Goal: Task Accomplishment & Management: Manage account settings

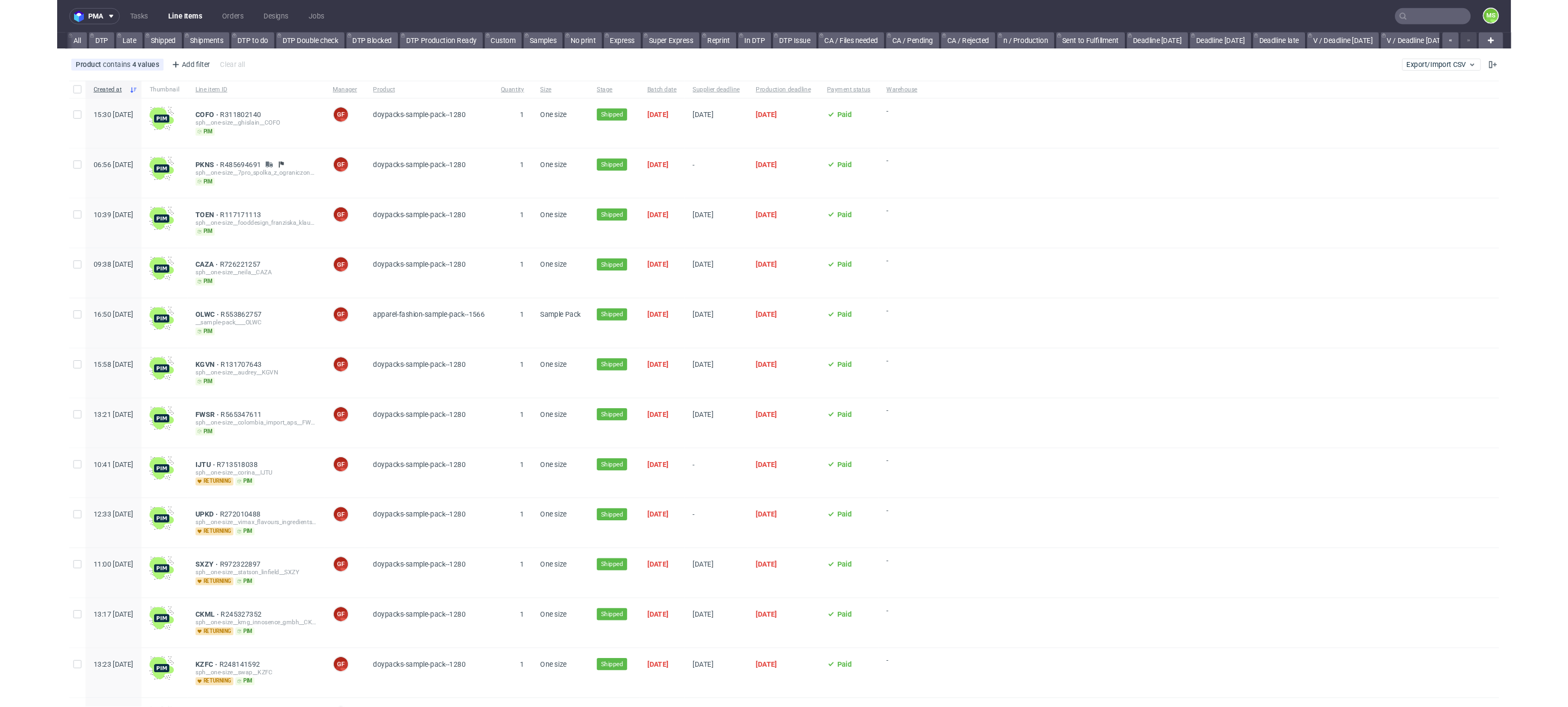
scroll to position [0, 1489]
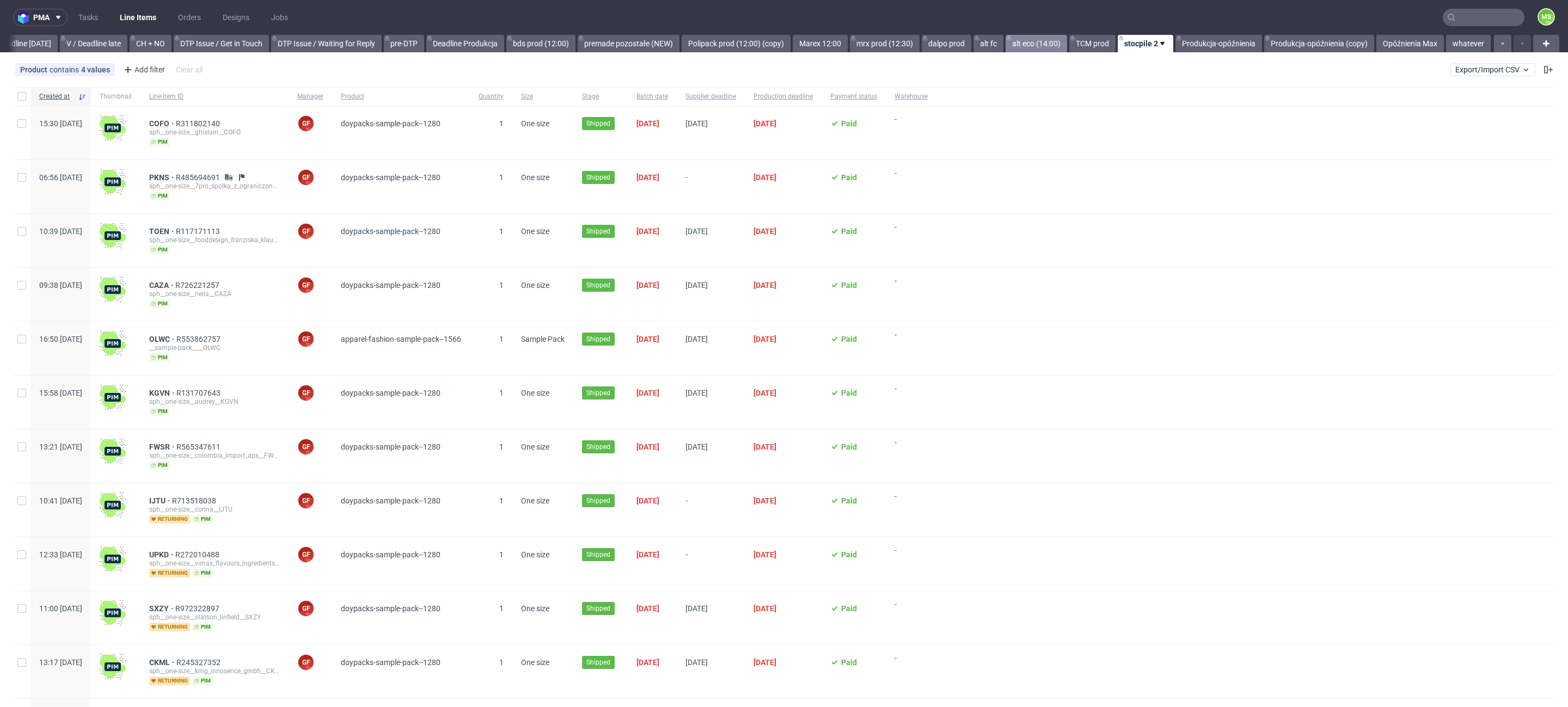
click at [1012, 38] on link "alt eco (14:00)" at bounding box center [1036, 44] width 61 height 17
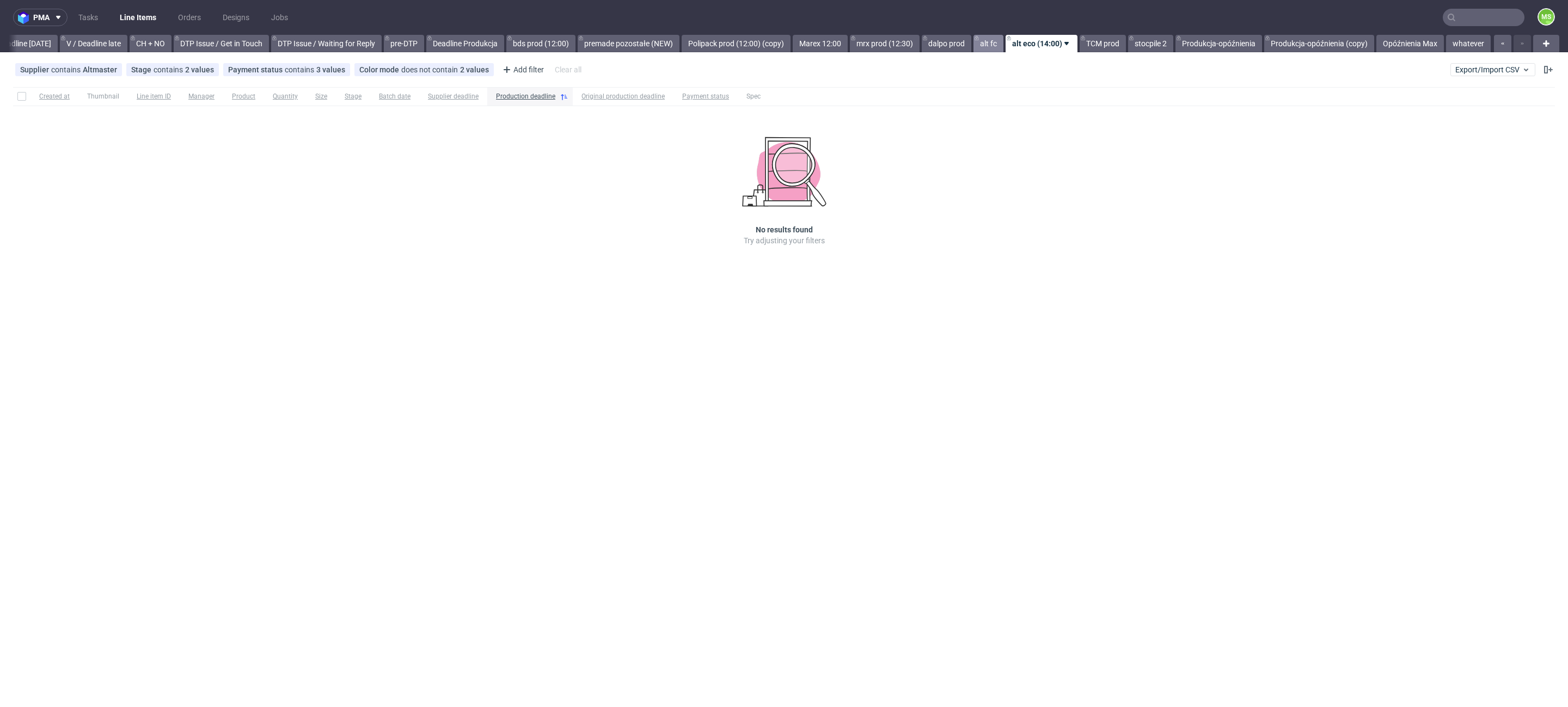
click at [988, 42] on link "alt fc" at bounding box center [988, 44] width 30 height 17
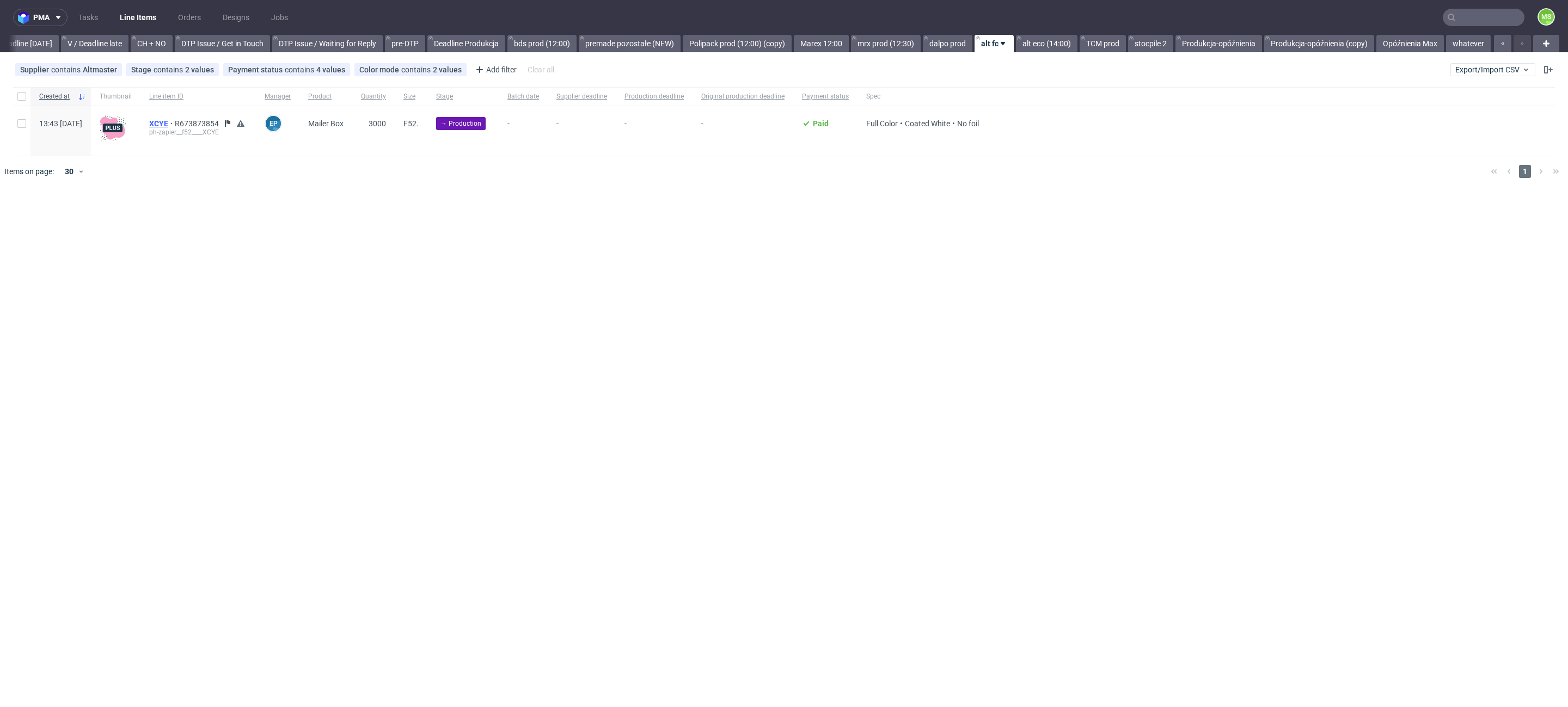
click at [174, 125] on span "XCYE" at bounding box center [162, 123] width 26 height 9
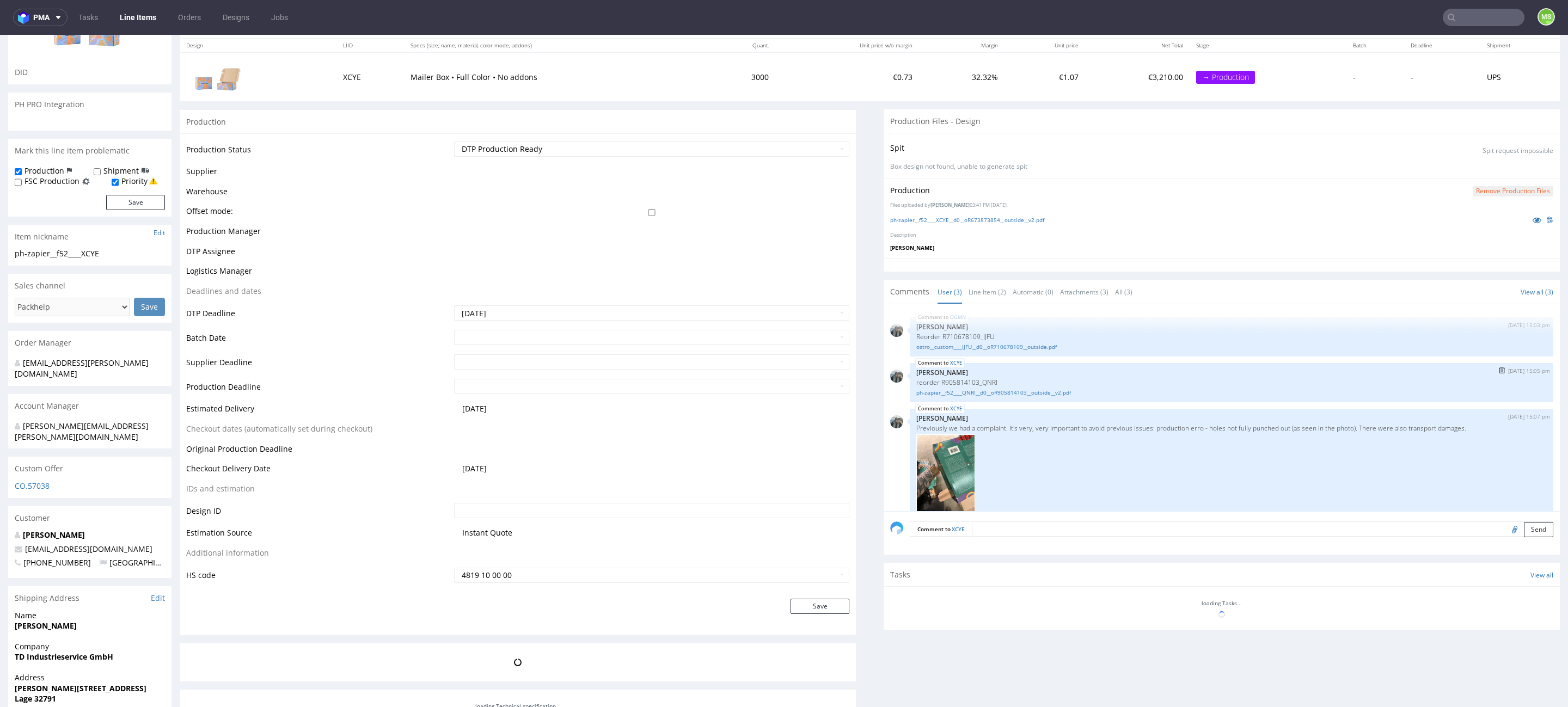
scroll to position [129, 0]
click at [917, 481] on img at bounding box center [946, 472] width 59 height 78
click at [936, 472] on img at bounding box center [946, 472] width 59 height 78
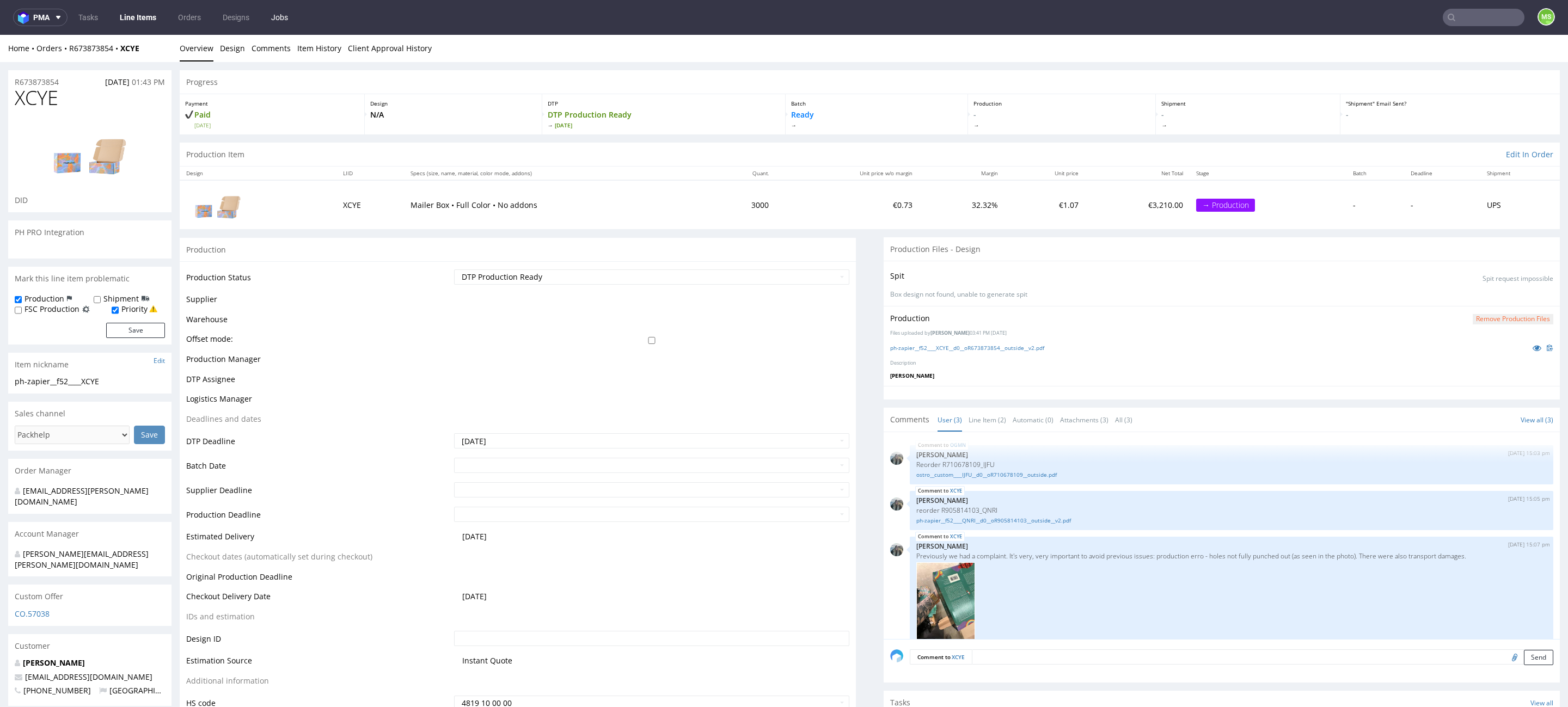
scroll to position [245, 0]
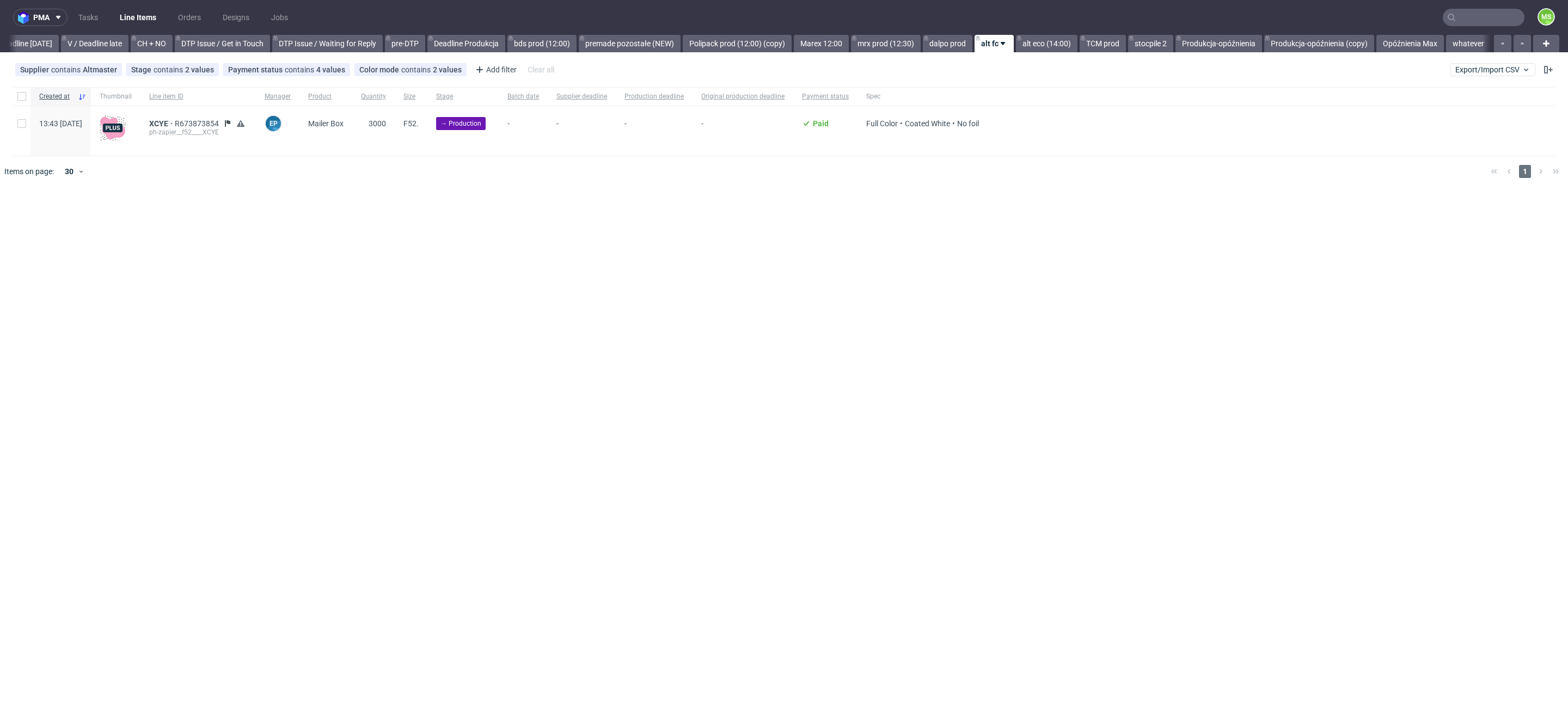
scroll to position [0, 1476]
click at [22, 119] on input "checkbox" at bounding box center [21, 123] width 9 height 9
checkbox input "true"
click at [191, 220] on span "Change batch date" at bounding box center [192, 220] width 65 height 11
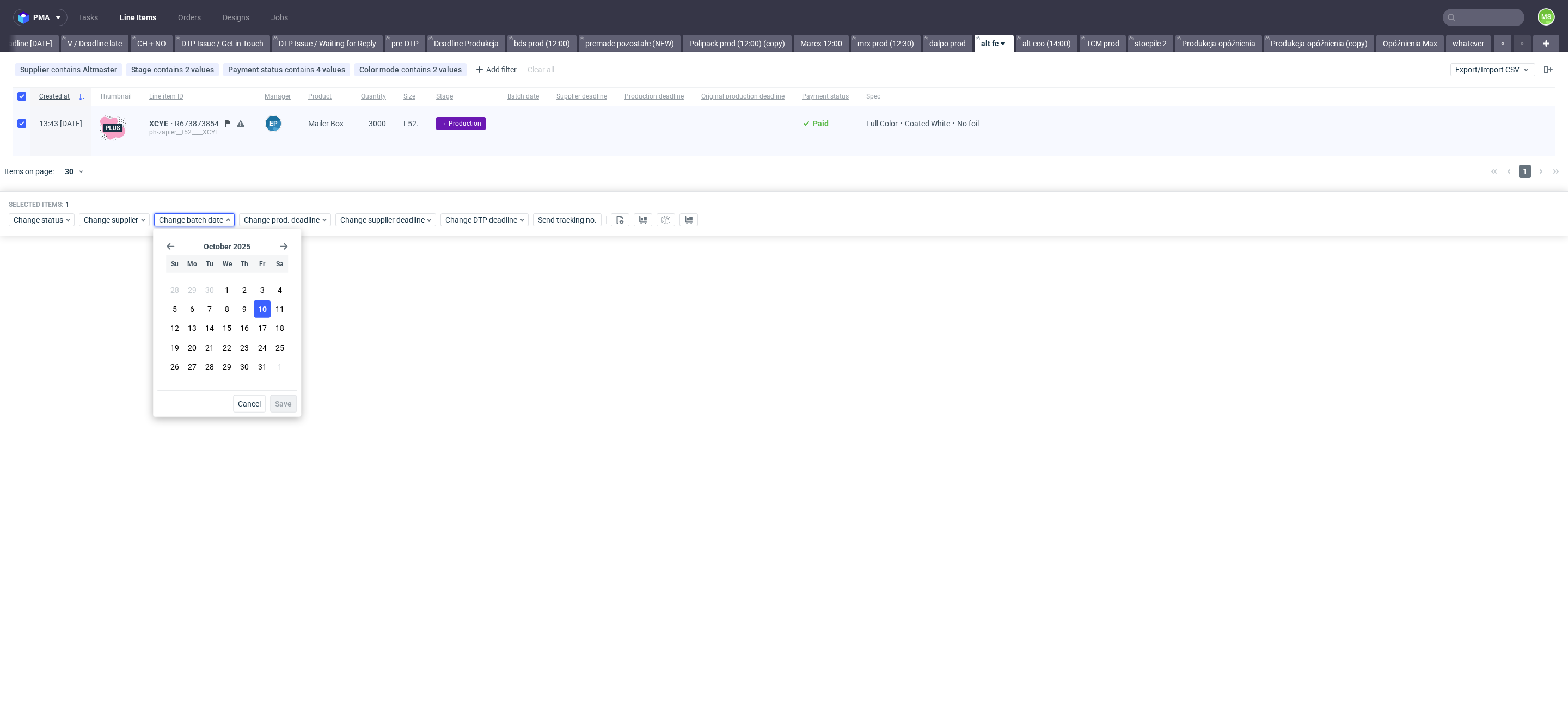
click at [258, 313] on span "10" at bounding box center [262, 309] width 9 height 11
click at [283, 398] on button "Save" at bounding box center [283, 404] width 26 height 17
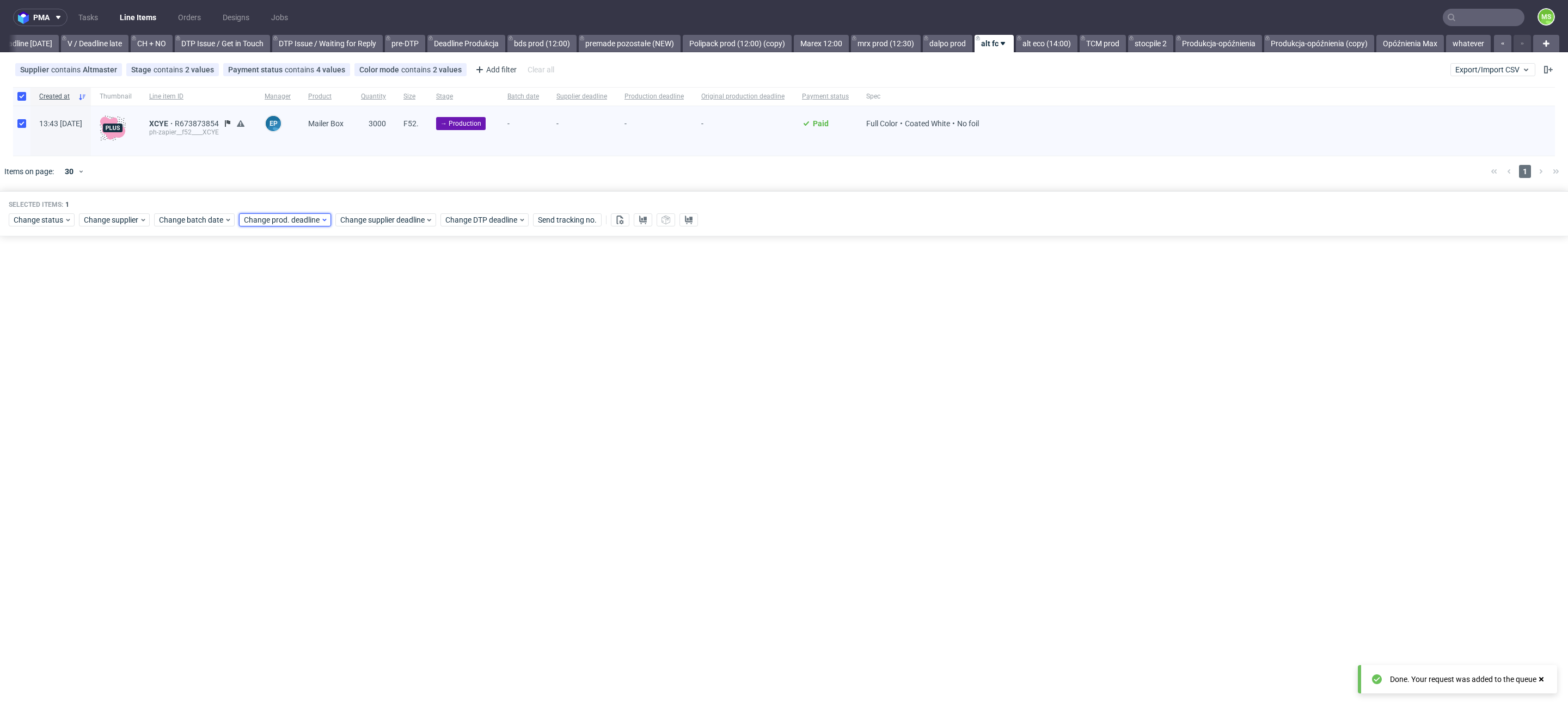
click at [305, 219] on span "Change prod. deadline" at bounding box center [282, 220] width 77 height 11
click at [291, 350] on span "21" at bounding box center [293, 347] width 9 height 11
click at [369, 404] on span "Save" at bounding box center [368, 404] width 17 height 8
click at [404, 217] on span "Change supplier deadline" at bounding box center [383, 220] width 85 height 11
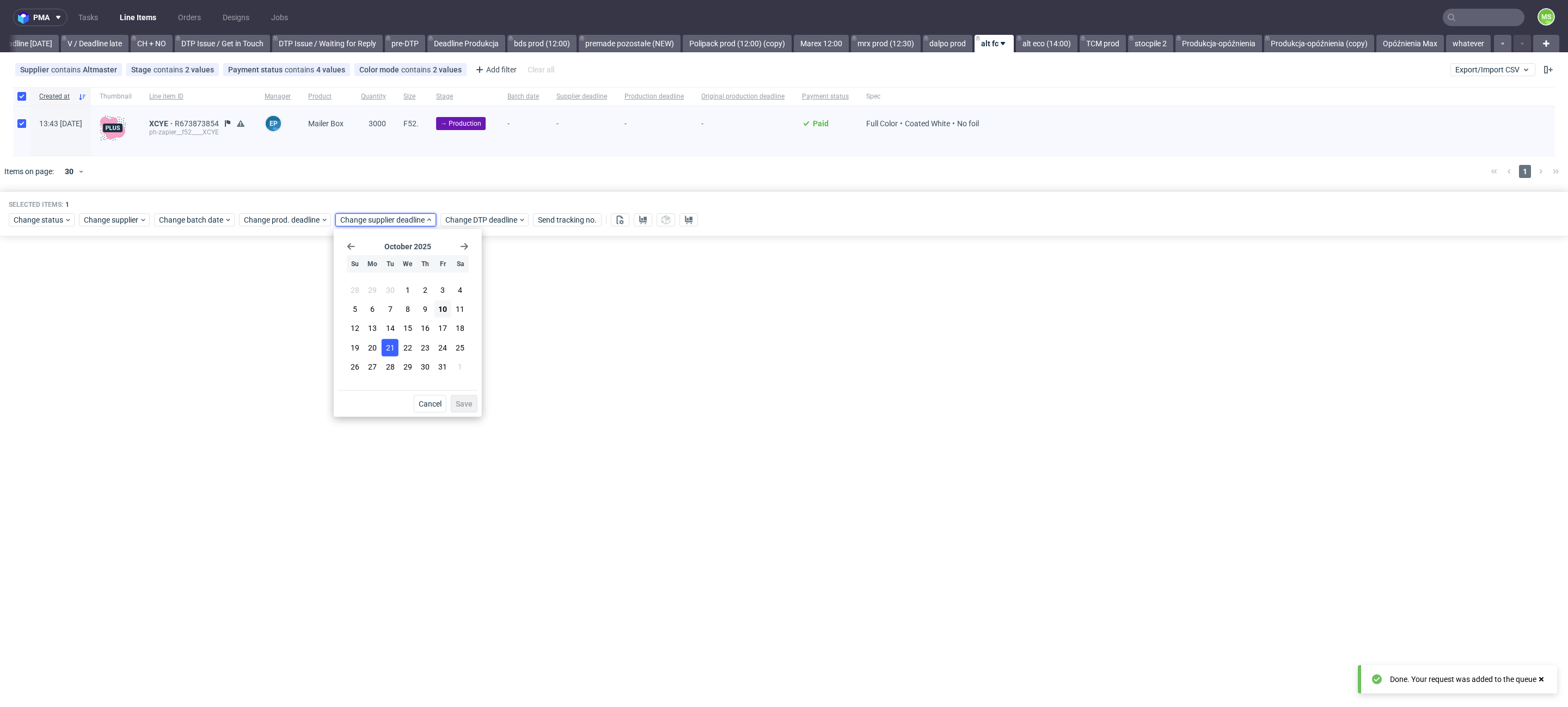
click at [393, 345] on span "21" at bounding box center [390, 347] width 9 height 11
click at [462, 410] on button "Save" at bounding box center [464, 404] width 26 height 17
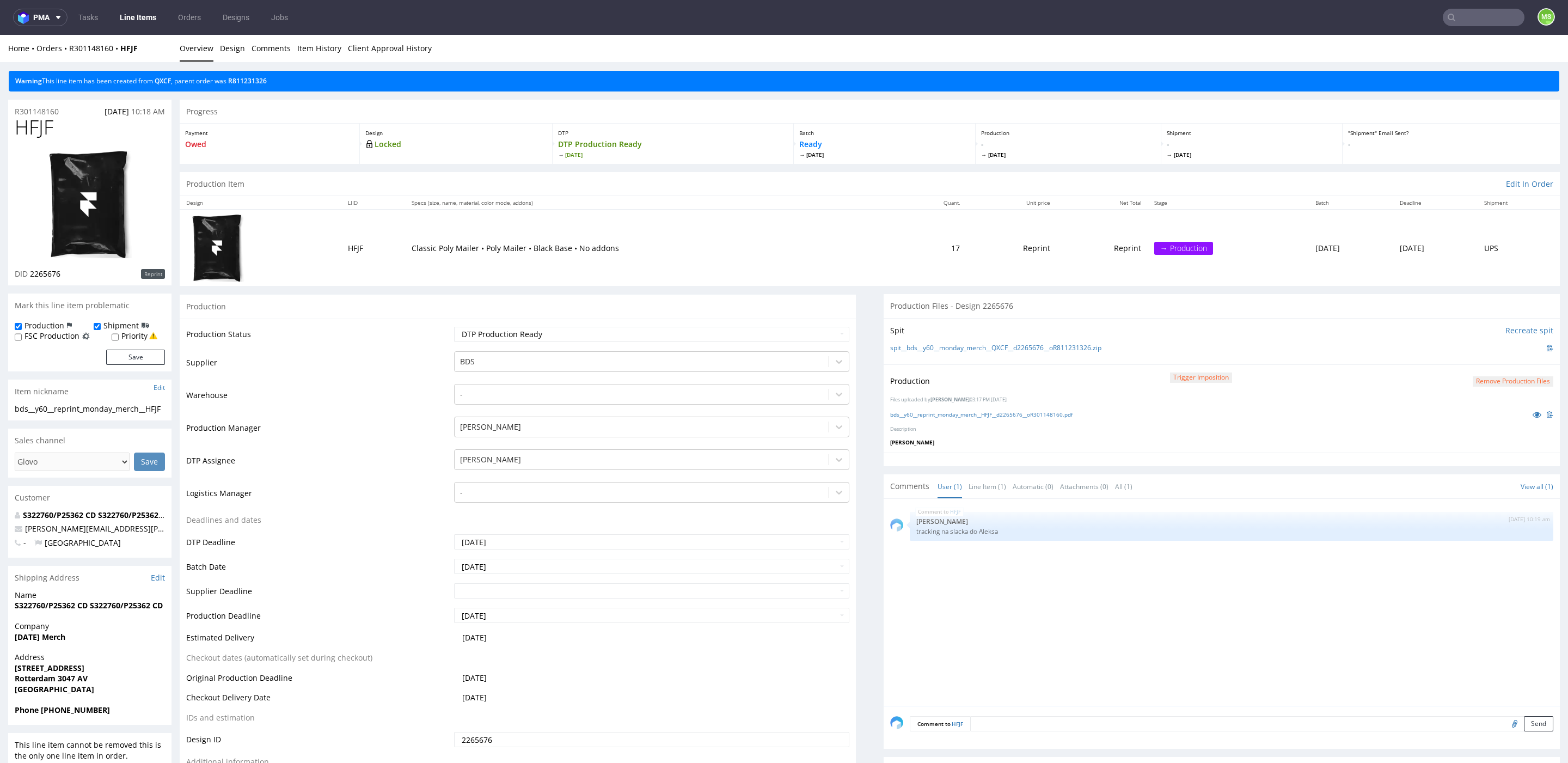
click at [1492, 20] on input "text" at bounding box center [1483, 17] width 82 height 17
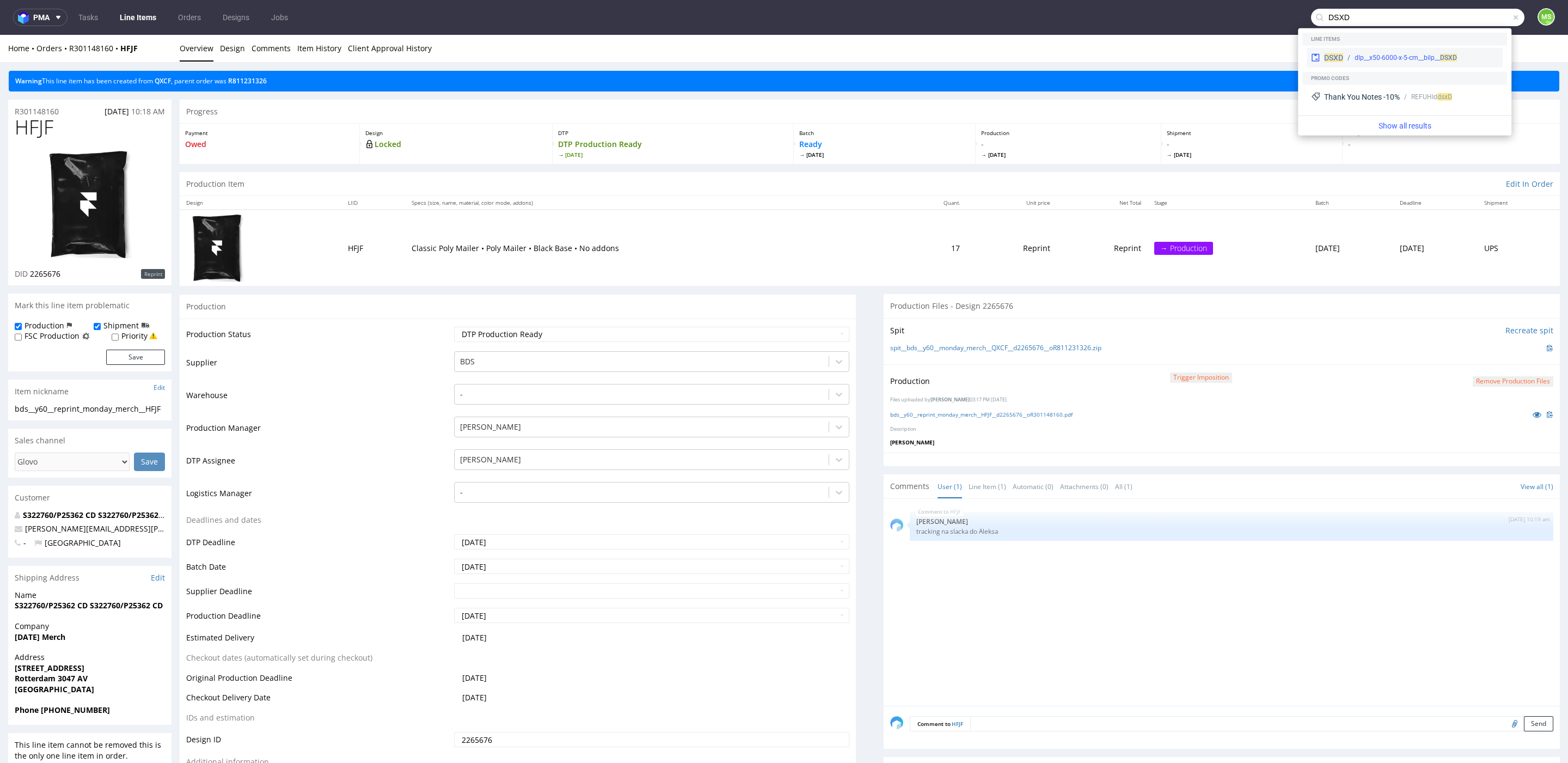
type input "DSXD"
click at [1437, 63] on div "DSXD dlp__x50-6000-x-5-cm__bilp__ DSXD" at bounding box center [1404, 58] width 196 height 20
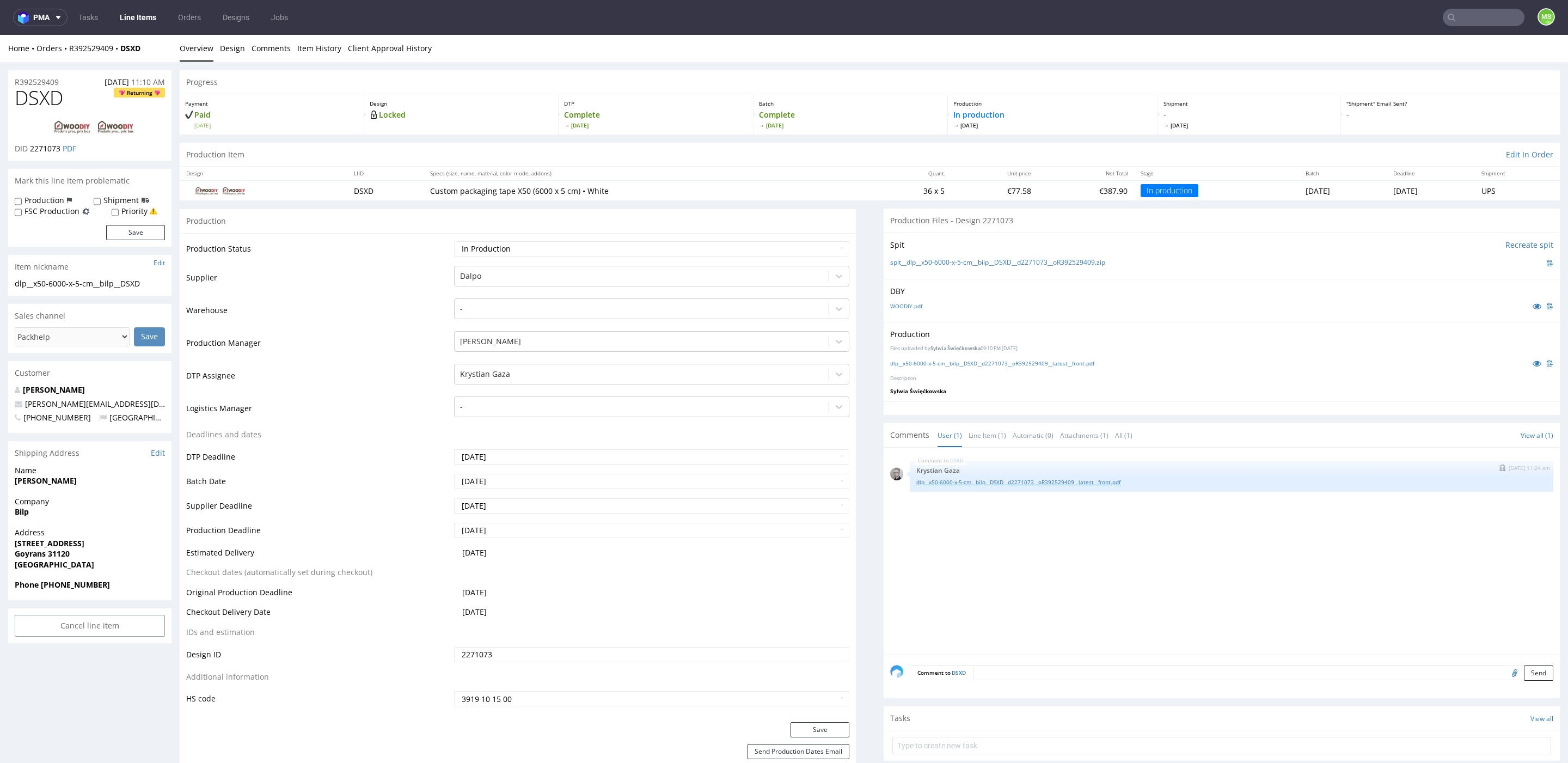
click at [979, 484] on link "dlp__x50-6000-x-5-cm__bilp__DSXD__d2271073__oR392529409__latest__front.pdf" at bounding box center [1232, 482] width 630 height 8
click at [1461, 22] on input "text" at bounding box center [1483, 17] width 82 height 17
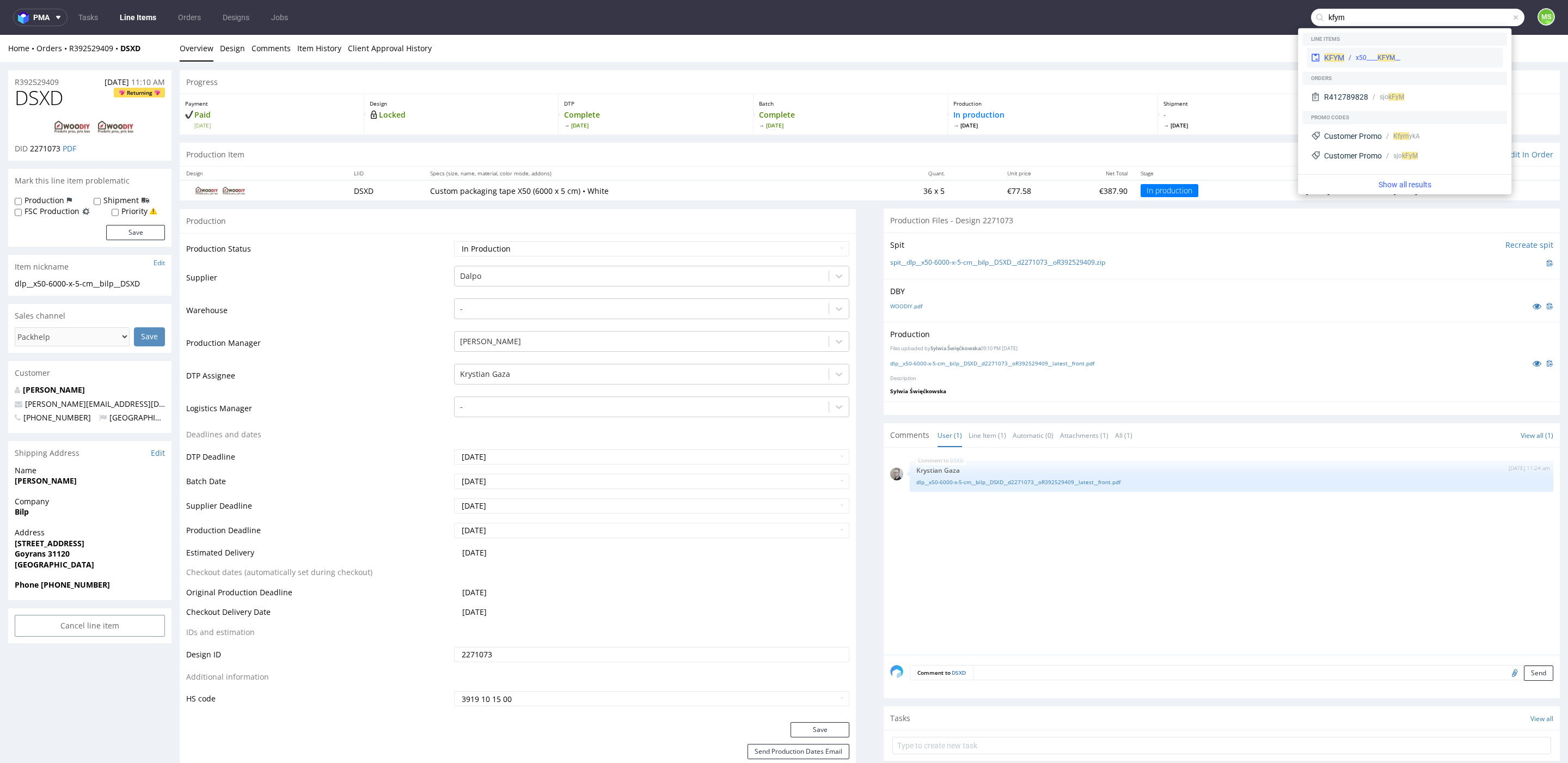
type input "kfym"
click at [1458, 58] on div "__x50____ KFYM" at bounding box center [1421, 58] width 154 height 10
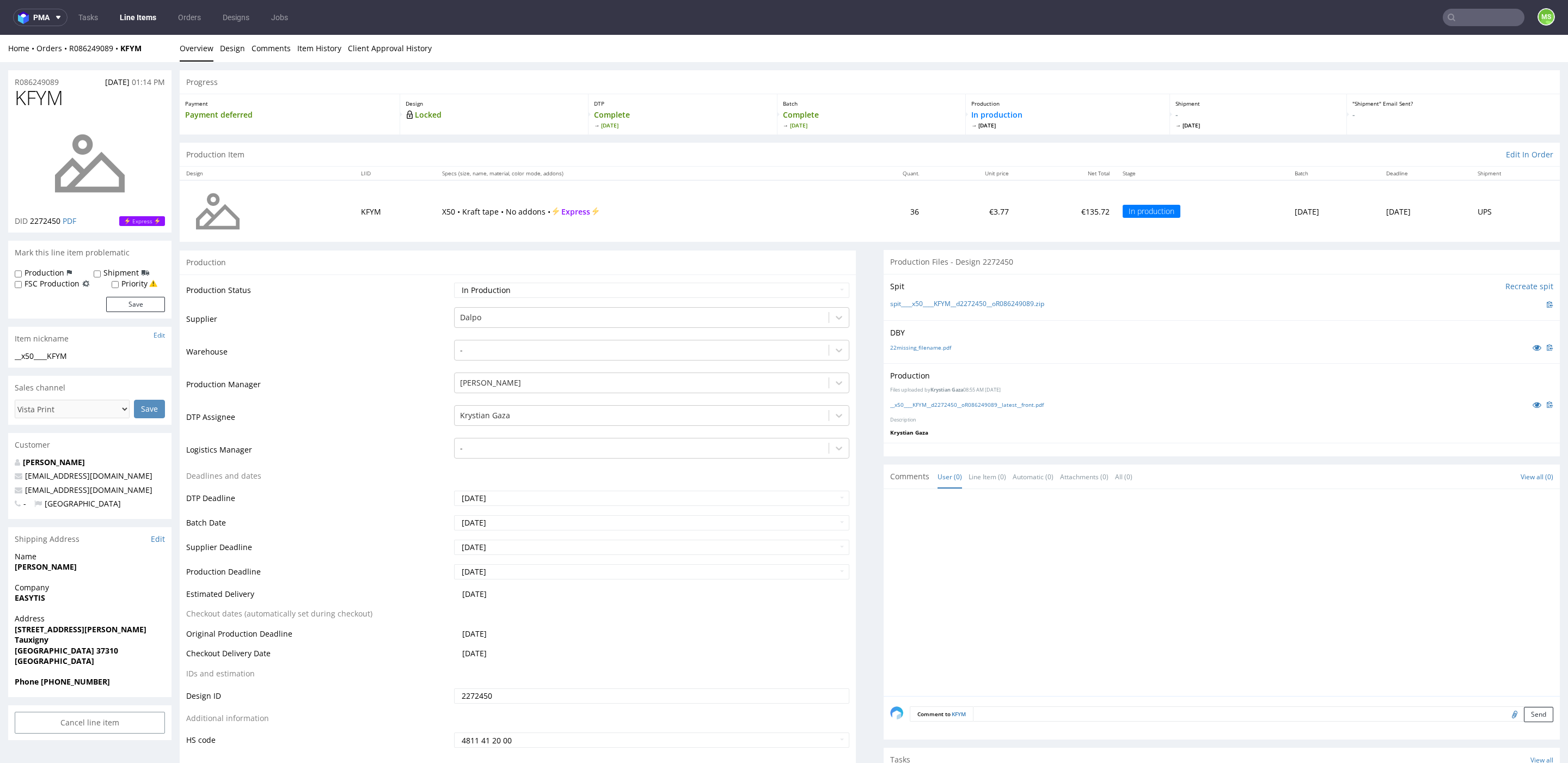
click at [1477, 18] on input "text" at bounding box center [1483, 17] width 82 height 17
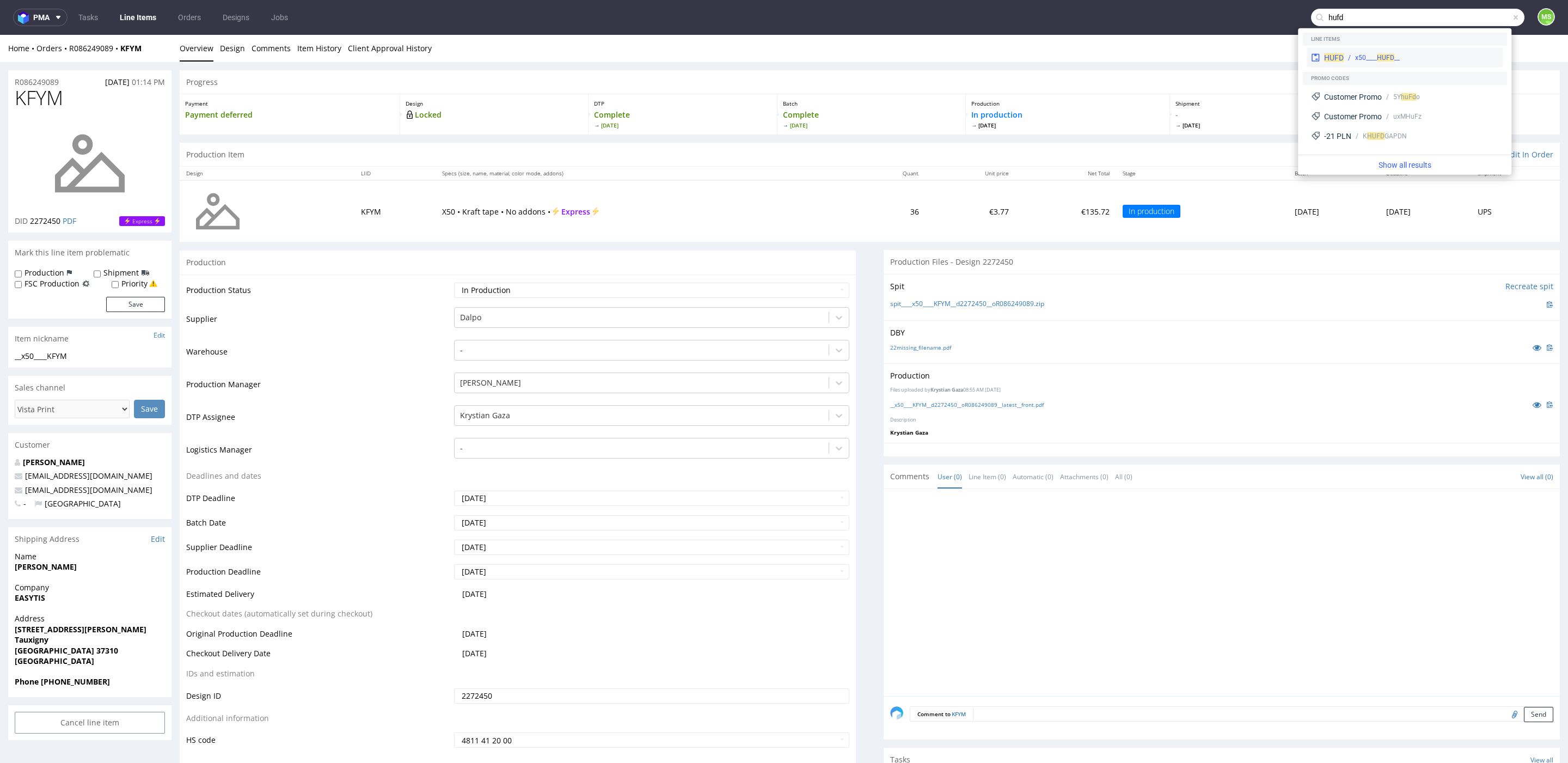
type input "hufd"
click at [1427, 57] on div "__x50____ HUFD" at bounding box center [1421, 58] width 155 height 10
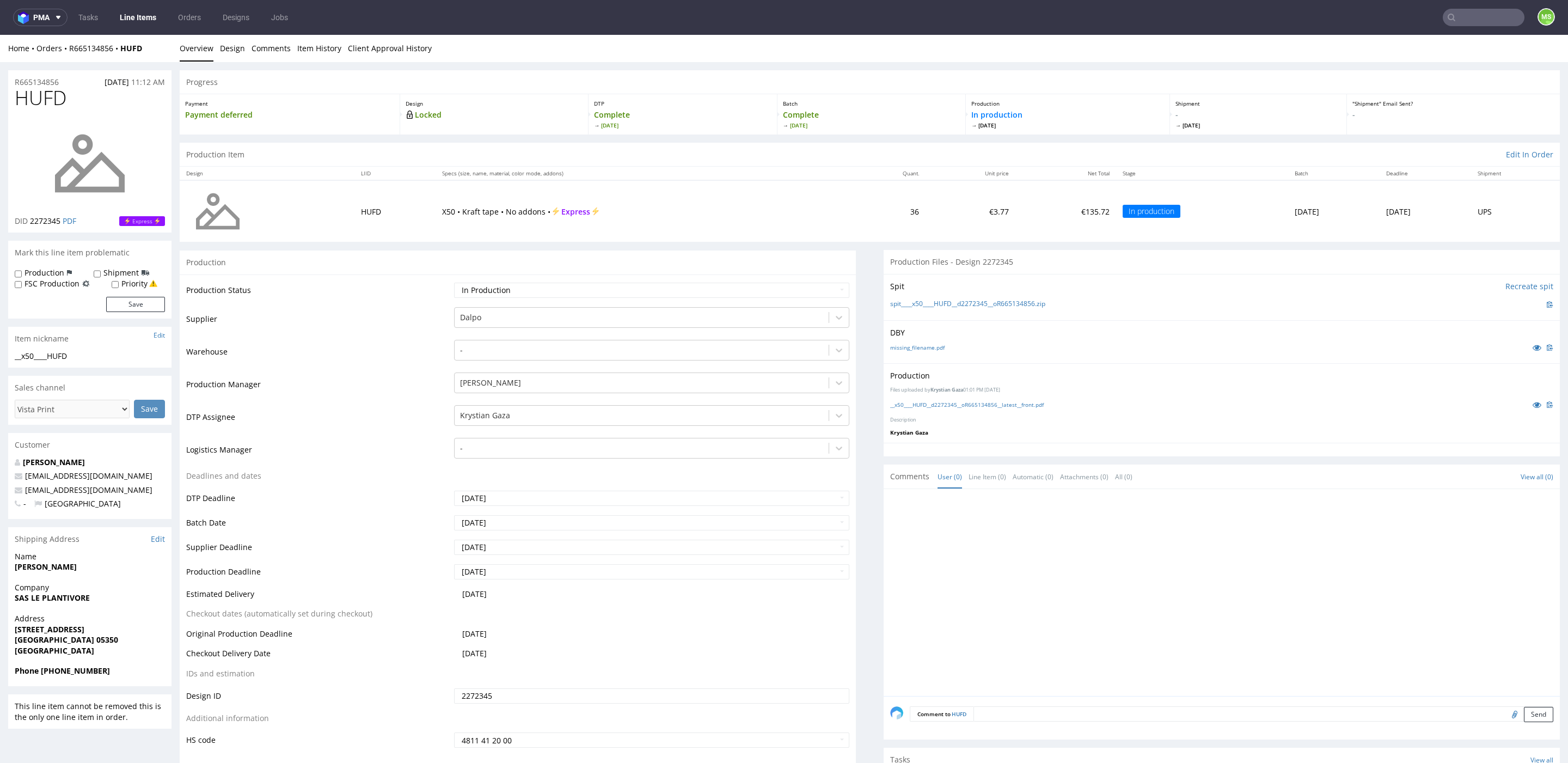
click at [1486, 17] on input "text" at bounding box center [1483, 17] width 82 height 17
click at [1485, 17] on input "text" at bounding box center [1483, 17] width 82 height 17
type input "hjmz"
click at [1447, 46] on div "__x50-6000-x-5-cm____ HJMZ" at bounding box center [1421, 44] width 153 height 10
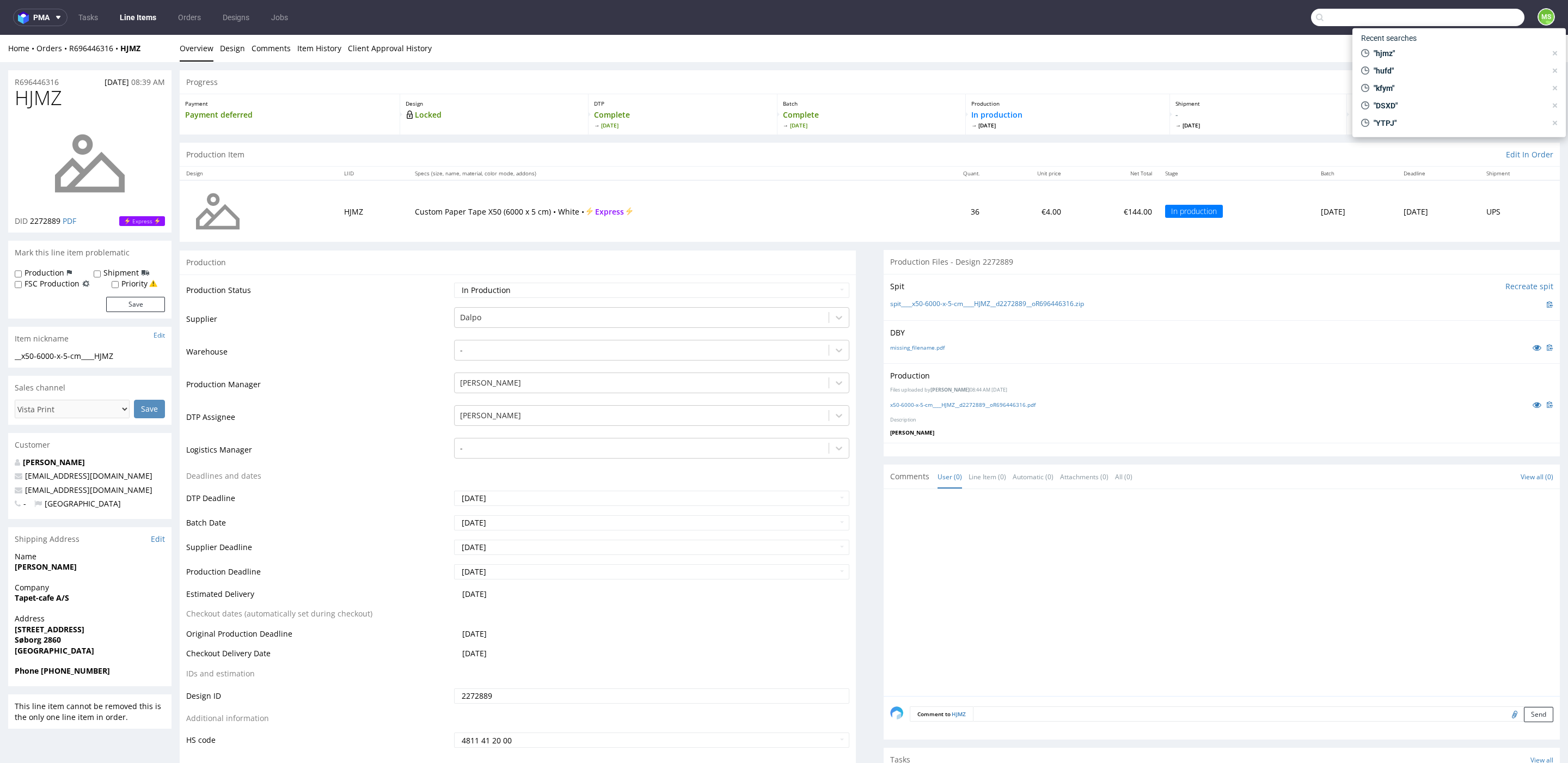
click at [1470, 22] on input "text" at bounding box center [1417, 17] width 213 height 17
type input "ysfy"
click at [1433, 51] on div "YSFY __x50-6000-x-5-cm____ YSFY" at bounding box center [1404, 45] width 196 height 20
click at [1478, 23] on input "text" at bounding box center [1417, 17] width 213 height 17
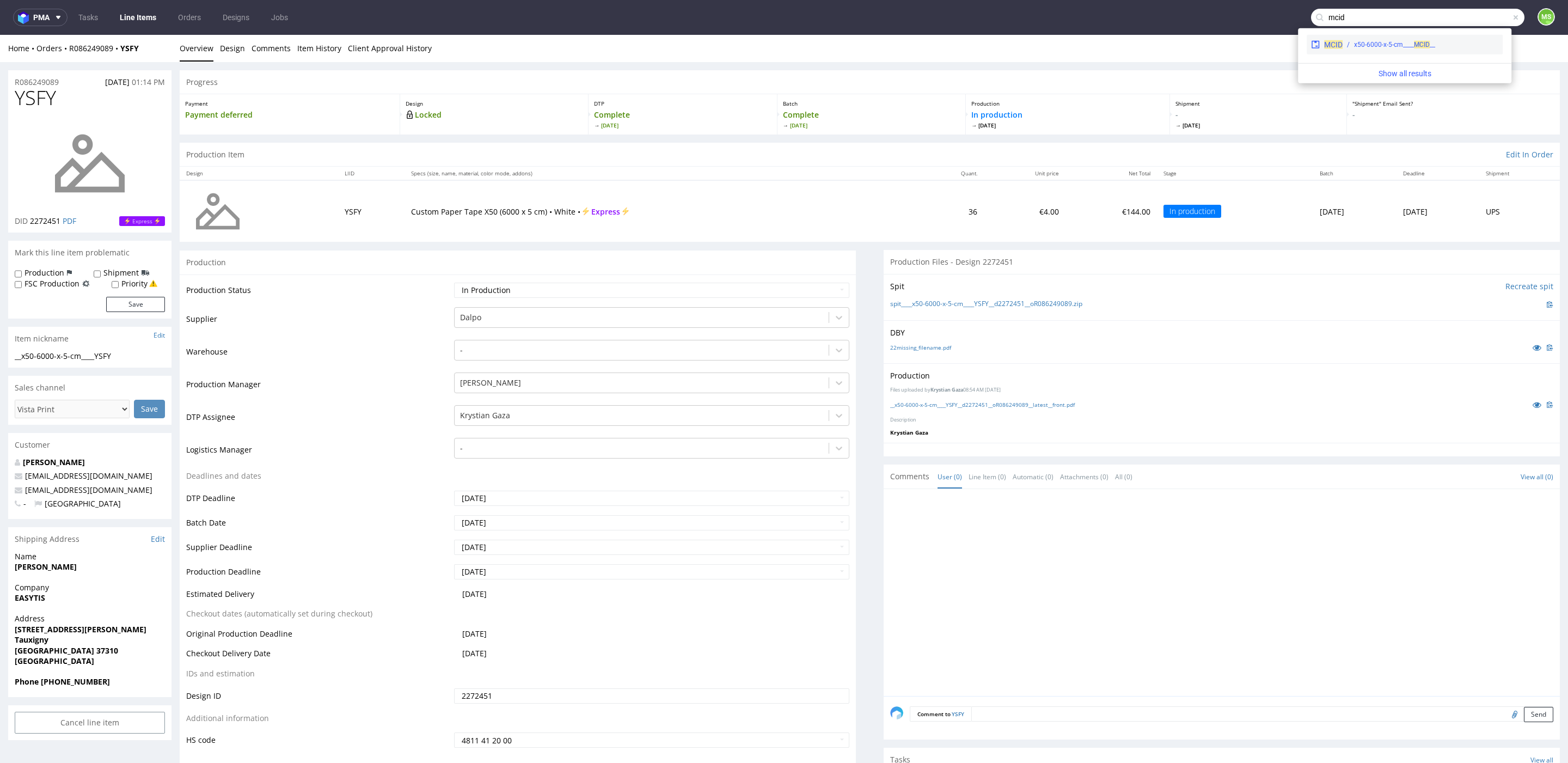
type input "mcid"
click at [1450, 38] on div "MCID __x50-6000-x-5-cm____ MCID" at bounding box center [1404, 45] width 196 height 20
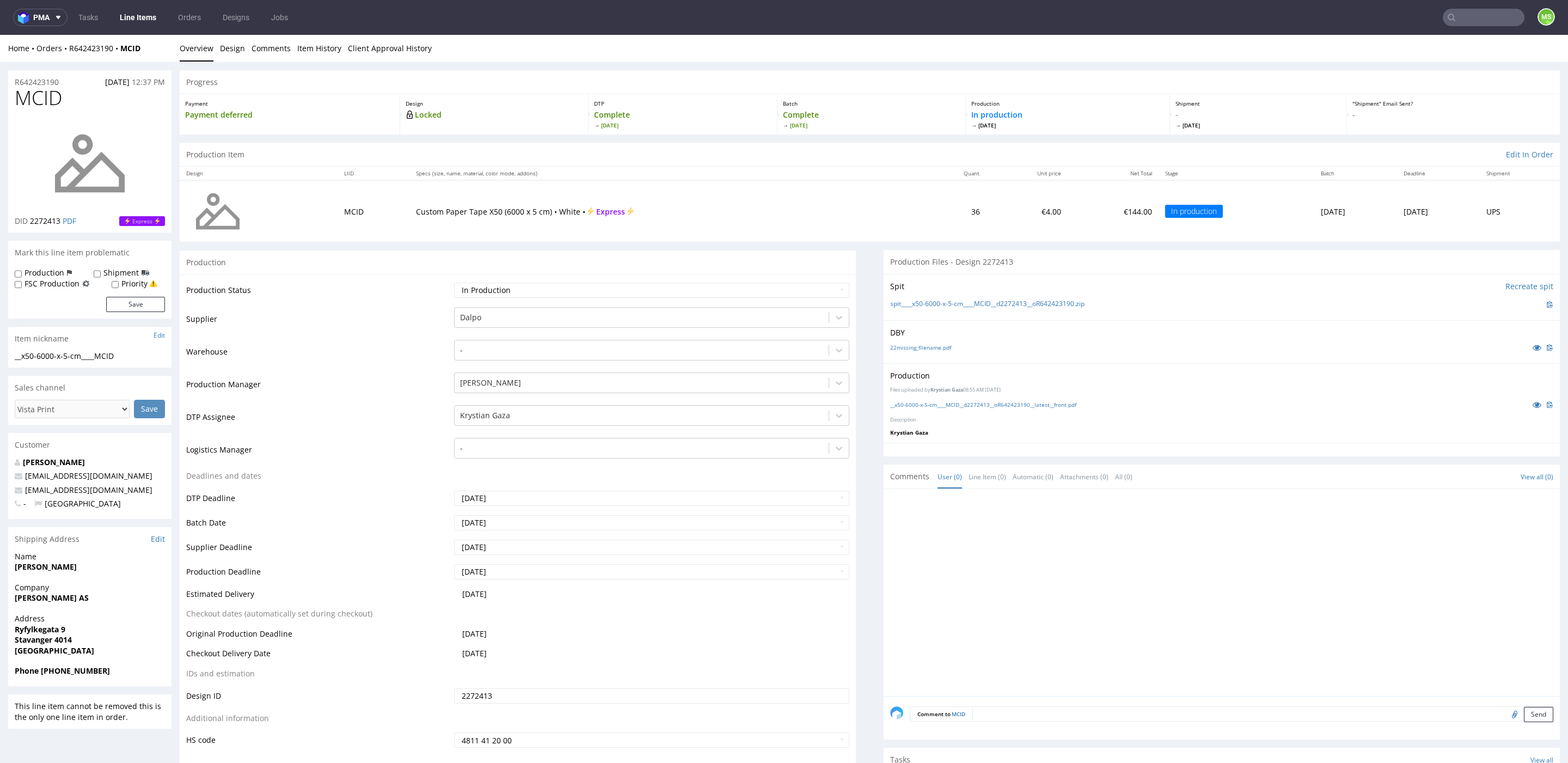
click at [1467, 24] on input "text" at bounding box center [1483, 17] width 82 height 17
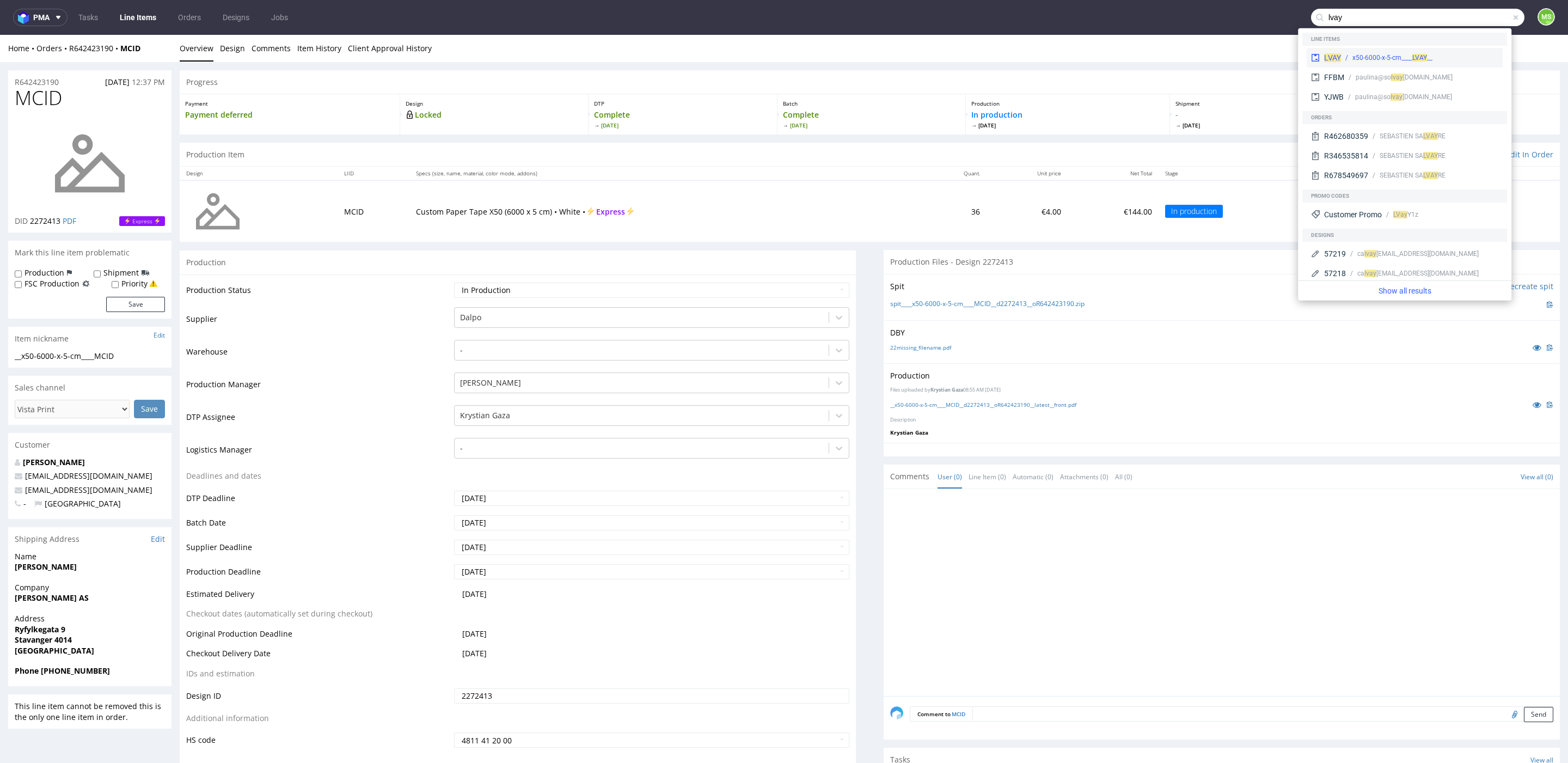
type input "lvay"
click at [1447, 51] on div "LVAY __x50-6000-x-5-cm____ LVAY" at bounding box center [1404, 58] width 196 height 20
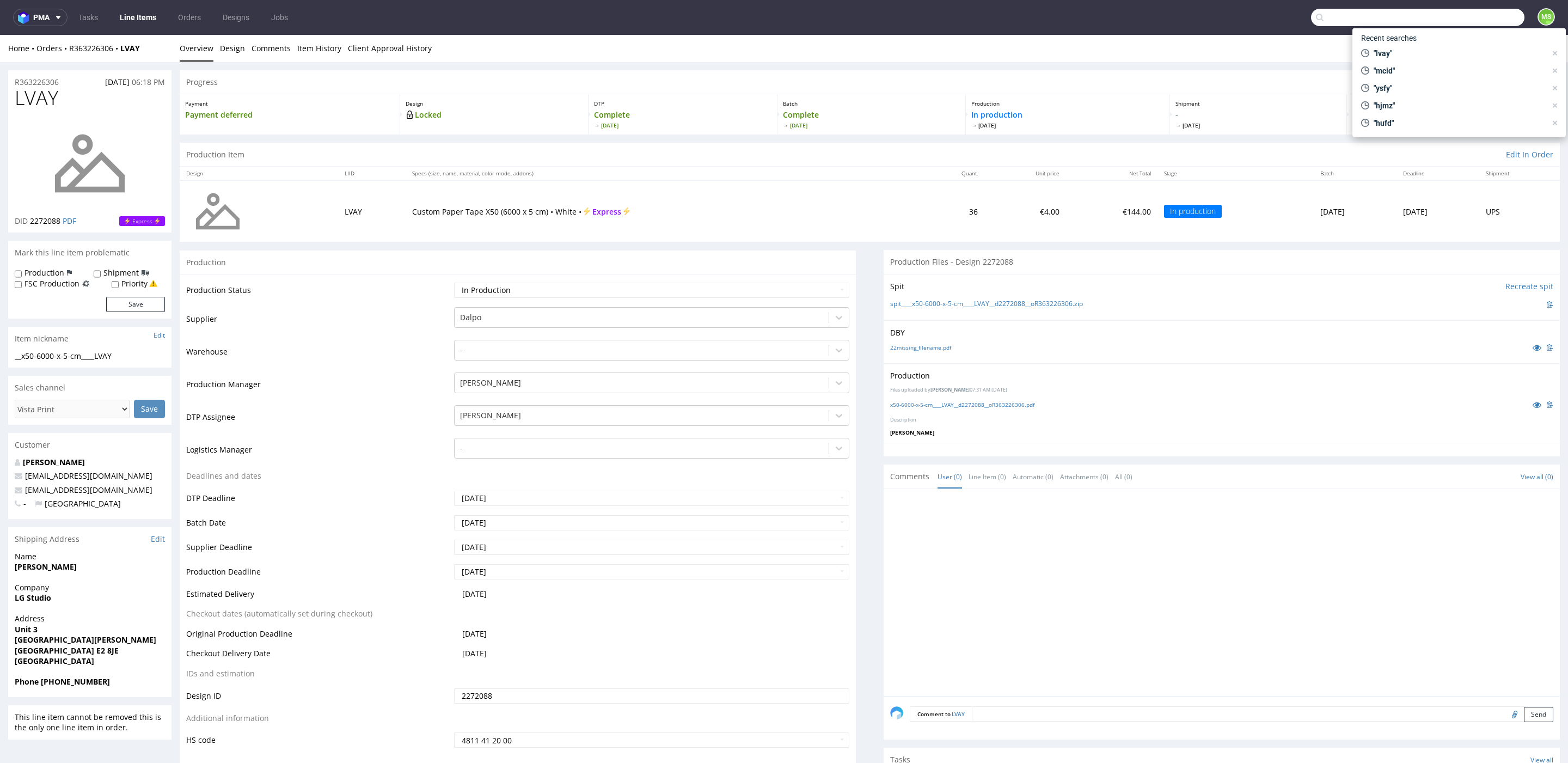
click at [1476, 19] on input "text" at bounding box center [1417, 17] width 213 height 17
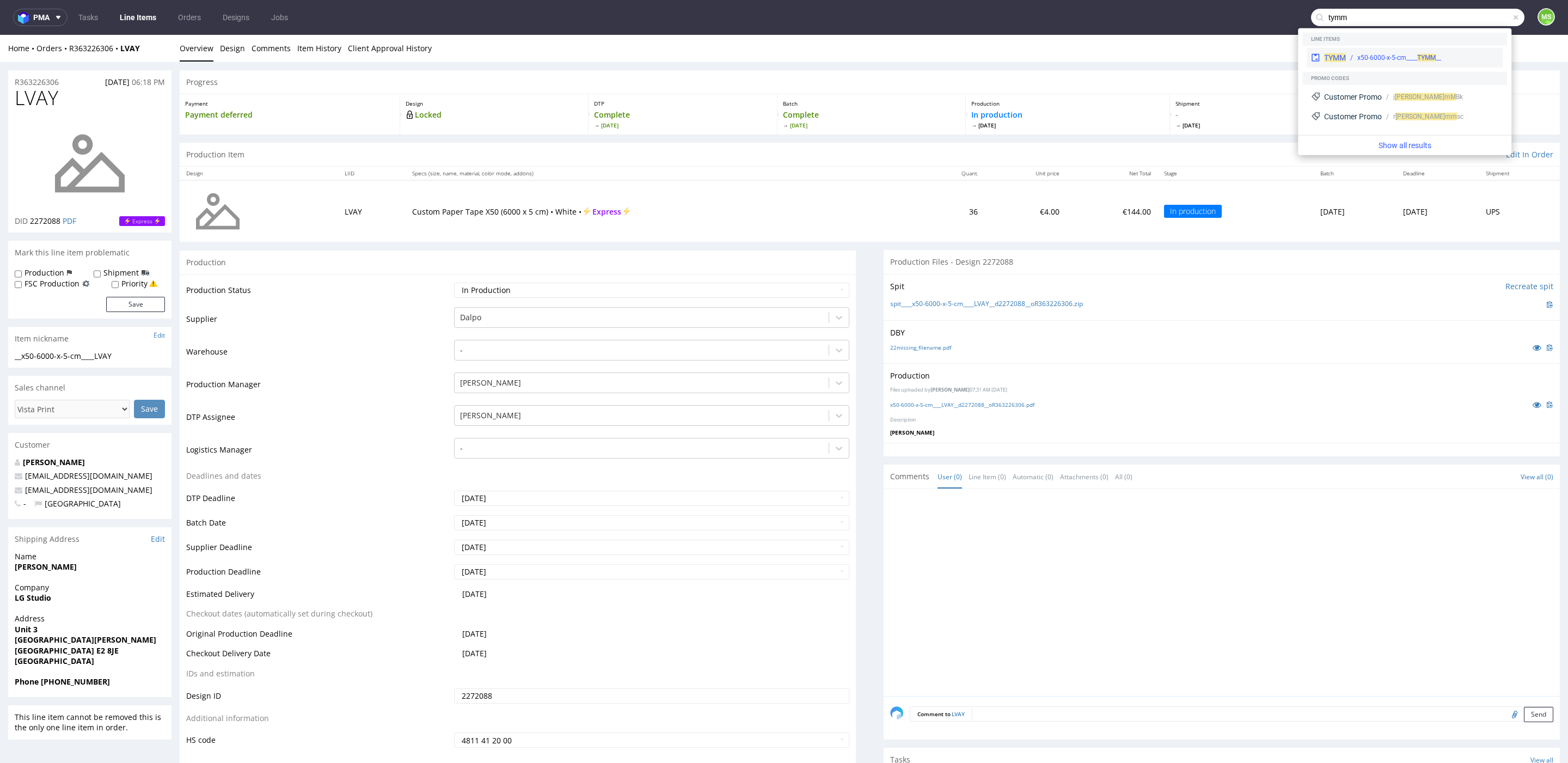
type input "tymm"
click at [1433, 60] on span "TYMM" at bounding box center [1427, 58] width 19 height 8
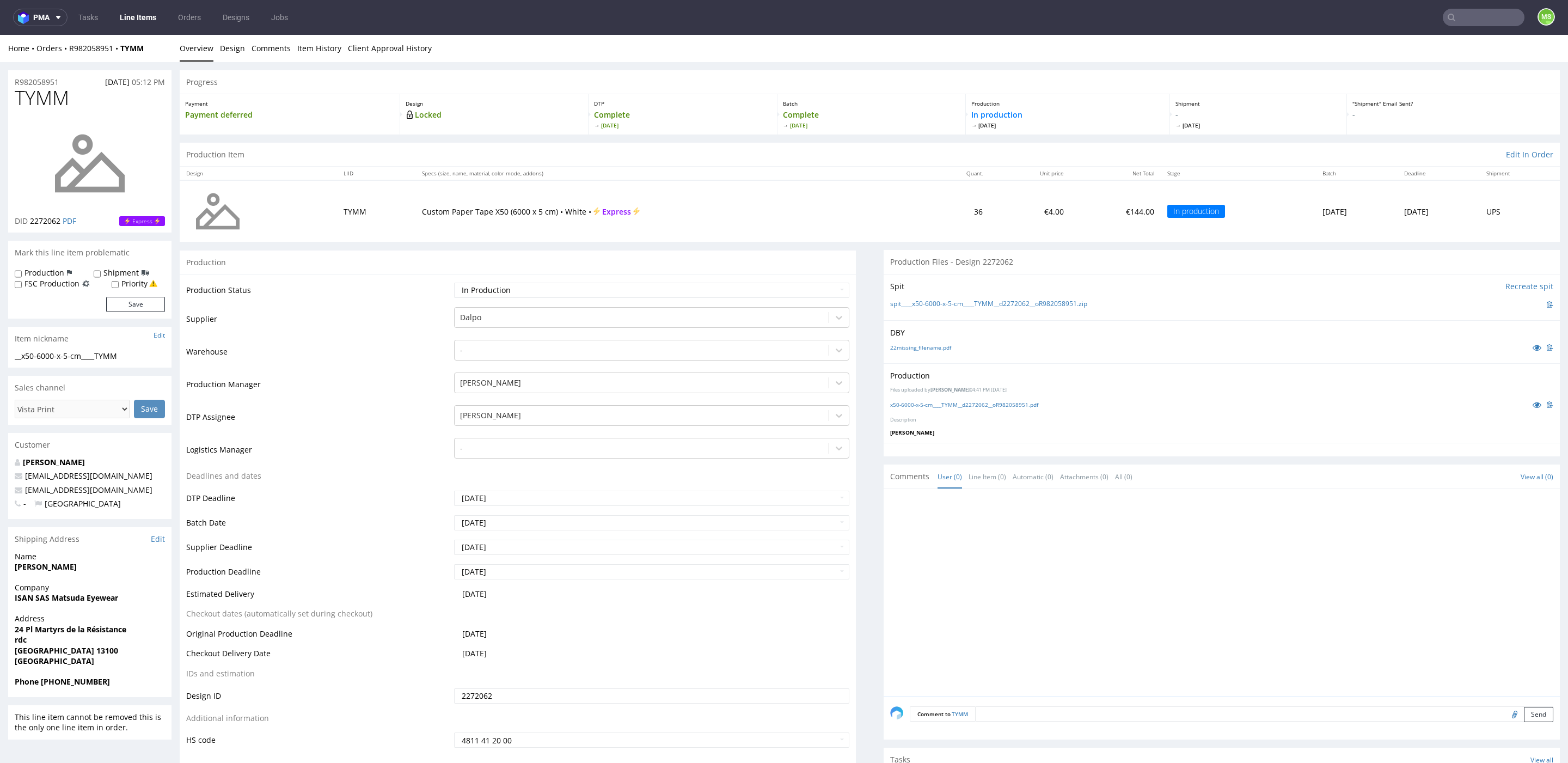
click at [1476, 20] on input "text" at bounding box center [1483, 17] width 82 height 17
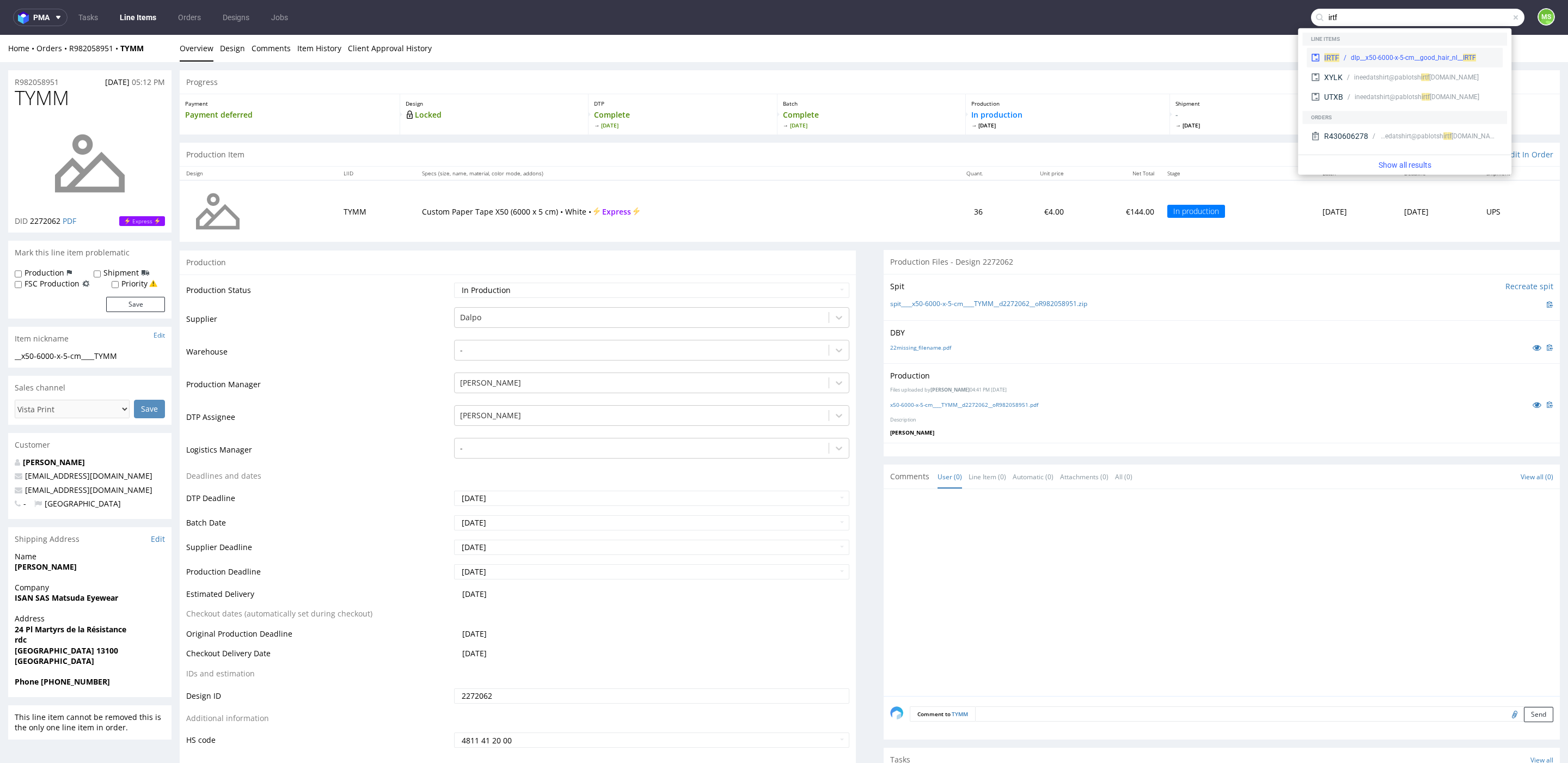
type input "irtf"
click at [1464, 54] on span "IRTF" at bounding box center [1470, 58] width 13 height 8
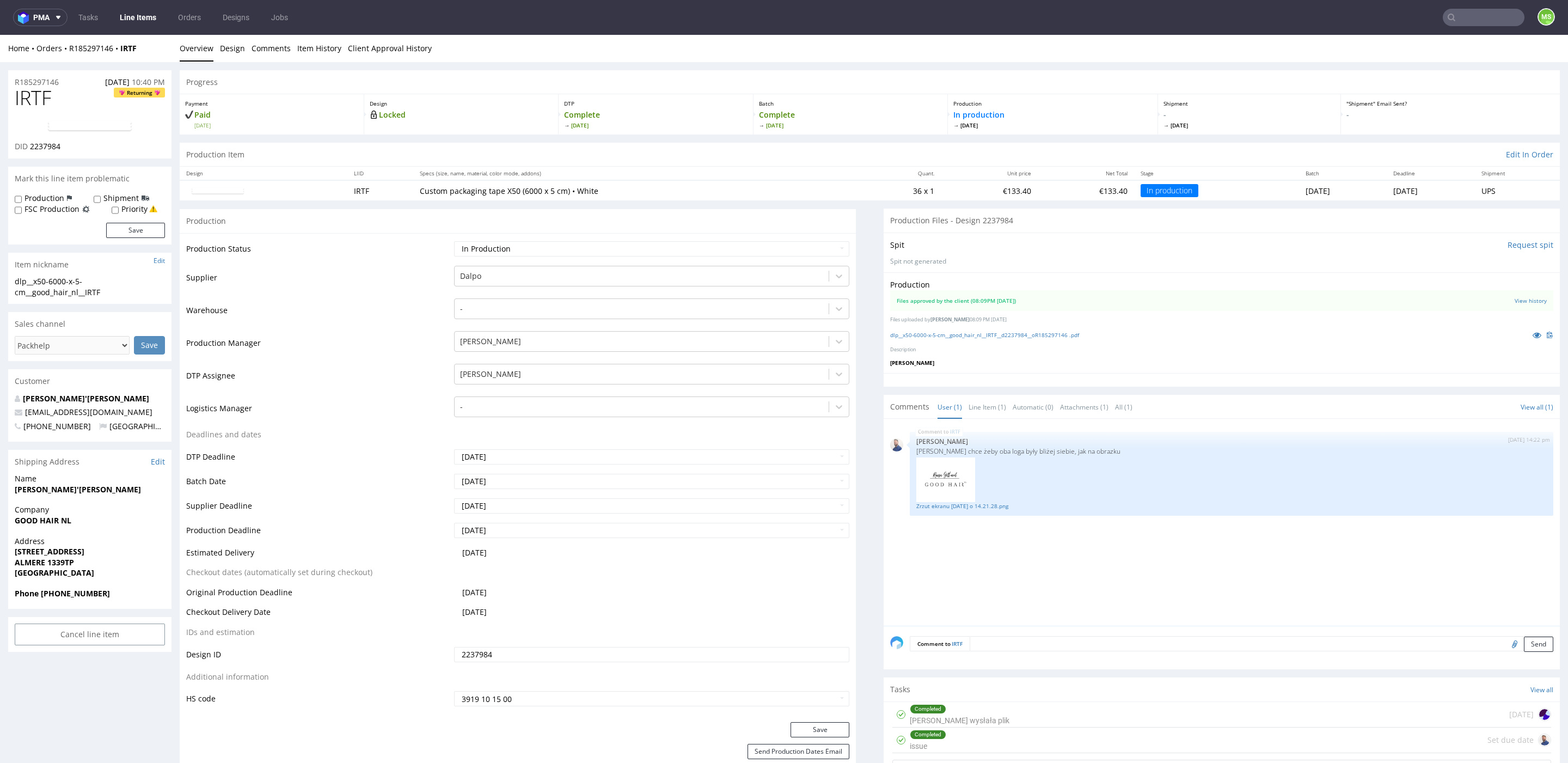
click at [1023, 338] on div "dlp__x50-6000-x-5-cm__good_hair_nl__IRTF__d2237984__oR185297146 .pdf" at bounding box center [1222, 335] width 663 height 12
click at [1025, 333] on link "dlp__x50-6000-x-5-cm__good_hair_nl__IRTF__d2237984__oR185297146 .pdf" at bounding box center [985, 335] width 189 height 8
click at [130, 22] on link "Line Items" at bounding box center [137, 17] width 50 height 17
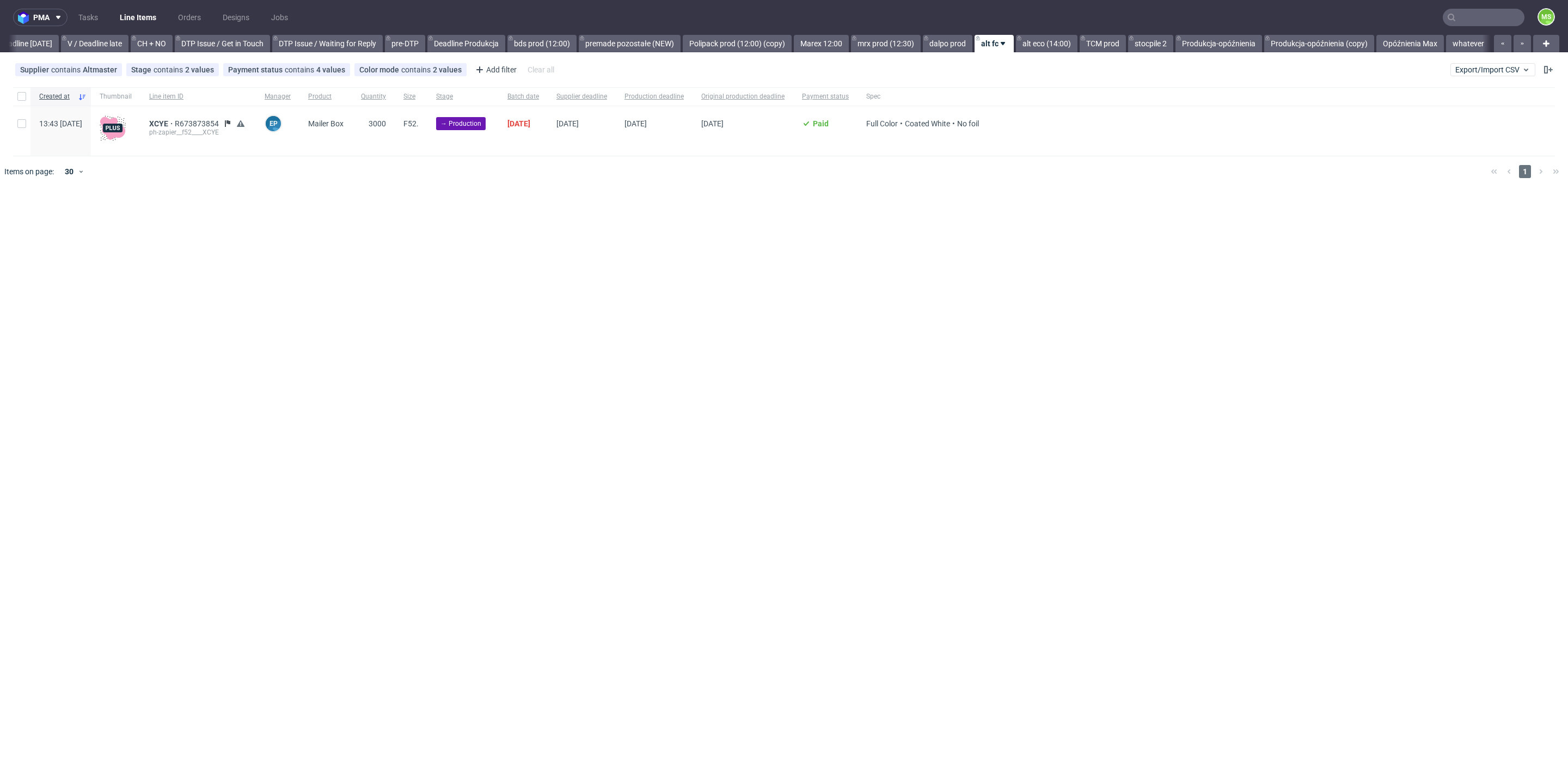
scroll to position [0, 1476]
click at [15, 130] on div at bounding box center [22, 131] width 17 height 50
checkbox input "true"
click at [37, 225] on span "Change status" at bounding box center [39, 220] width 51 height 11
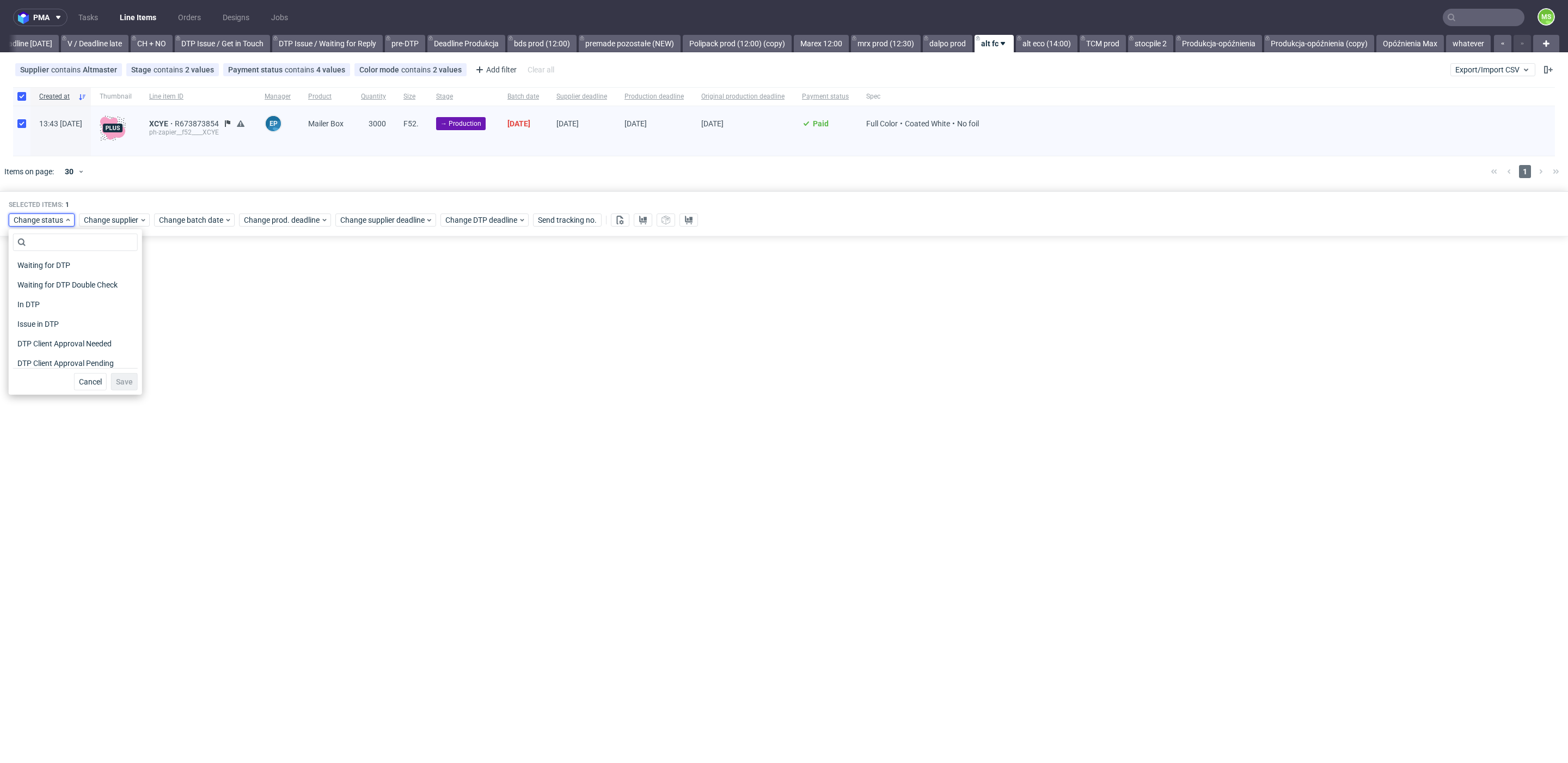
scroll to position [142, 0]
click at [77, 278] on div "In Production" at bounding box center [75, 280] width 125 height 15
click at [118, 380] on span "Save" at bounding box center [124, 382] width 17 height 8
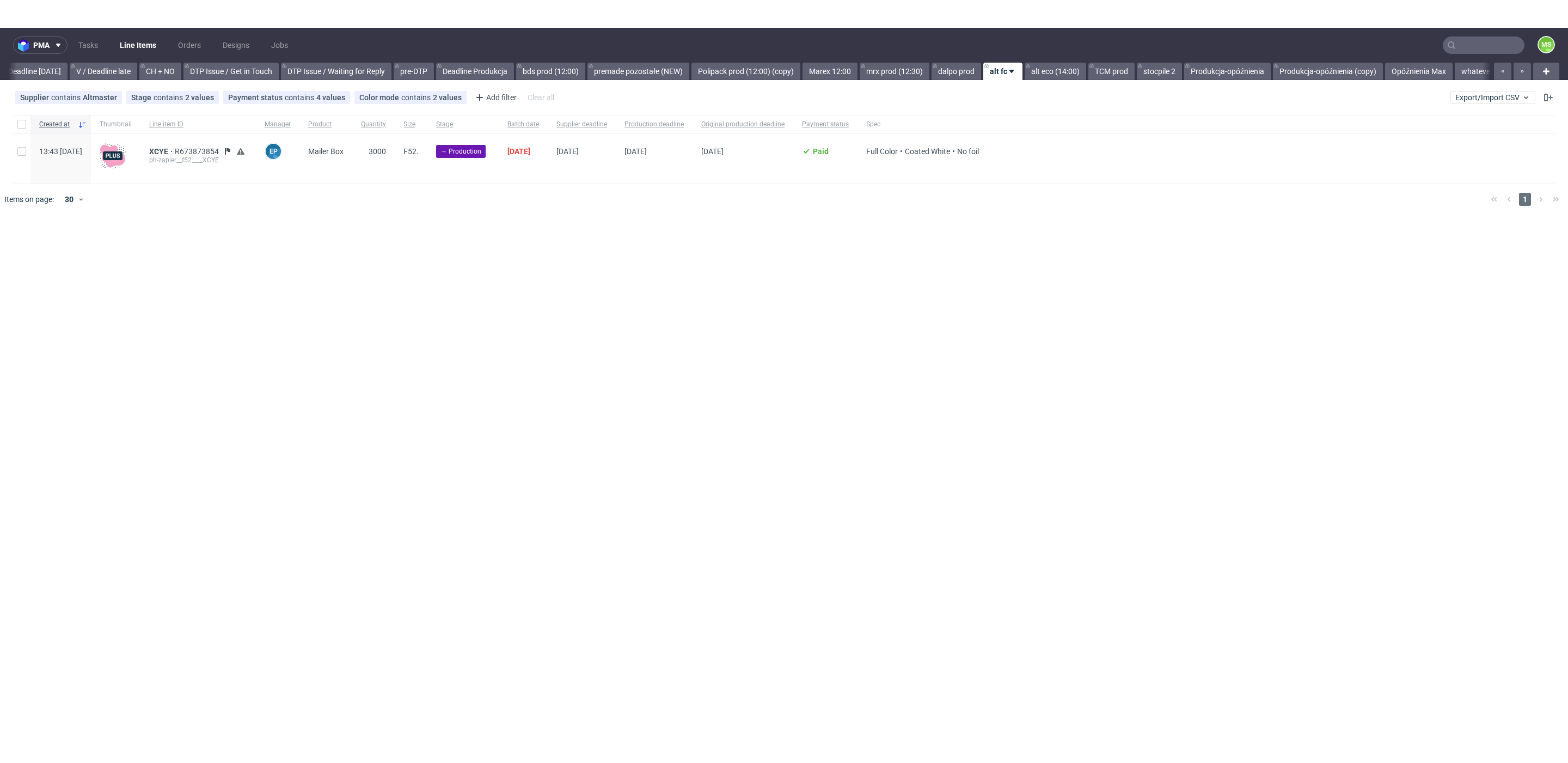
scroll to position [0, 1476]
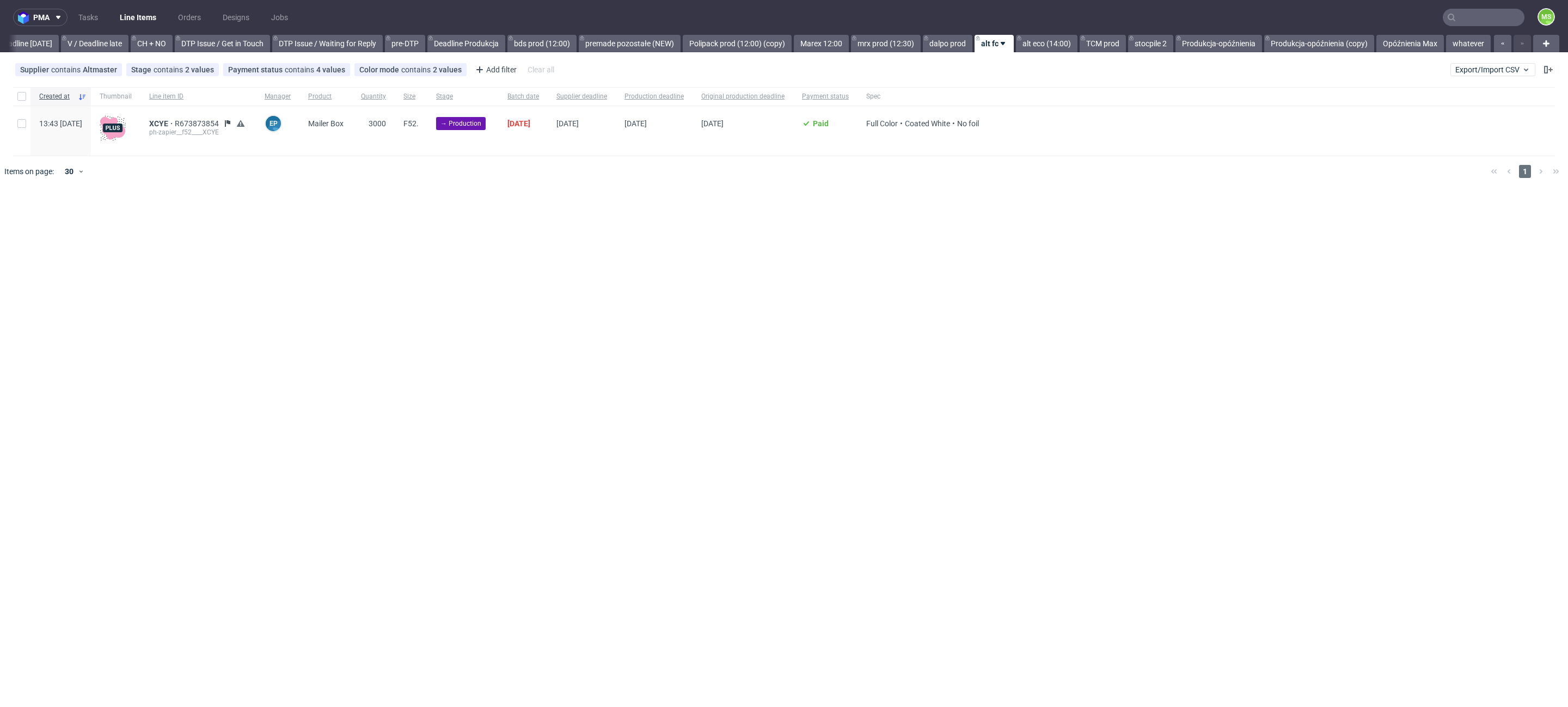
click at [19, 133] on div at bounding box center [22, 131] width 17 height 50
checkbox input "true"
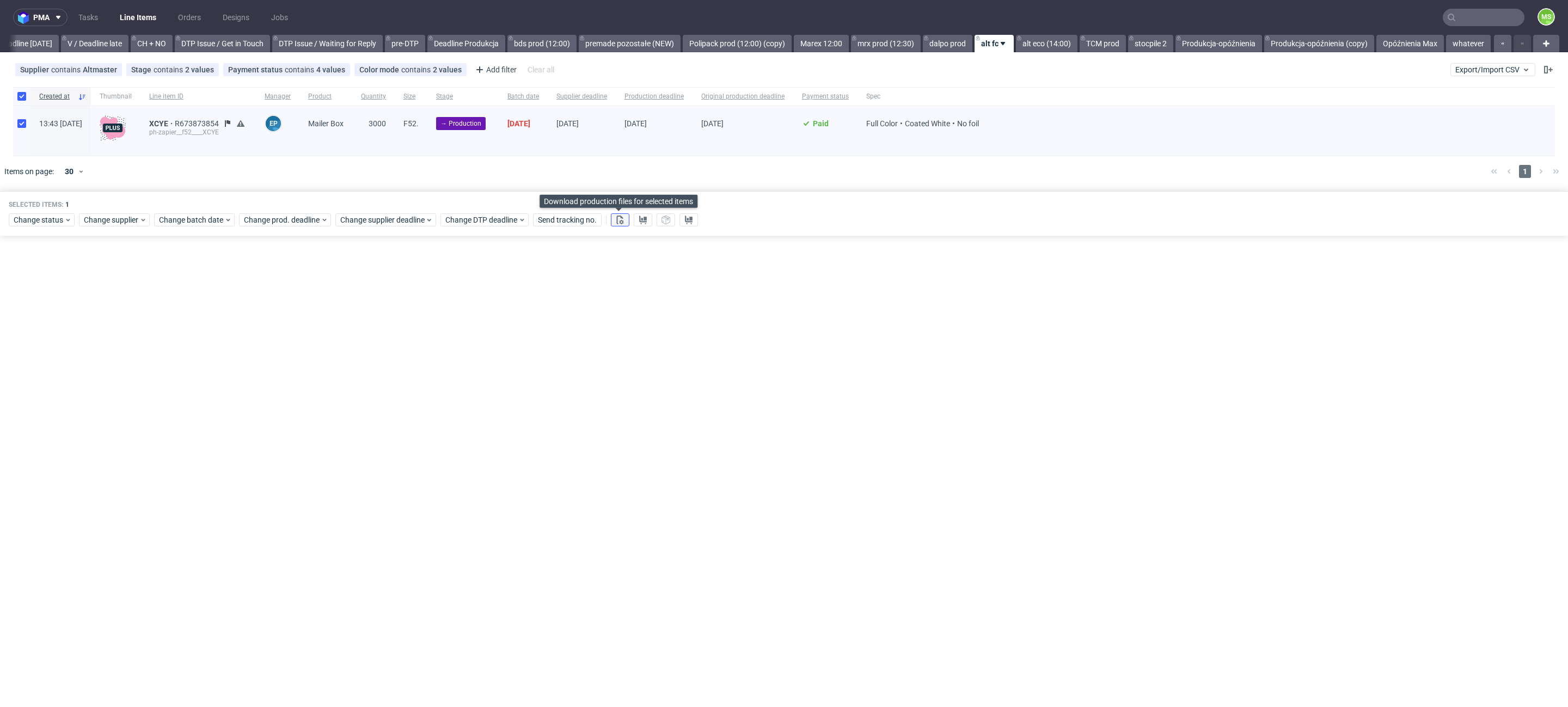
click at [623, 220] on button at bounding box center [620, 220] width 19 height 13
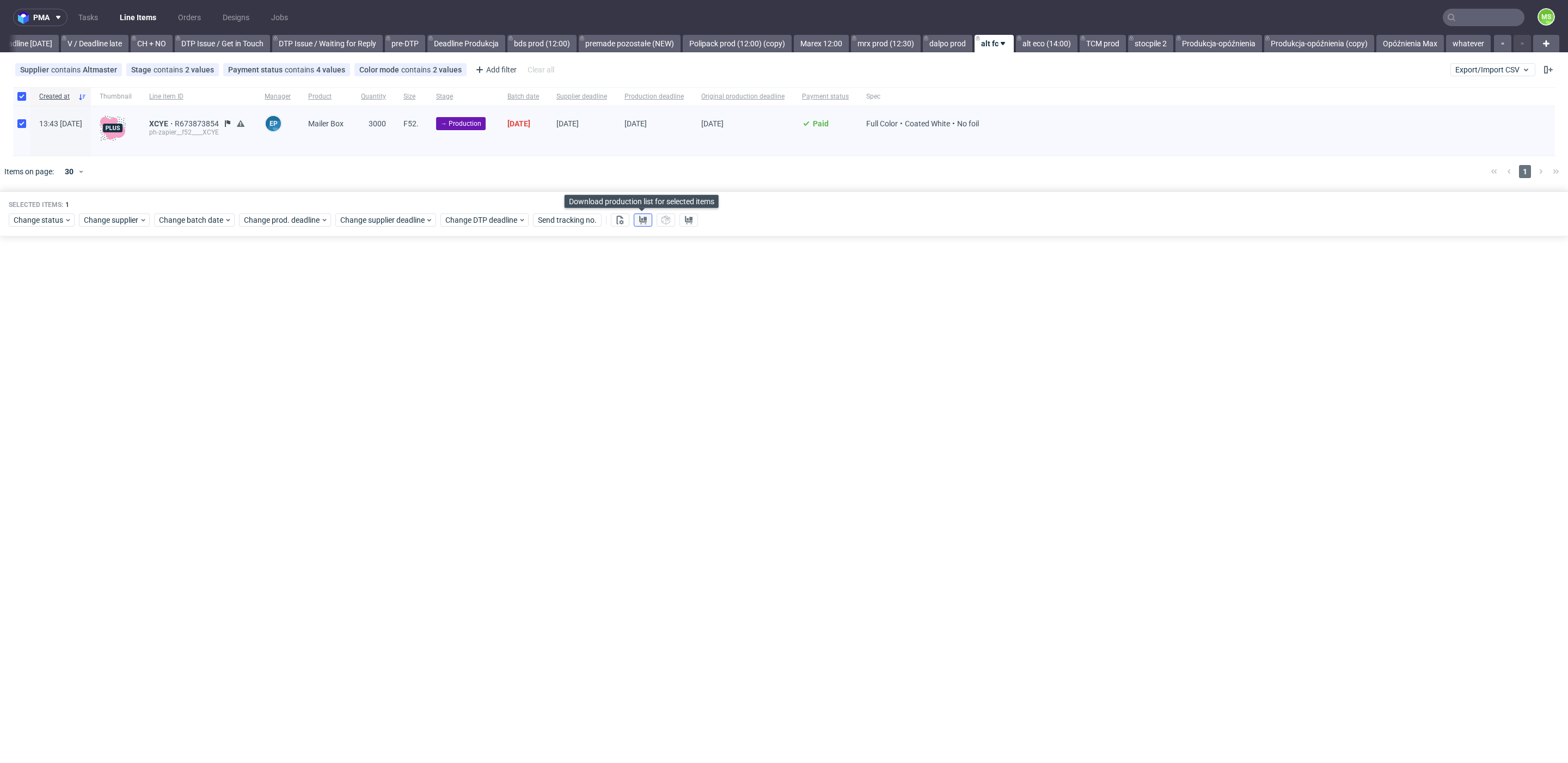
click at [644, 218] on use at bounding box center [643, 220] width 8 height 9
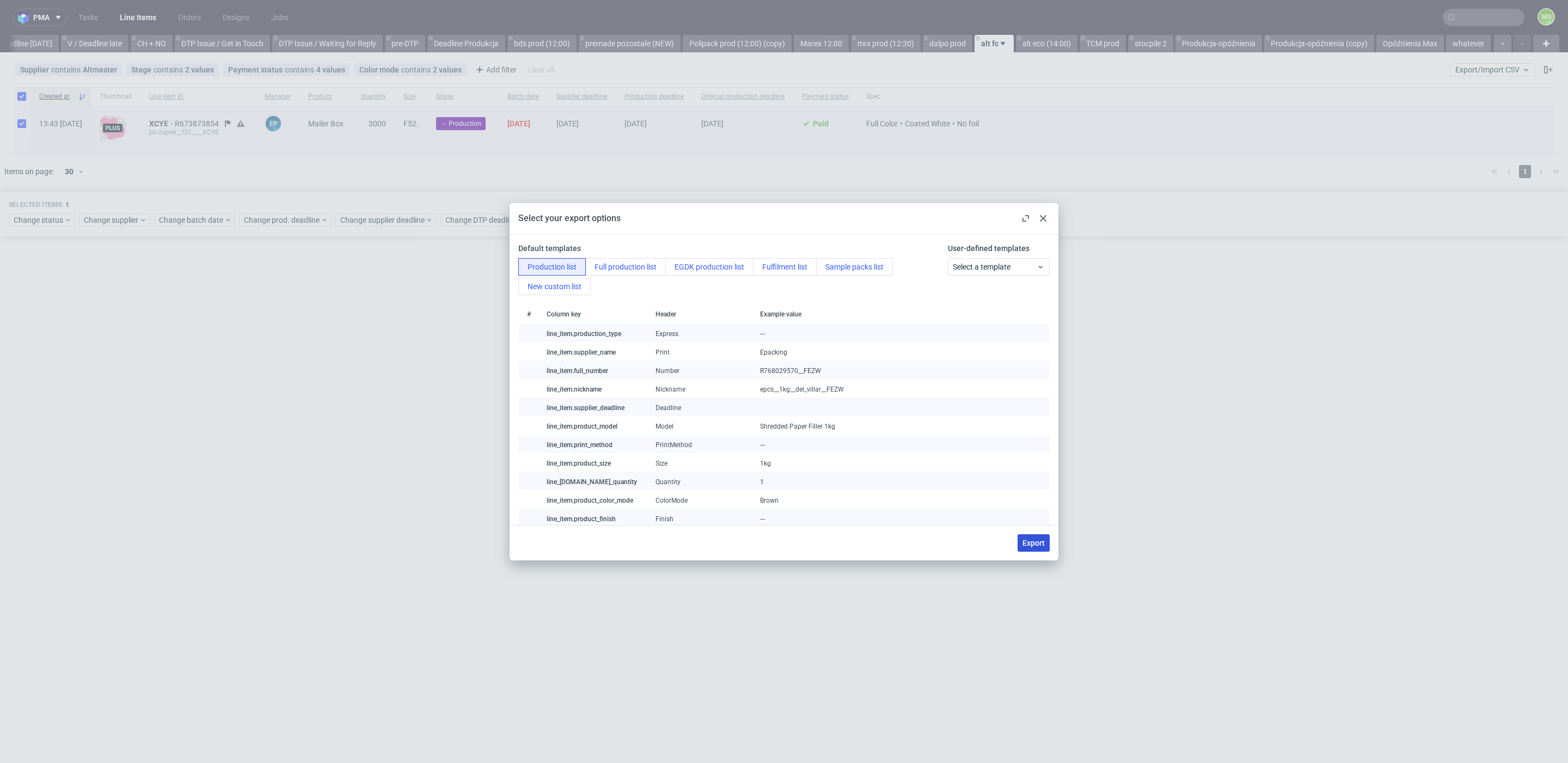
click at [1031, 548] on button "Export" at bounding box center [1033, 543] width 32 height 17
checkbox input "false"
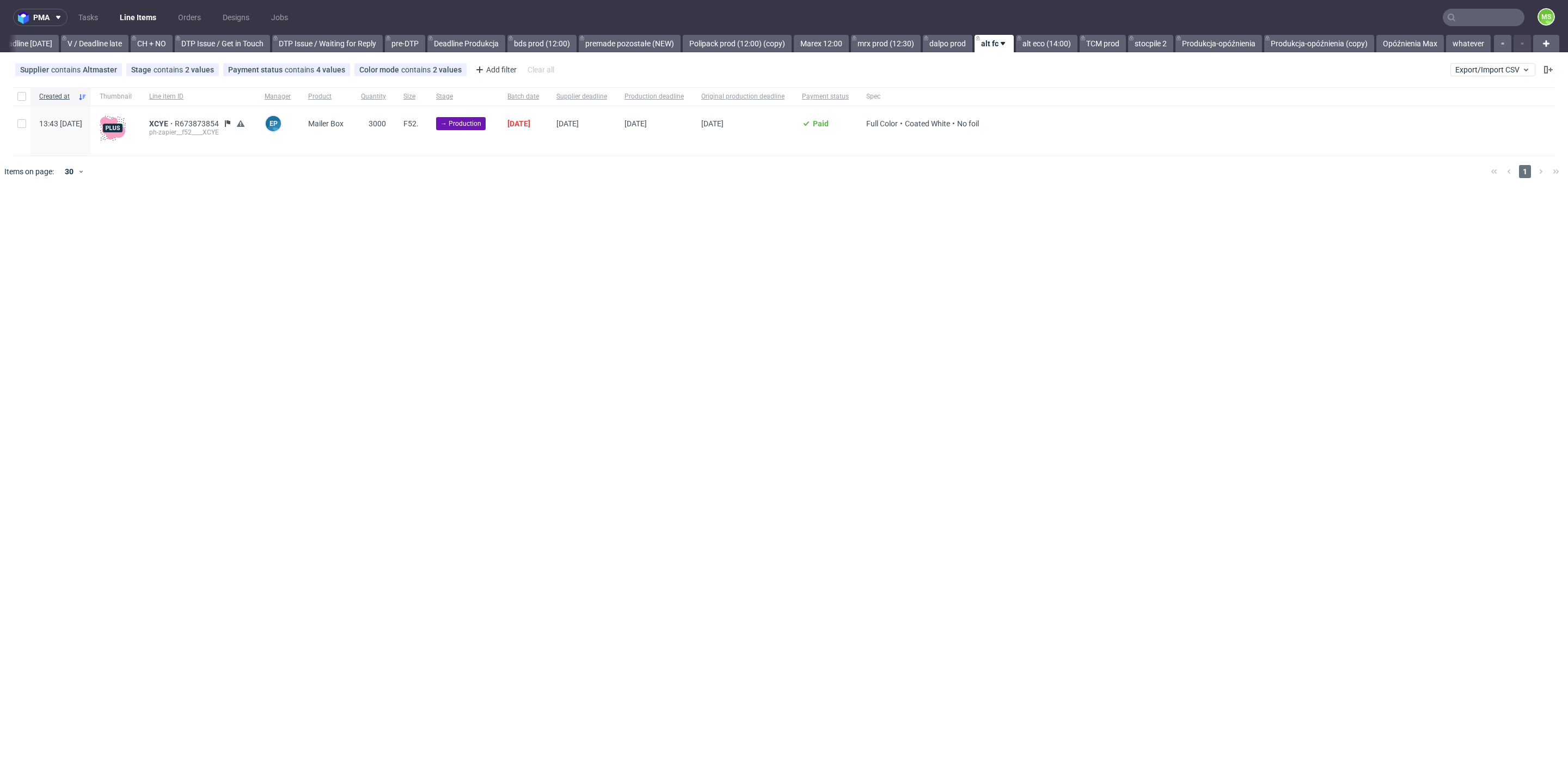
click at [221, 140] on span "XCYE R673873854 ph-zapier__f52____XCYE" at bounding box center [198, 130] width 98 height 23
click at [174, 125] on span "XCYE" at bounding box center [162, 123] width 26 height 9
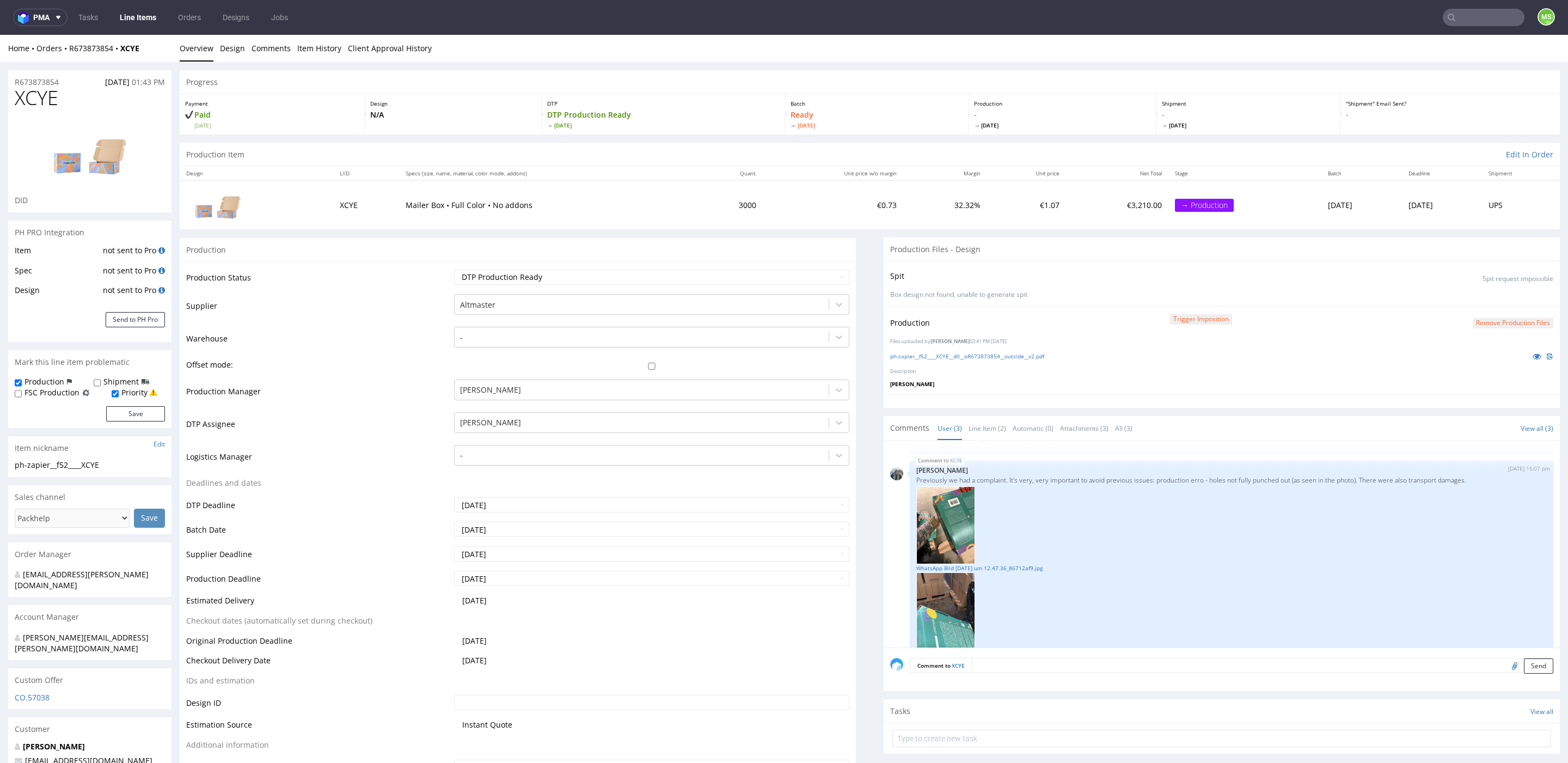
scroll to position [83, 0]
click at [154, 19] on link "Line Items" at bounding box center [137, 17] width 50 height 17
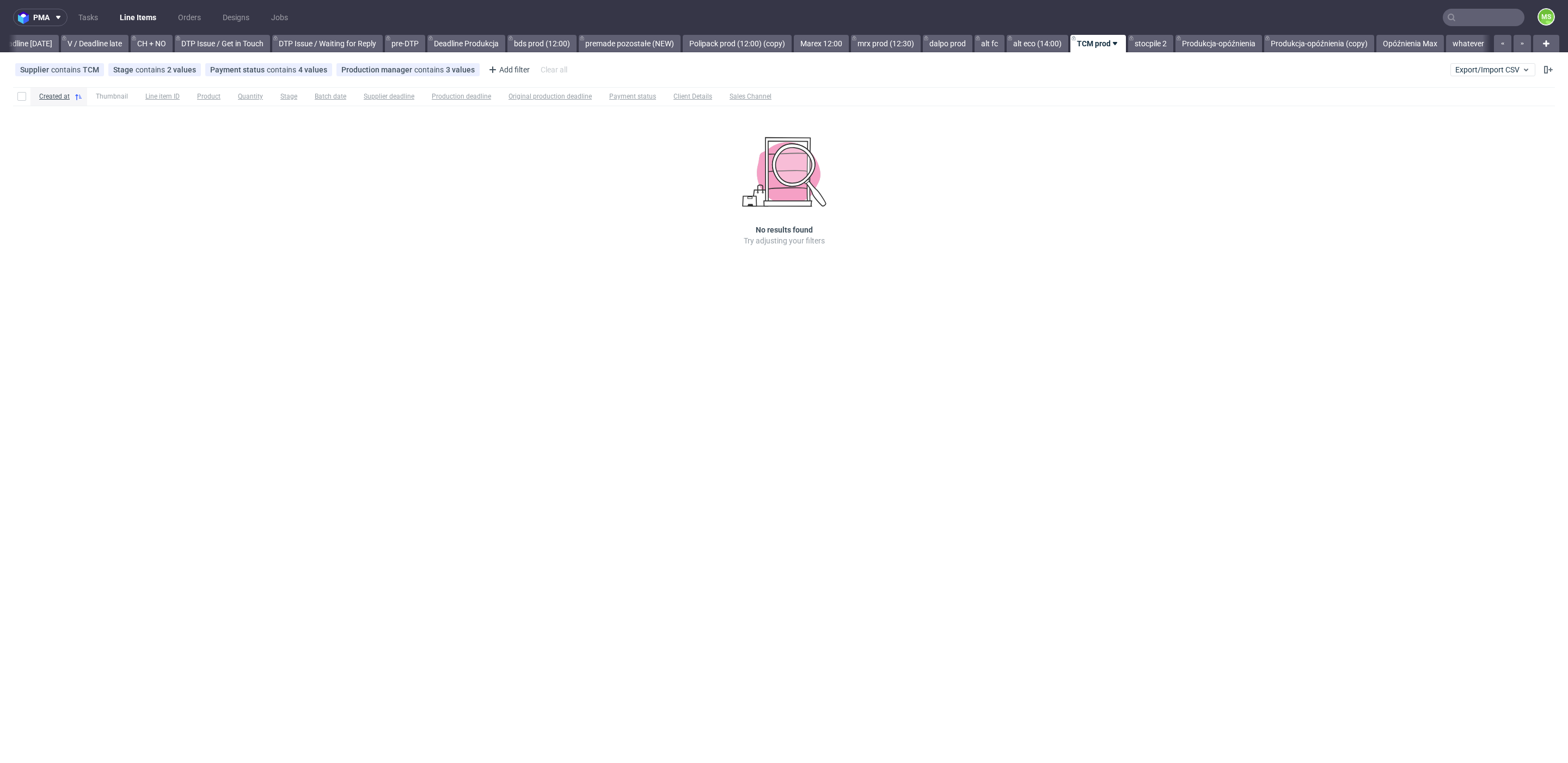
scroll to position [0, 1476]
click at [1386, 42] on link "Opóźnienia Max" at bounding box center [1410, 44] width 67 height 17
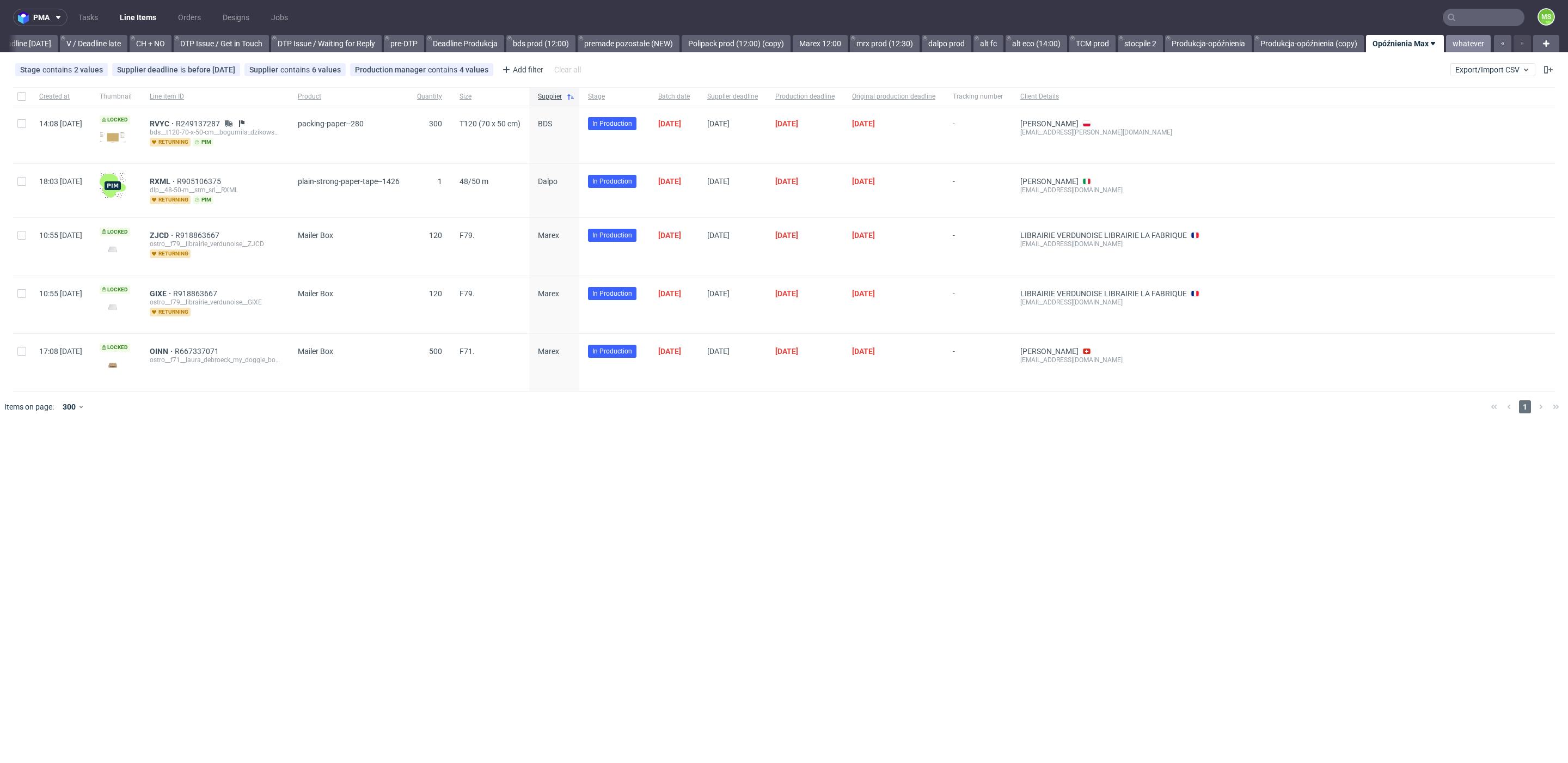
click at [1470, 45] on link "whatever" at bounding box center [1468, 44] width 45 height 17
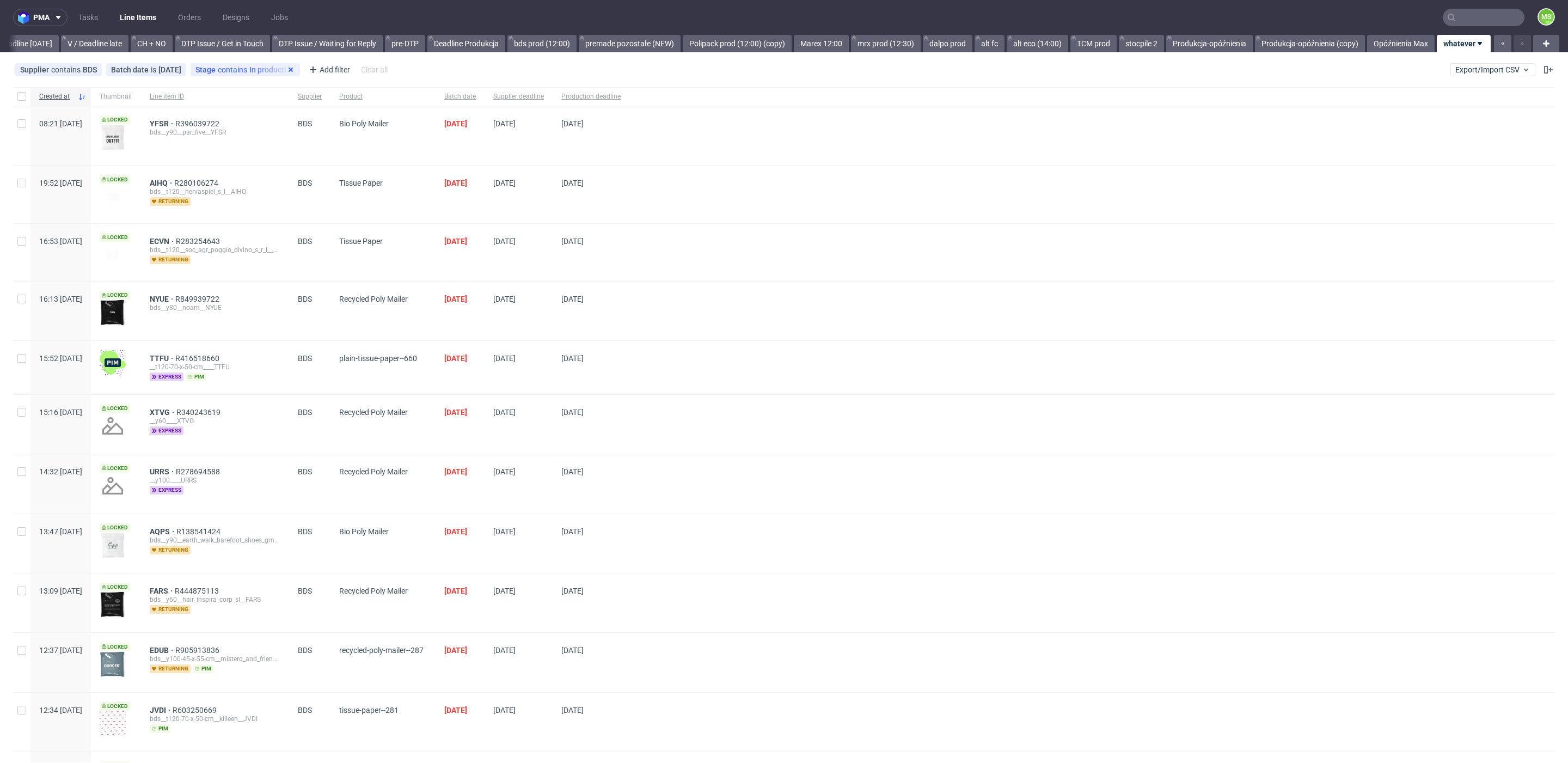
click at [286, 71] on icon at bounding box center [290, 69] width 9 height 9
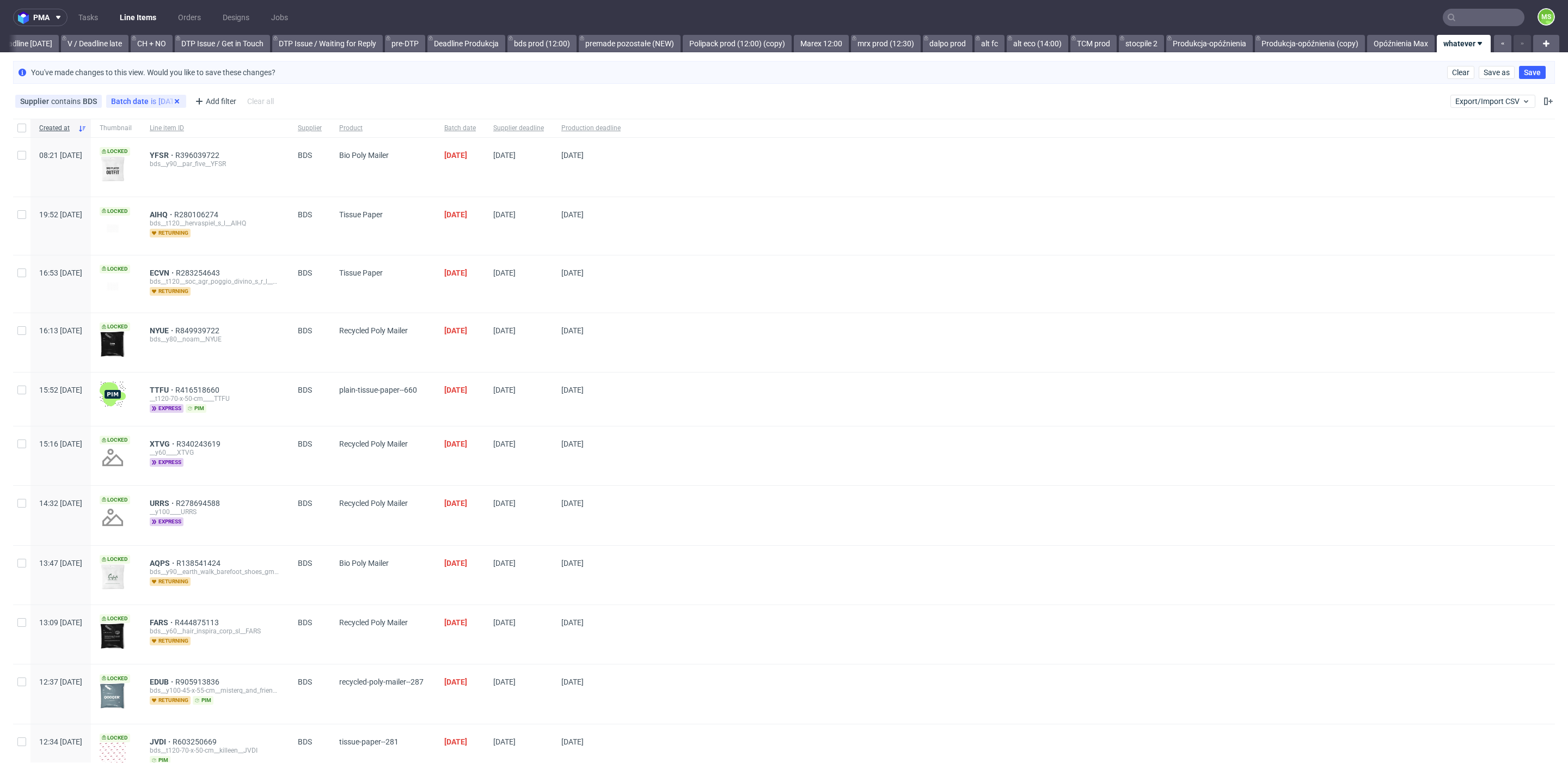
click at [172, 100] on icon at bounding box center [176, 101] width 9 height 9
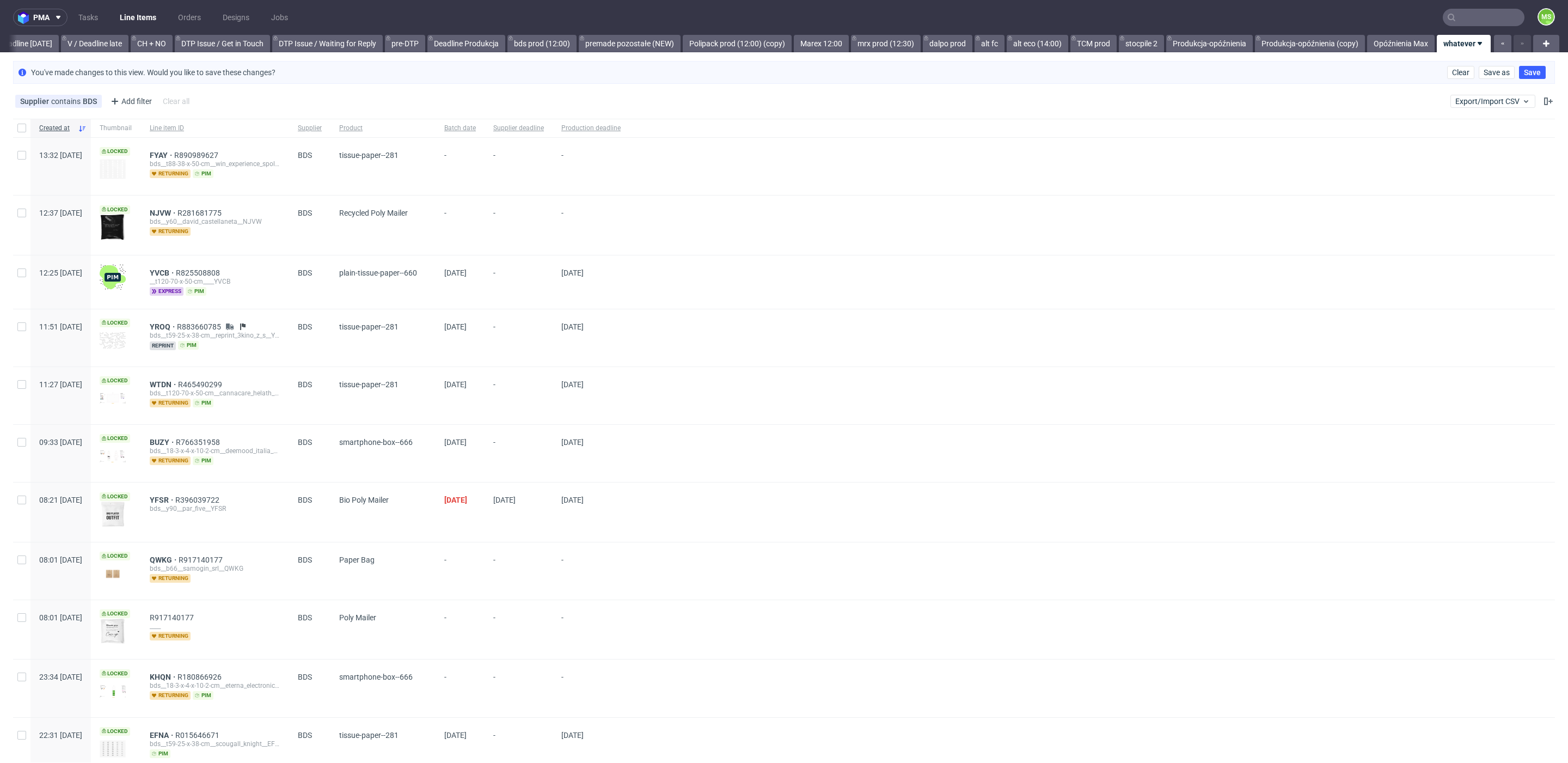
scroll to position [14, 0]
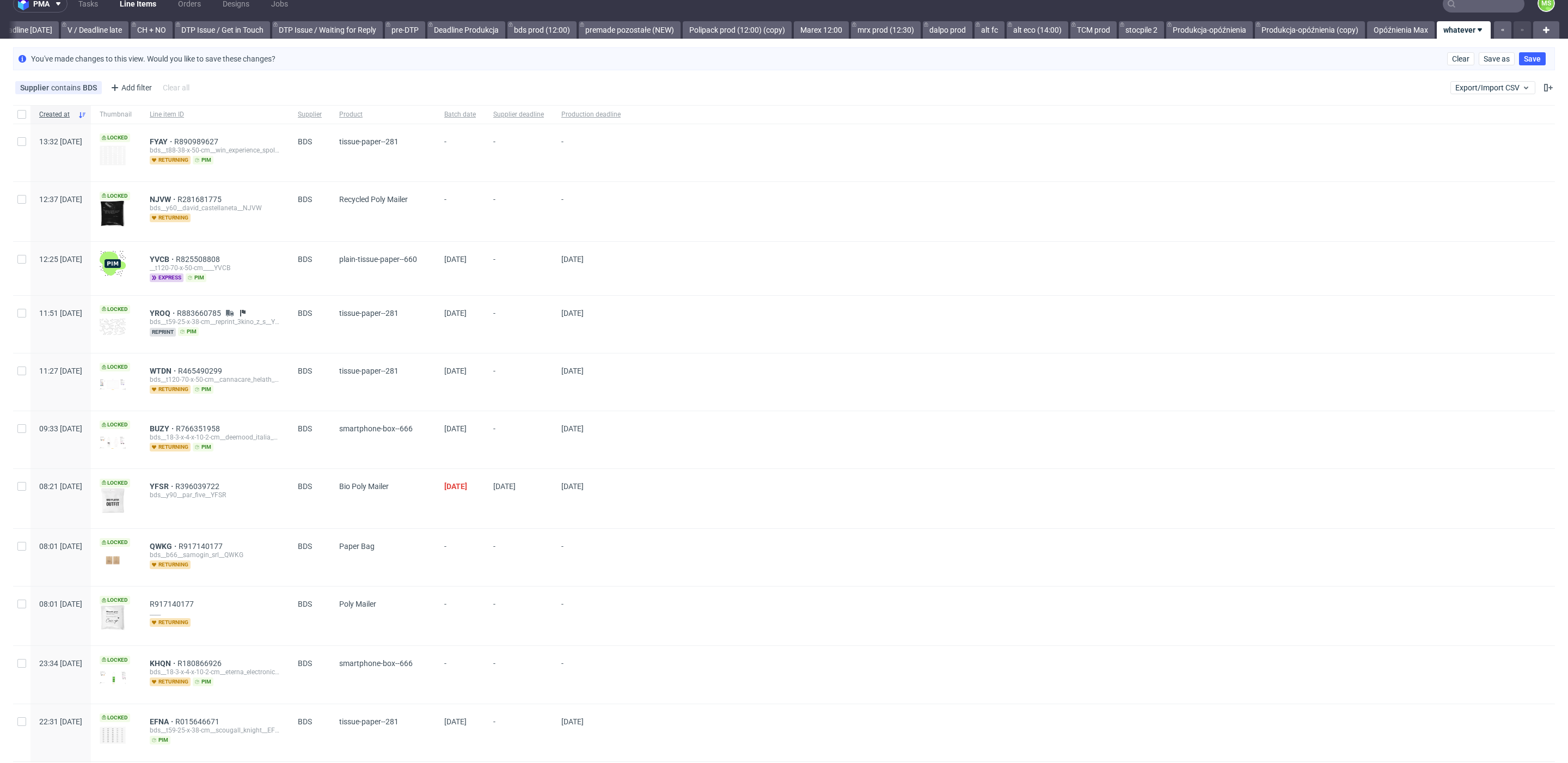
click at [22, 316] on div at bounding box center [22, 324] width 17 height 58
checkbox input "true"
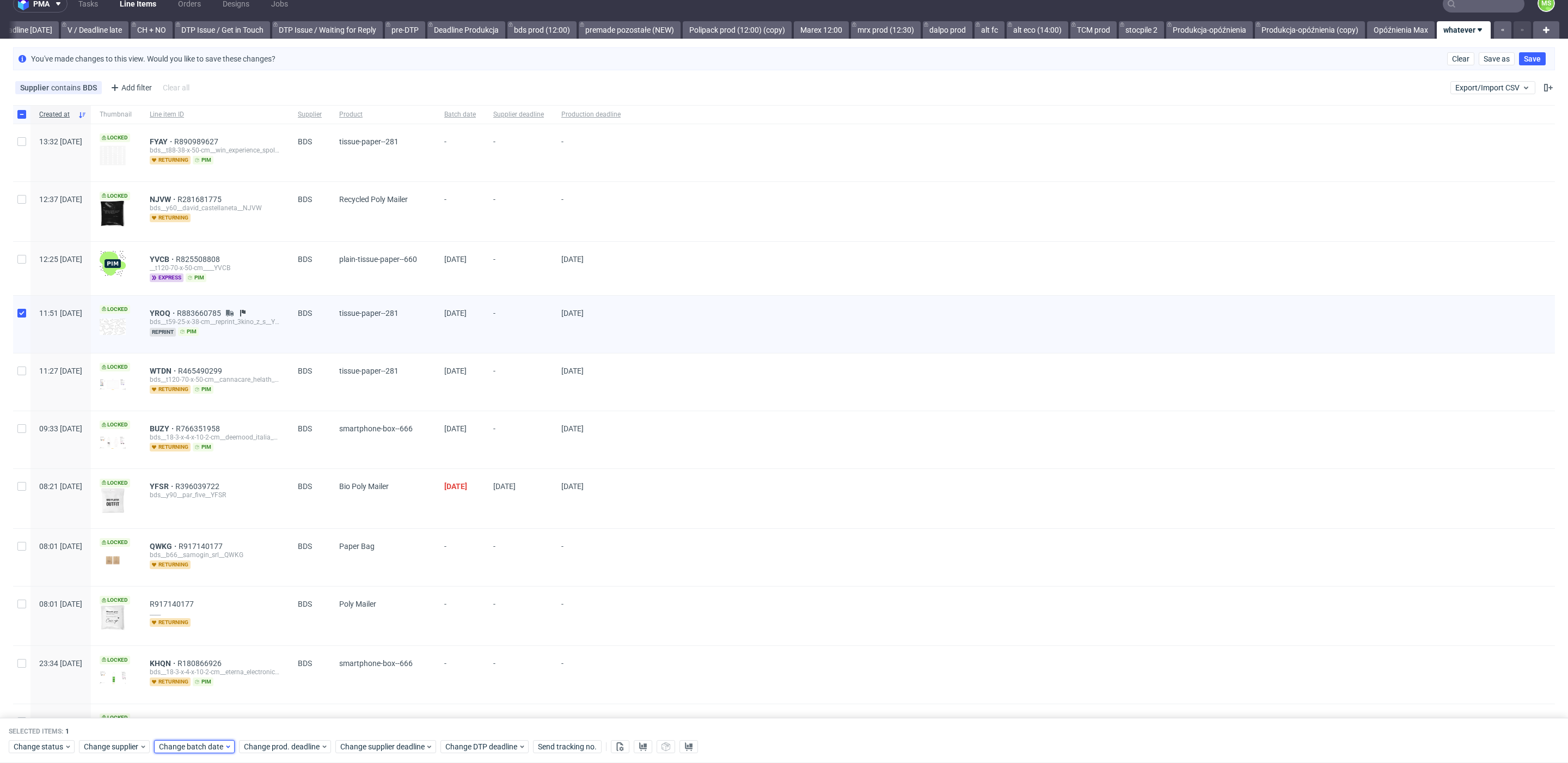
click at [207, 707] on span "Change batch date" at bounding box center [192, 747] width 65 height 11
click at [263, 633] on span "10" at bounding box center [262, 630] width 9 height 11
click at [282, 707] on span "Save" at bounding box center [283, 725] width 17 height 8
click at [293, 707] on span "Change prod. deadline" at bounding box center [282, 747] width 77 height 11
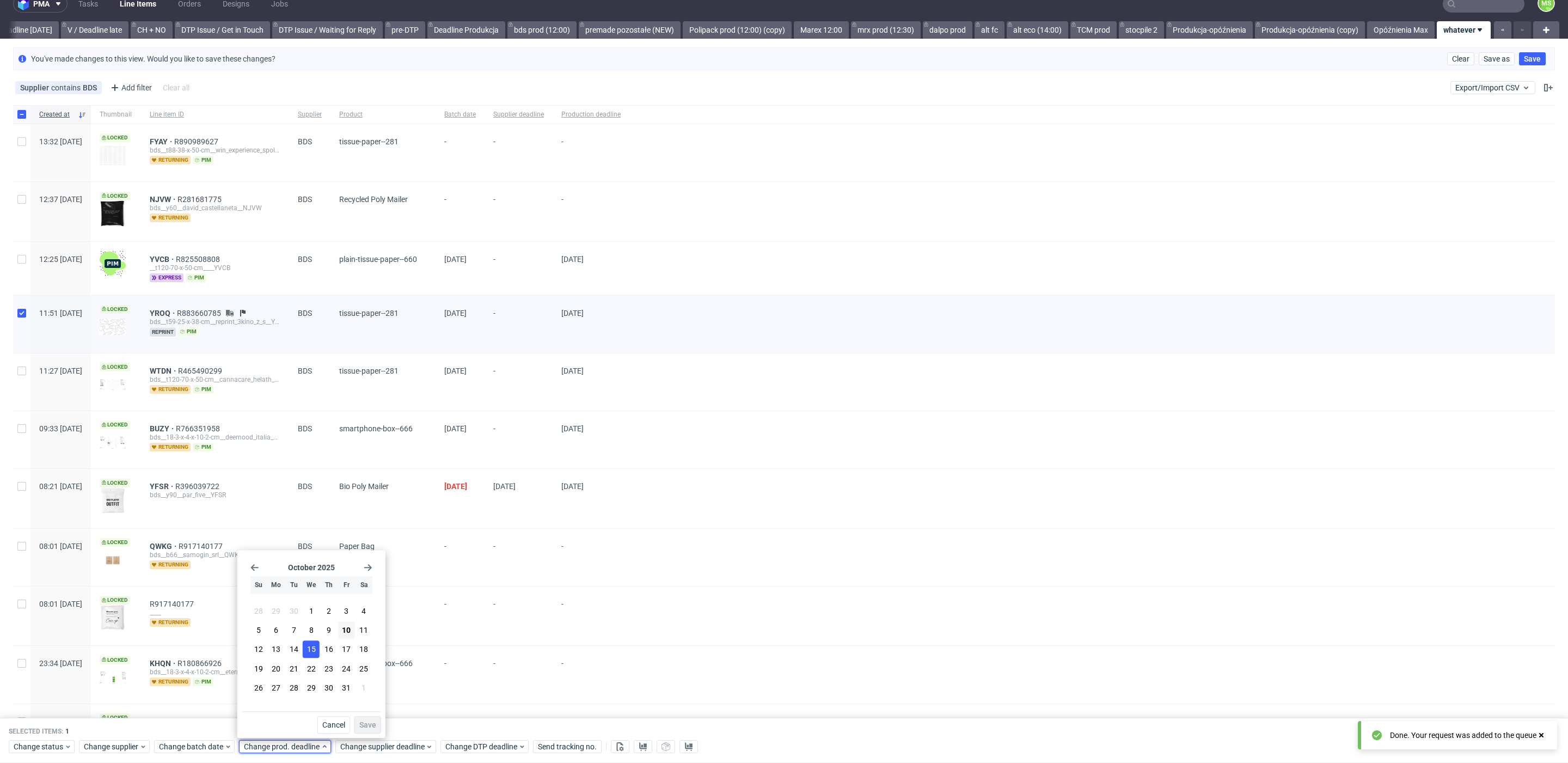
click at [310, 649] on span "15" at bounding box center [311, 650] width 9 height 11
click at [369, 707] on span "Save" at bounding box center [368, 725] width 17 height 8
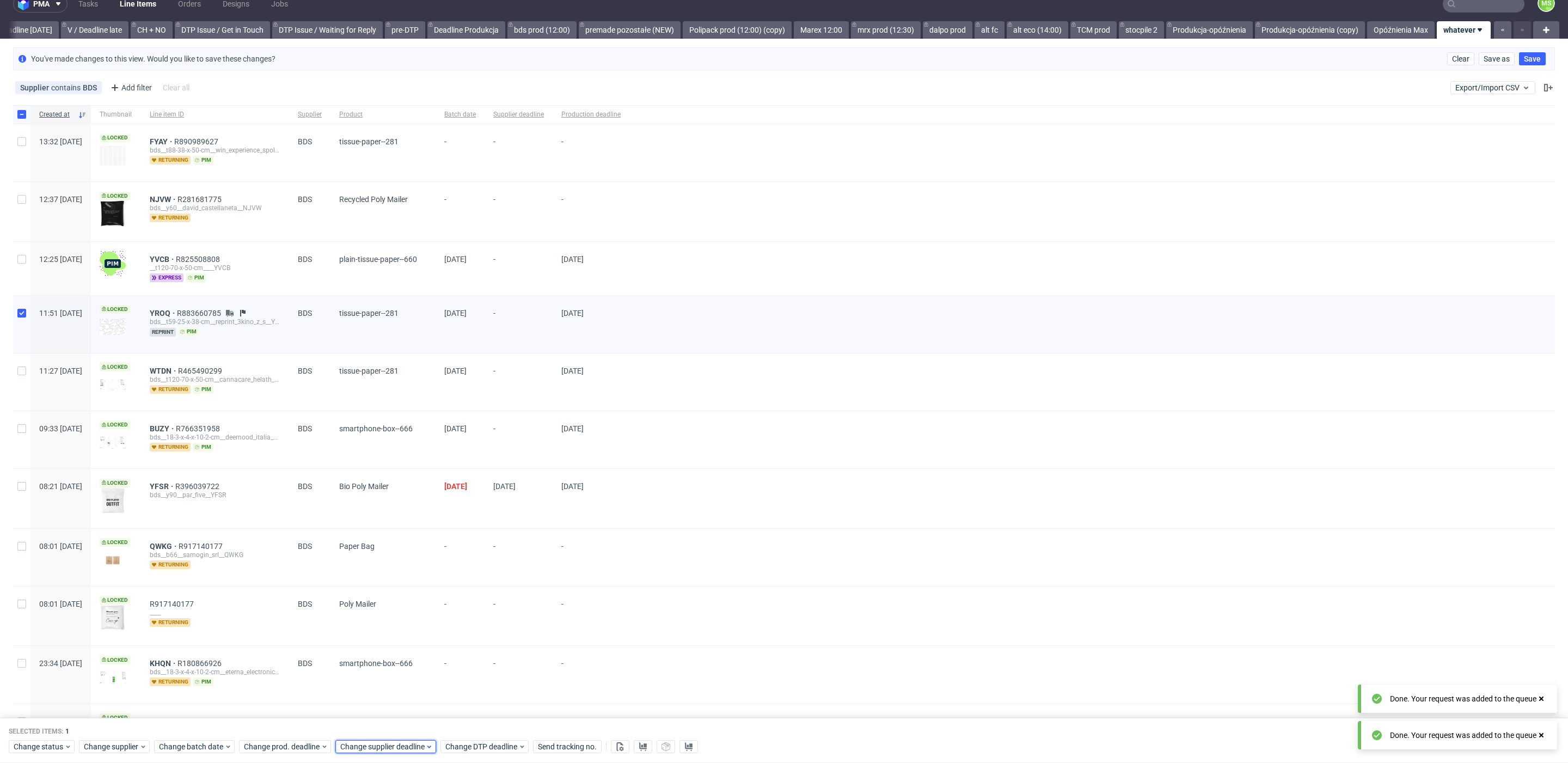
click at [387, 707] on span "Change supplier deadline" at bounding box center [383, 747] width 85 height 11
click at [410, 651] on span "15" at bounding box center [408, 650] width 9 height 11
click at [462, 707] on span "Save" at bounding box center [465, 725] width 17 height 8
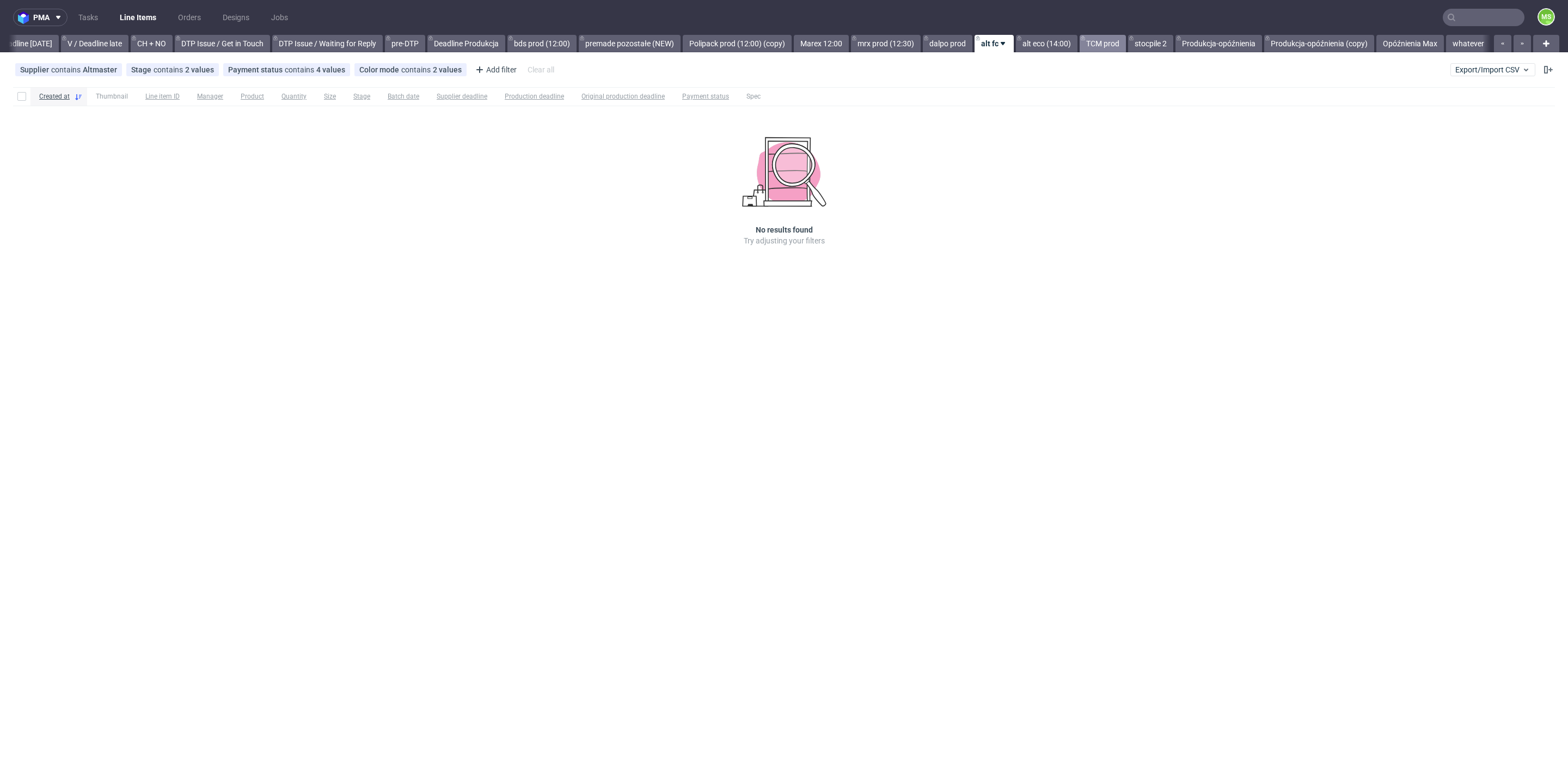
scroll to position [0, 1476]
click at [1096, 46] on link "TCM prod" at bounding box center [1103, 44] width 46 height 17
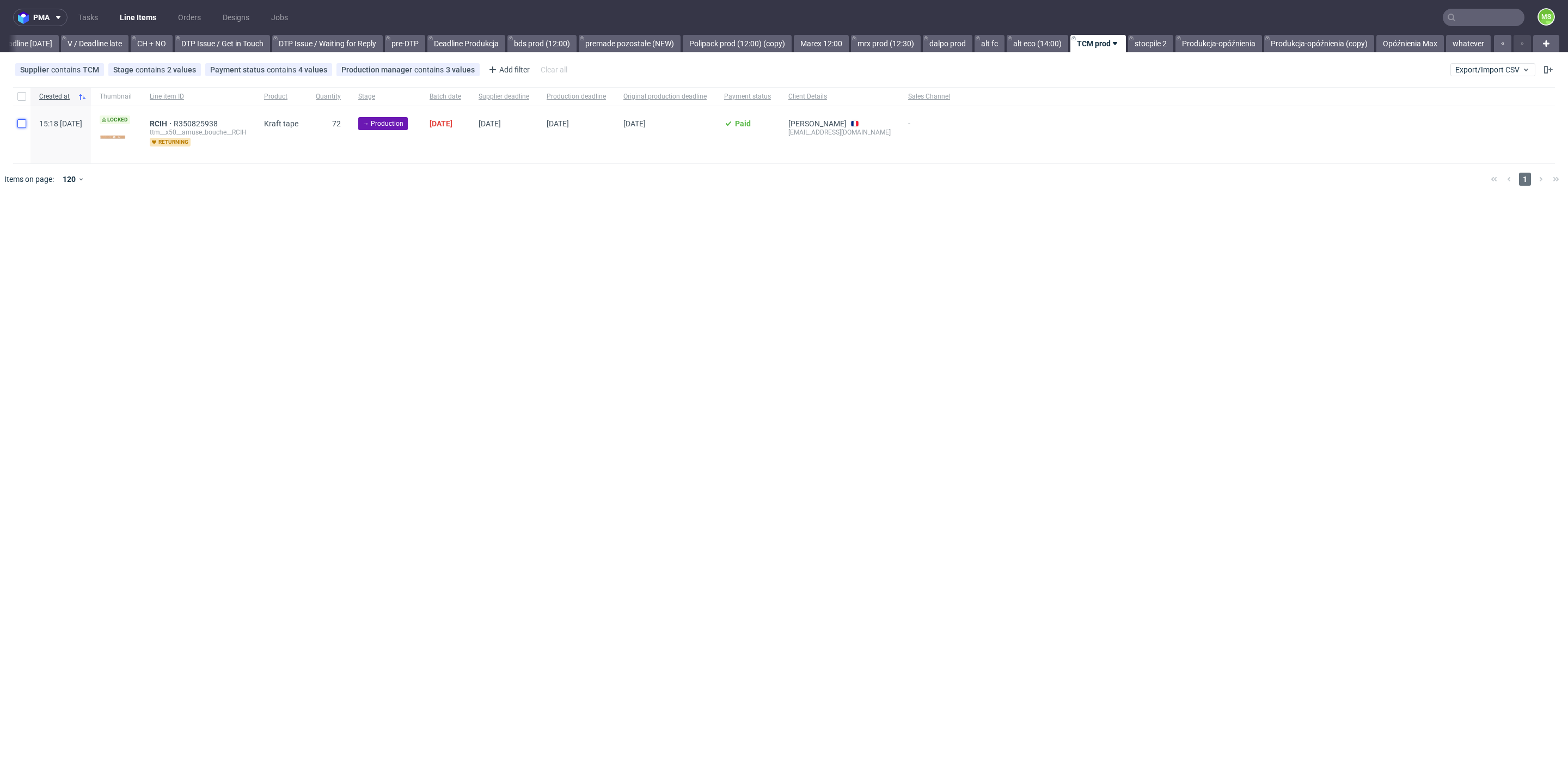
click at [23, 124] on input "checkbox" at bounding box center [21, 123] width 9 height 9
checkbox input "true"
click at [23, 124] on input "checkbox" at bounding box center [21, 123] width 9 height 9
checkbox input "false"
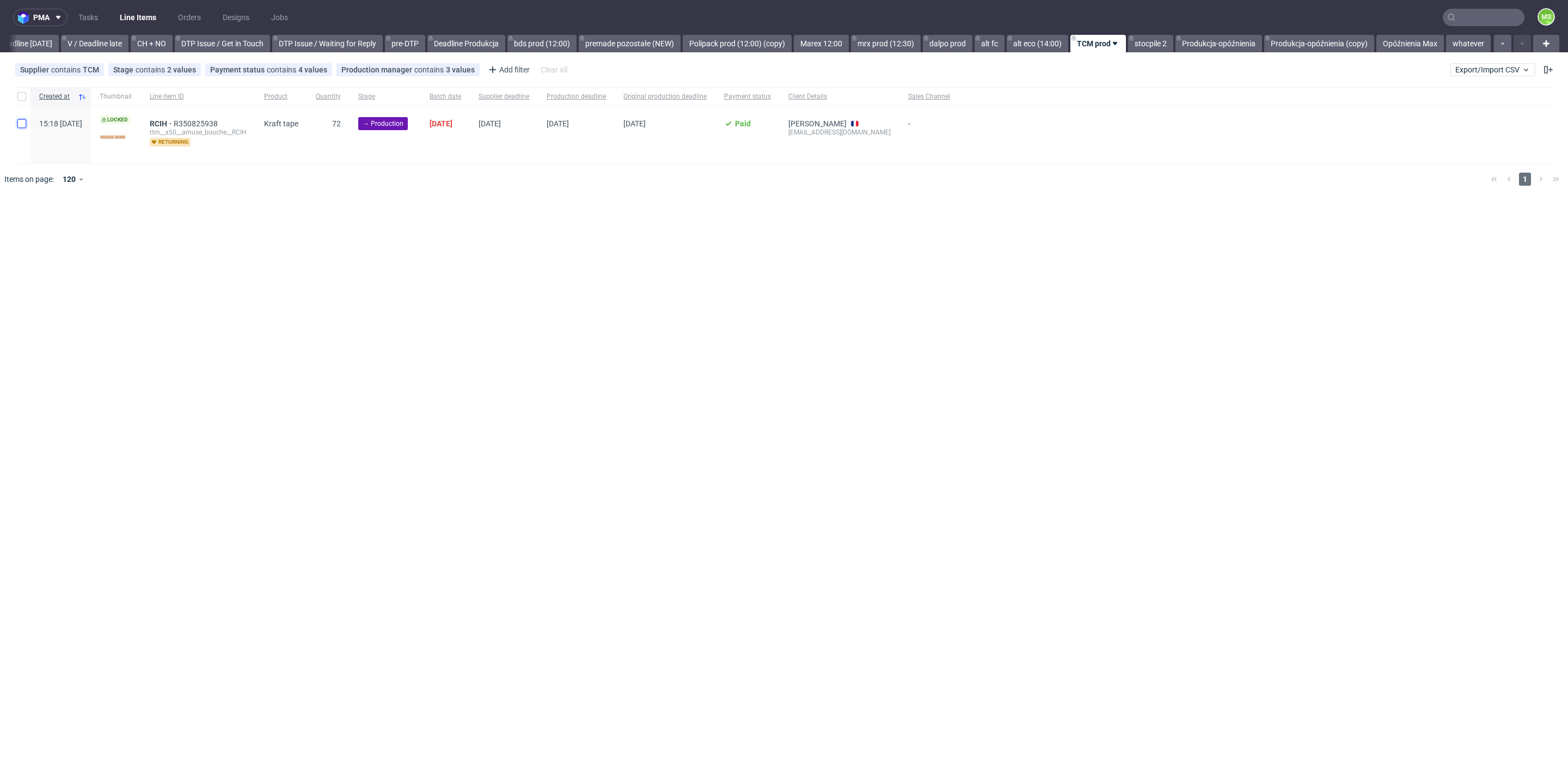
checkbox input "false"
click at [22, 122] on input "checkbox" at bounding box center [21, 123] width 9 height 9
checkbox input "true"
click at [192, 233] on div "Selected items: 1 Change status Change supplier Change batch date Change prod. …" at bounding box center [784, 221] width 1568 height 45
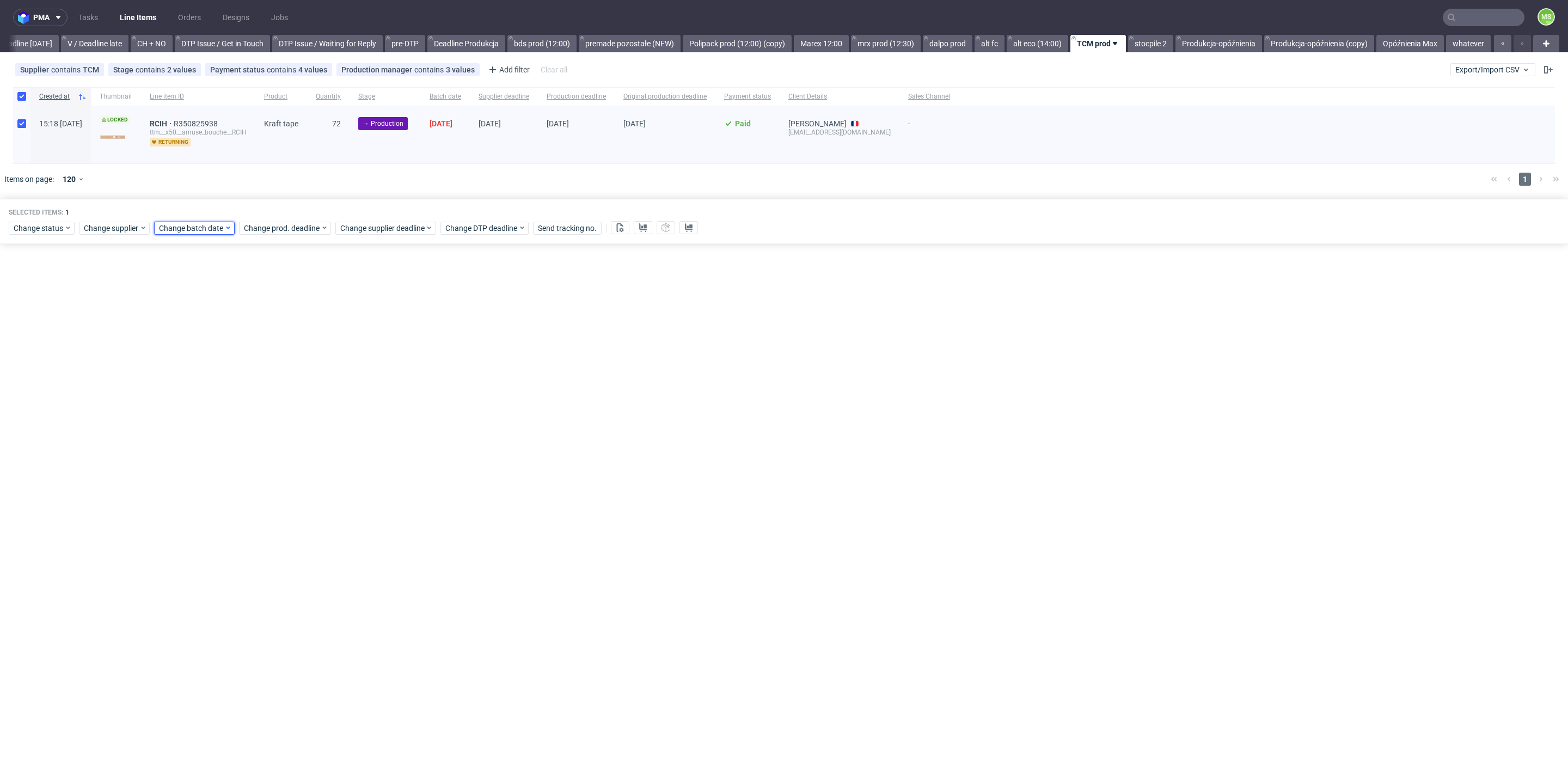
click at [200, 232] on span "Change batch date" at bounding box center [192, 228] width 65 height 11
click at [259, 317] on span "10" at bounding box center [262, 316] width 9 height 11
click at [287, 413] on span "Save" at bounding box center [283, 411] width 17 height 8
click at [287, 225] on span "Change prod. deadline" at bounding box center [282, 228] width 77 height 11
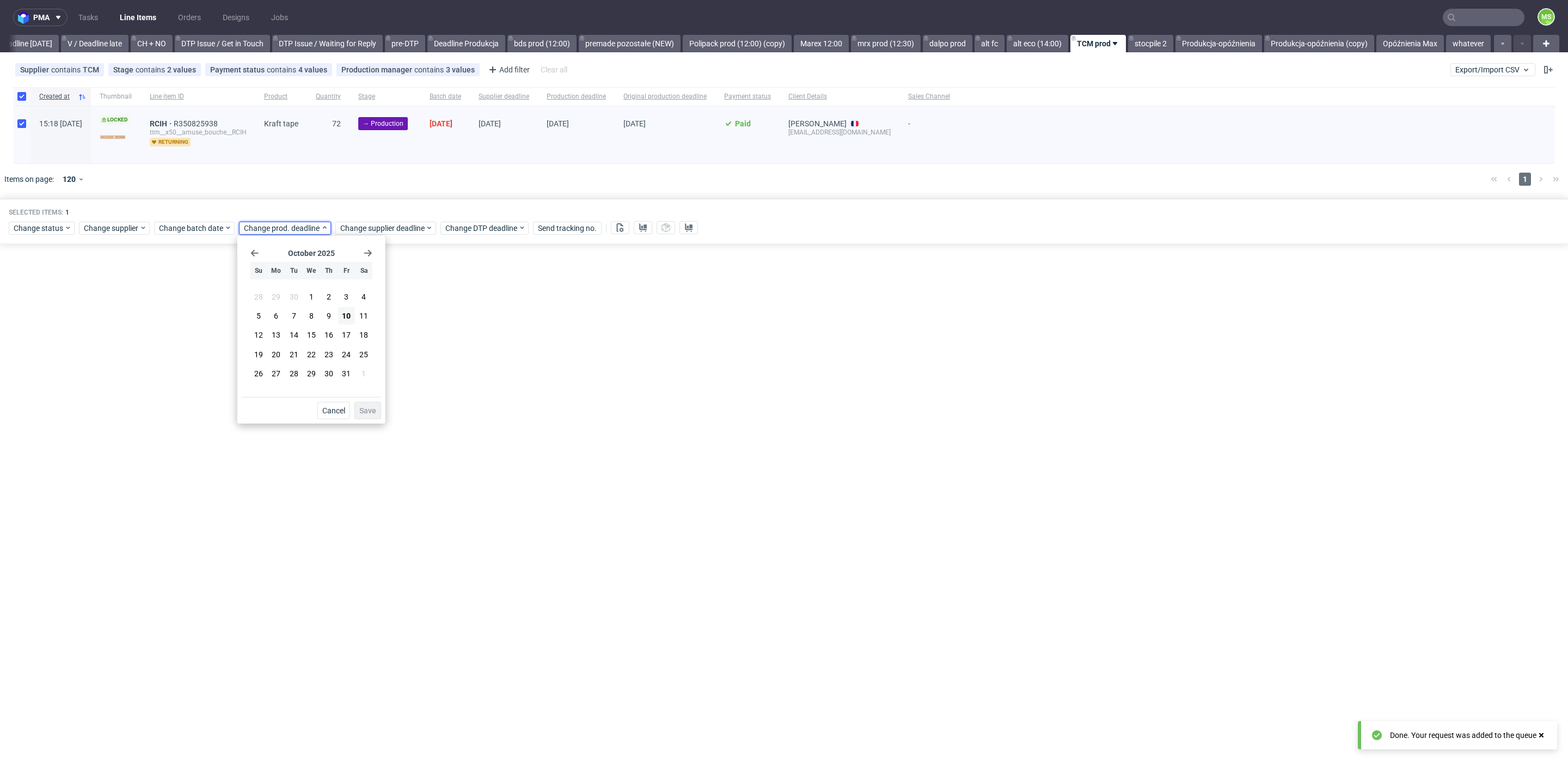
click at [378, 247] on div "October 2025 Su Mo Tu We Th Fr Sa 28 29 30 1 2 3 4 5 6 7 8 9 10 11 12 13 14 15 …" at bounding box center [311, 318] width 139 height 157
click at [371, 249] on icon "Go forward 1 month" at bounding box center [367, 253] width 9 height 9
click at [316, 315] on button "5" at bounding box center [311, 314] width 17 height 17
click at [365, 415] on button "Save" at bounding box center [367, 411] width 26 height 17
click at [367, 210] on div "Selected items: 1" at bounding box center [784, 212] width 1550 height 9
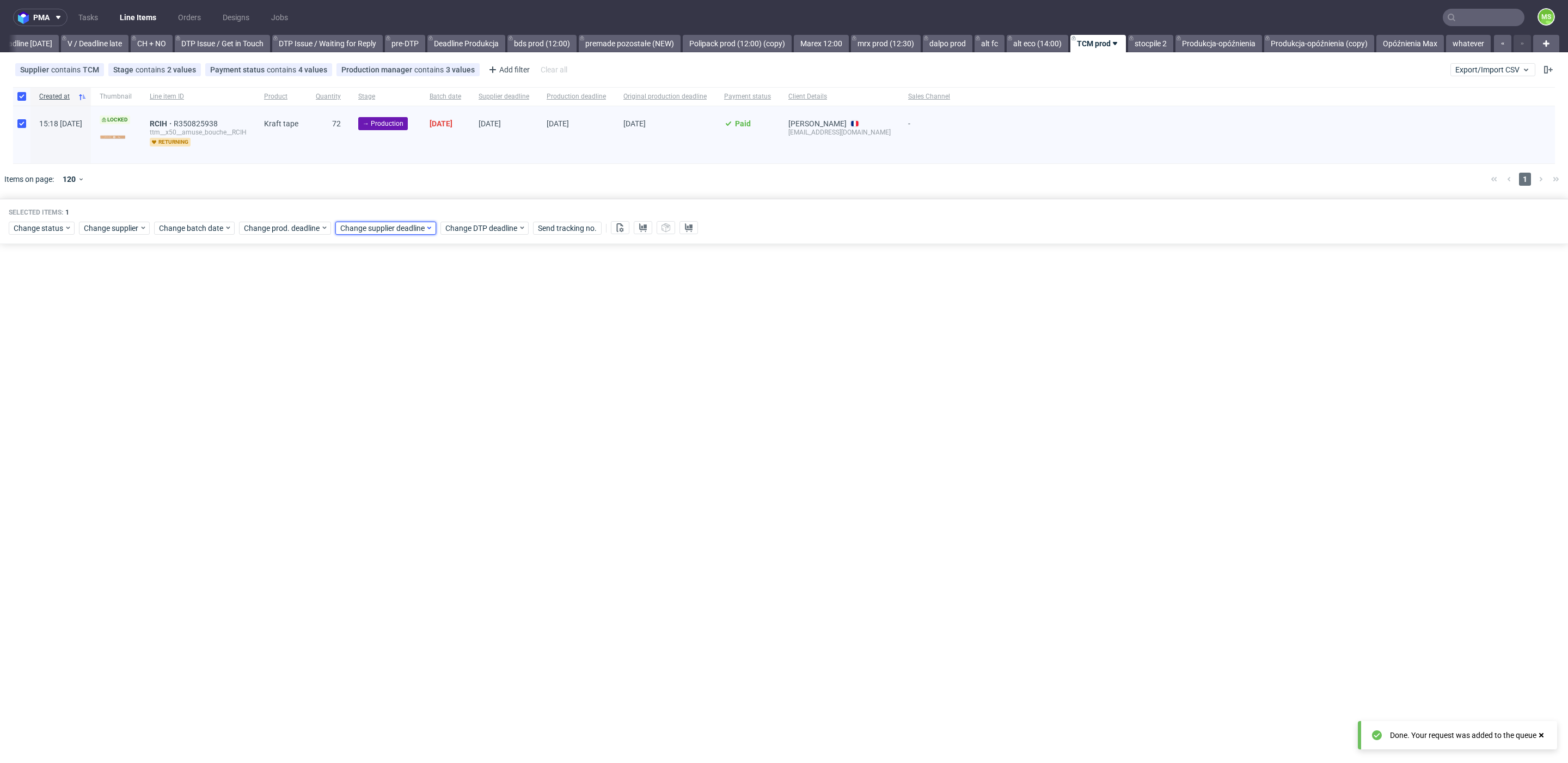
click at [373, 225] on span "Change supplier deadline" at bounding box center [383, 228] width 85 height 11
click at [467, 258] on div "October 2025 Su Mo Tu We Th Fr Sa 28 29 30 1 2 3 4 5 6 7 8 9 10 11 12 13 14 15 …" at bounding box center [408, 318] width 139 height 157
click at [465, 255] on use "Go forward 1 month" at bounding box center [465, 253] width 8 height 7
click at [404, 314] on button "5" at bounding box center [408, 314] width 17 height 17
click at [468, 414] on span "Save" at bounding box center [465, 411] width 17 height 8
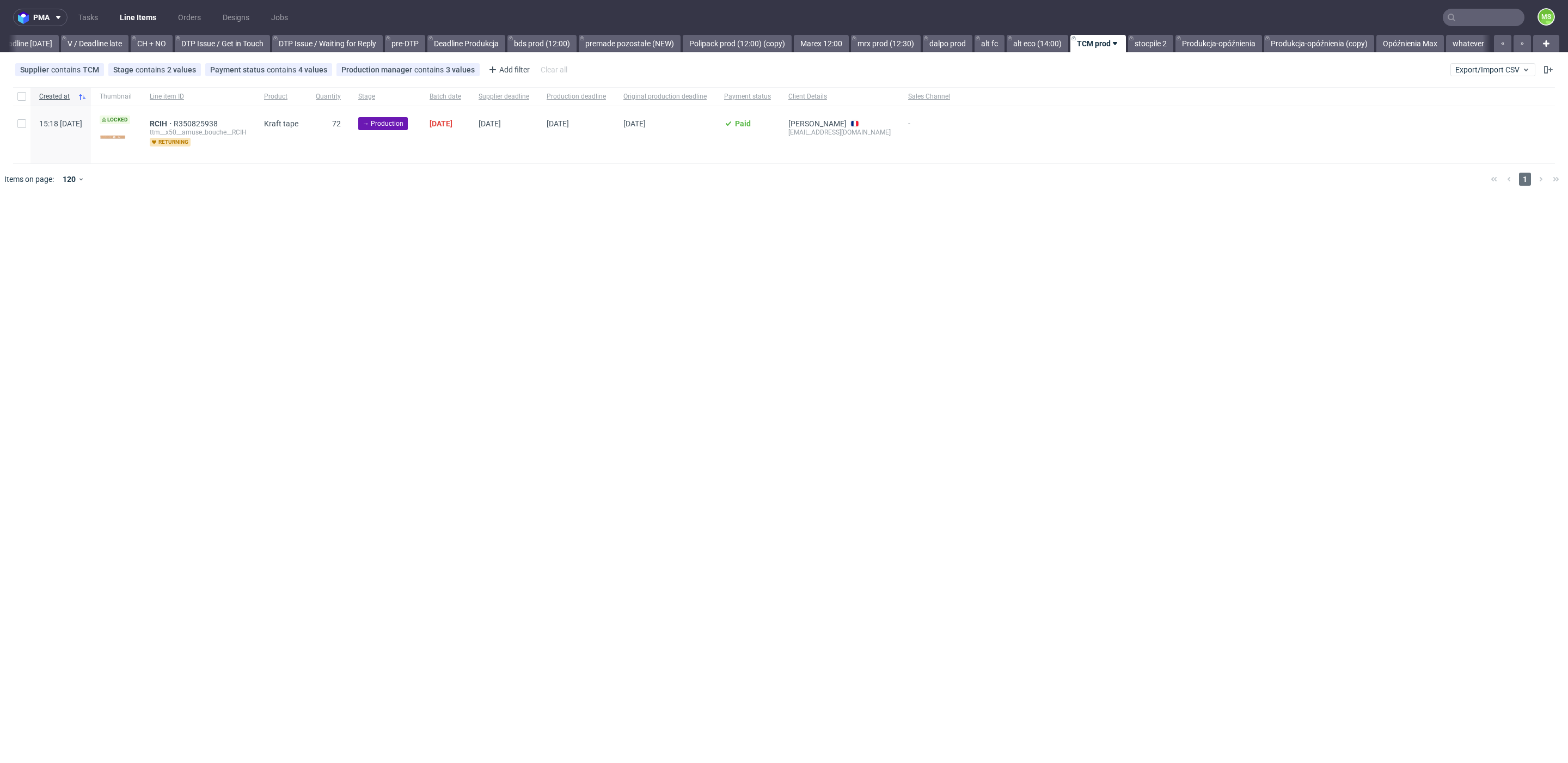
scroll to position [0, 1476]
click at [14, 124] on div at bounding box center [22, 135] width 17 height 58
checkbox input "true"
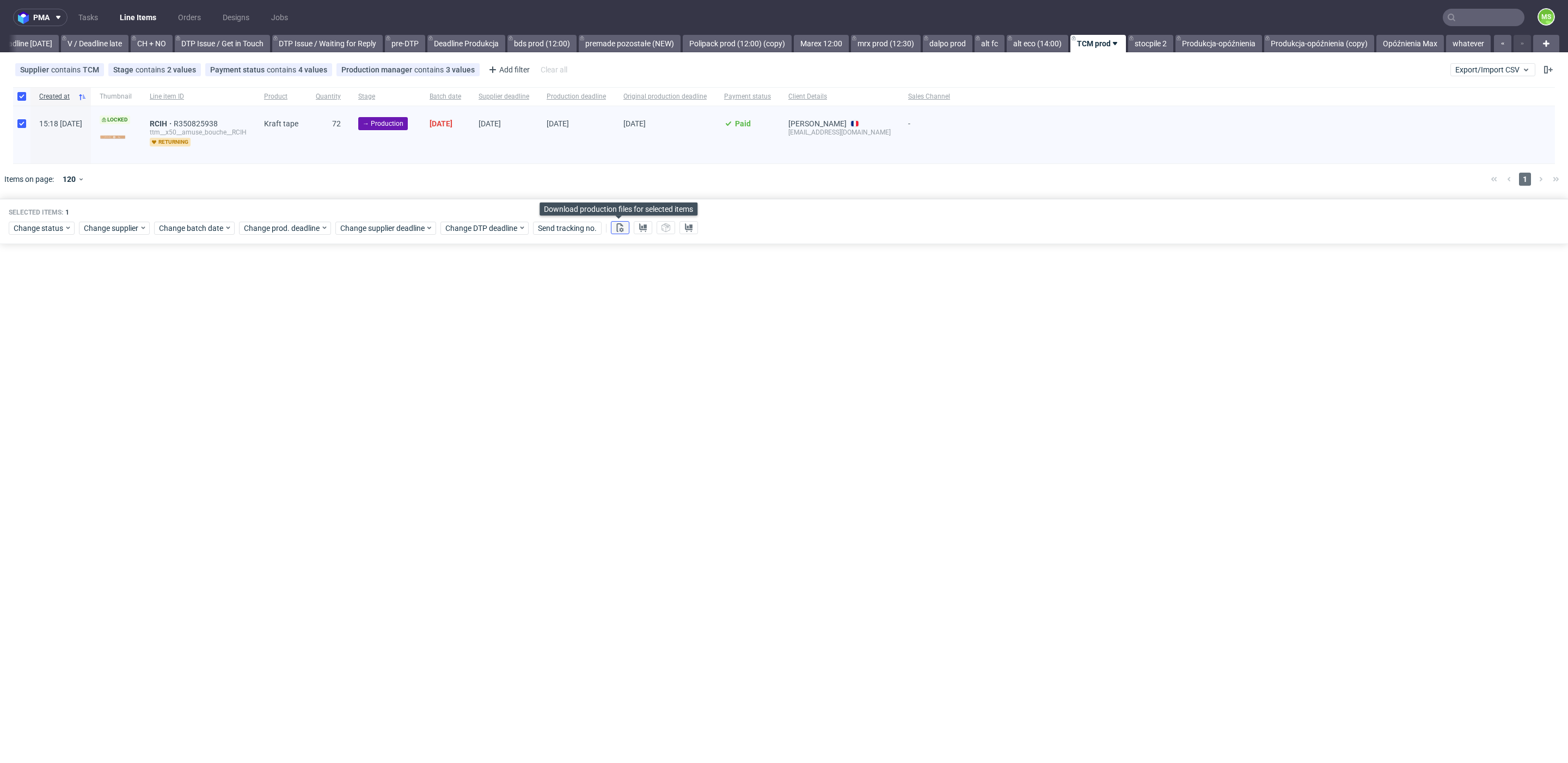
click at [615, 231] on button at bounding box center [620, 228] width 19 height 13
click at [641, 227] on use at bounding box center [643, 227] width 8 height 9
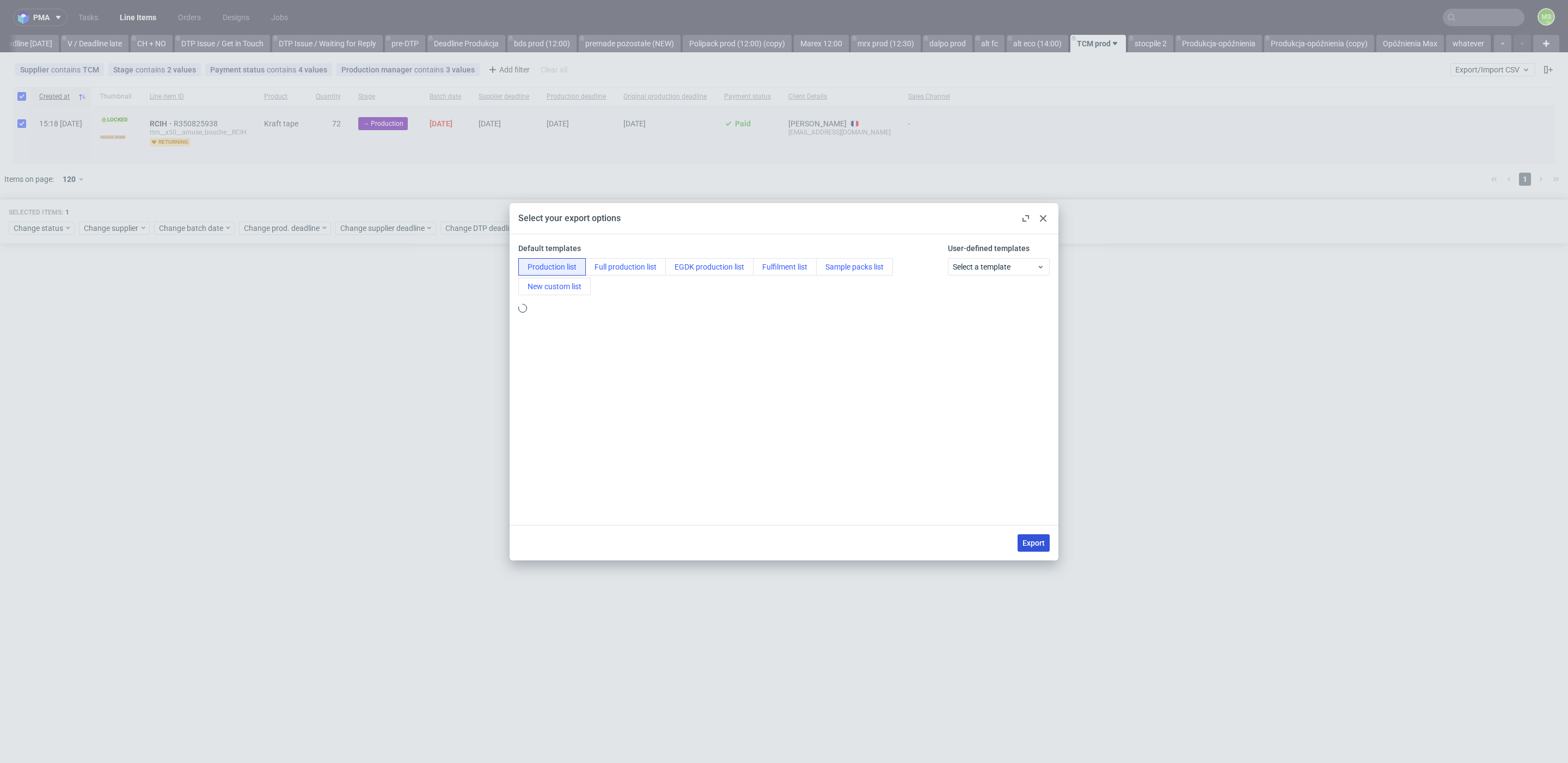
click at [1033, 544] on span "Export" at bounding box center [1033, 543] width 22 height 8
checkbox input "false"
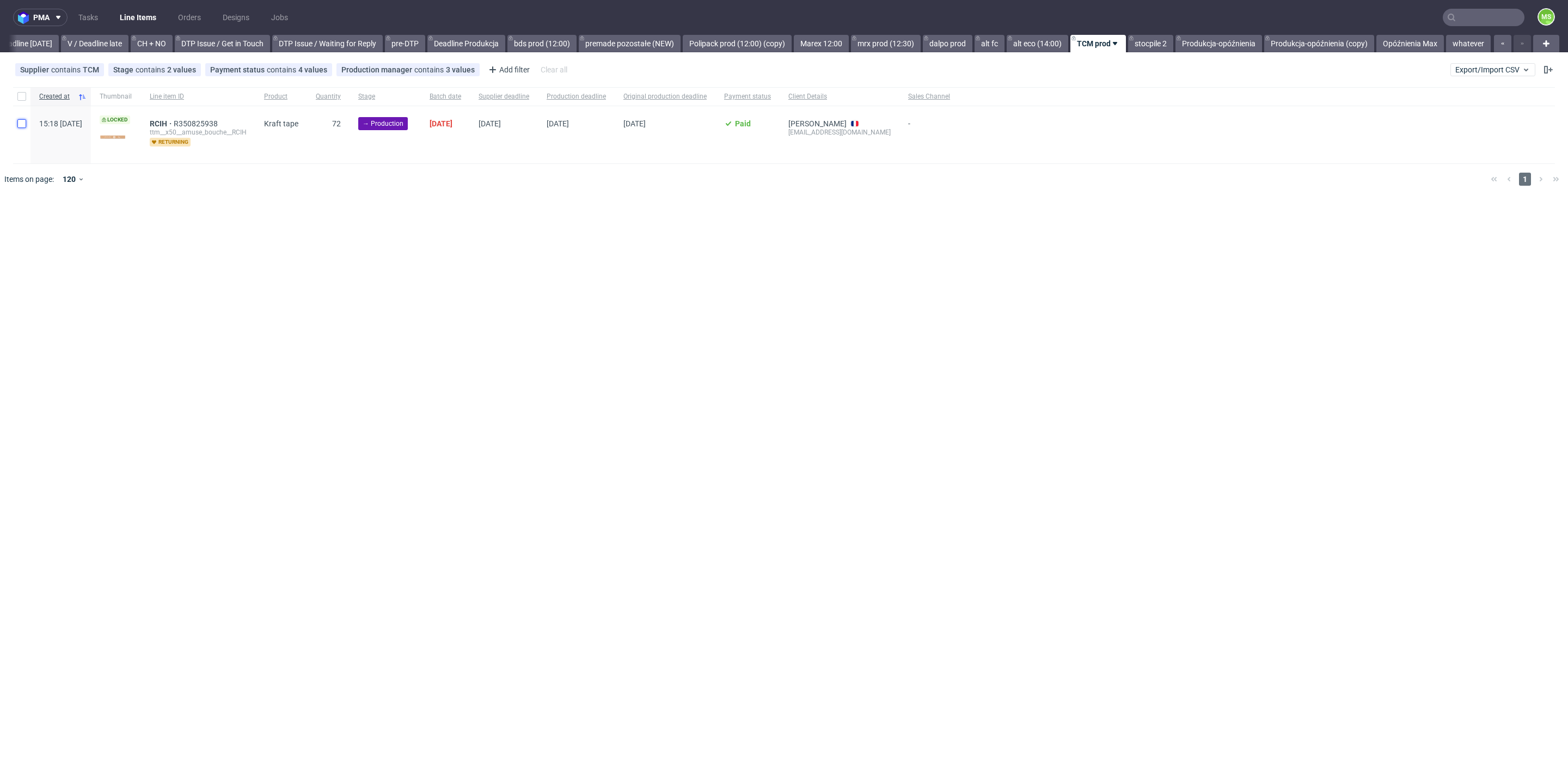
click at [25, 122] on input "checkbox" at bounding box center [21, 123] width 9 height 9
checkbox input "true"
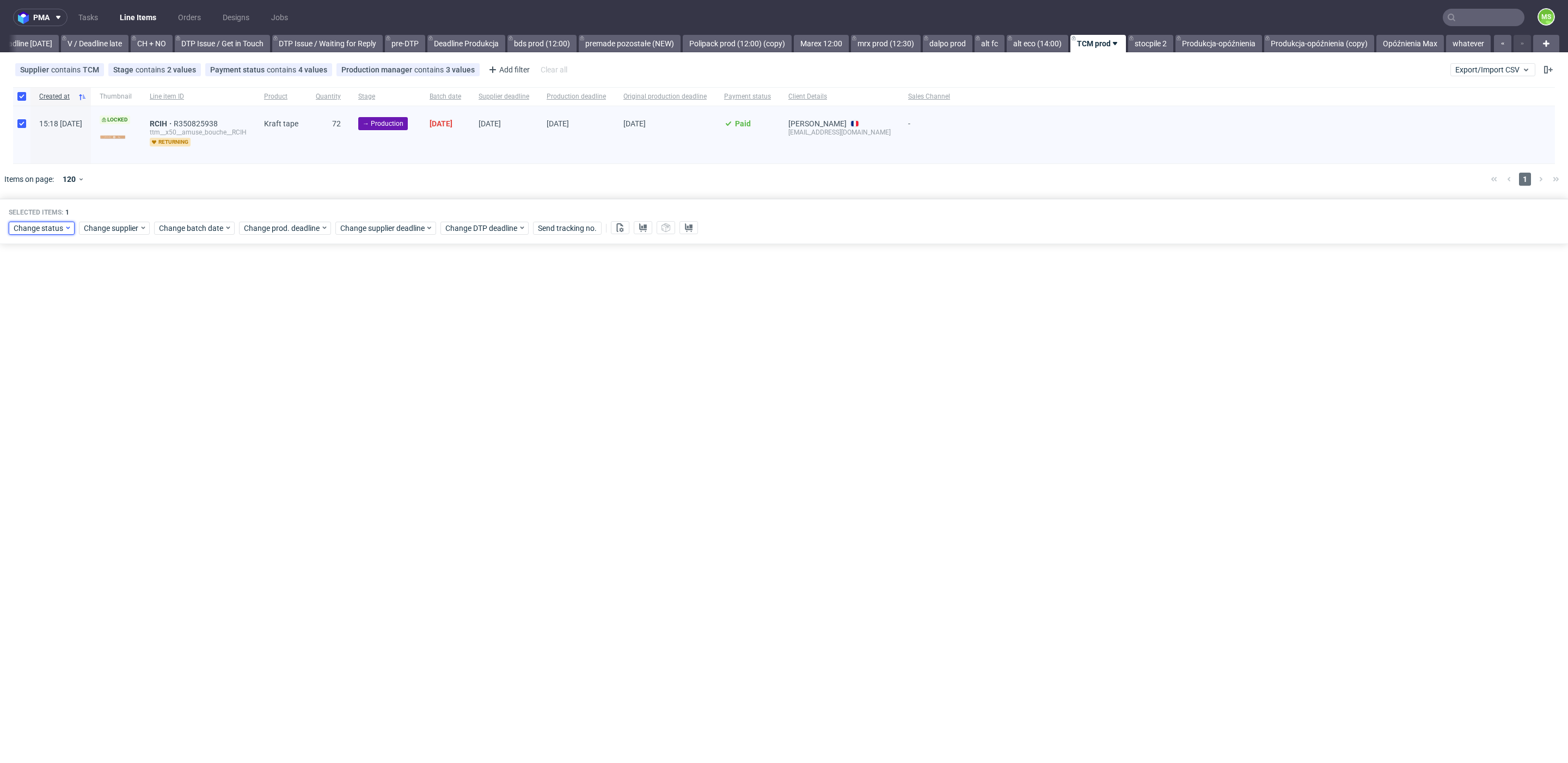
click at [54, 232] on span "Change status" at bounding box center [39, 228] width 51 height 11
click at [55, 289] on span "In Production" at bounding box center [40, 286] width 55 height 15
click at [114, 382] on button "Save" at bounding box center [124, 388] width 26 height 17
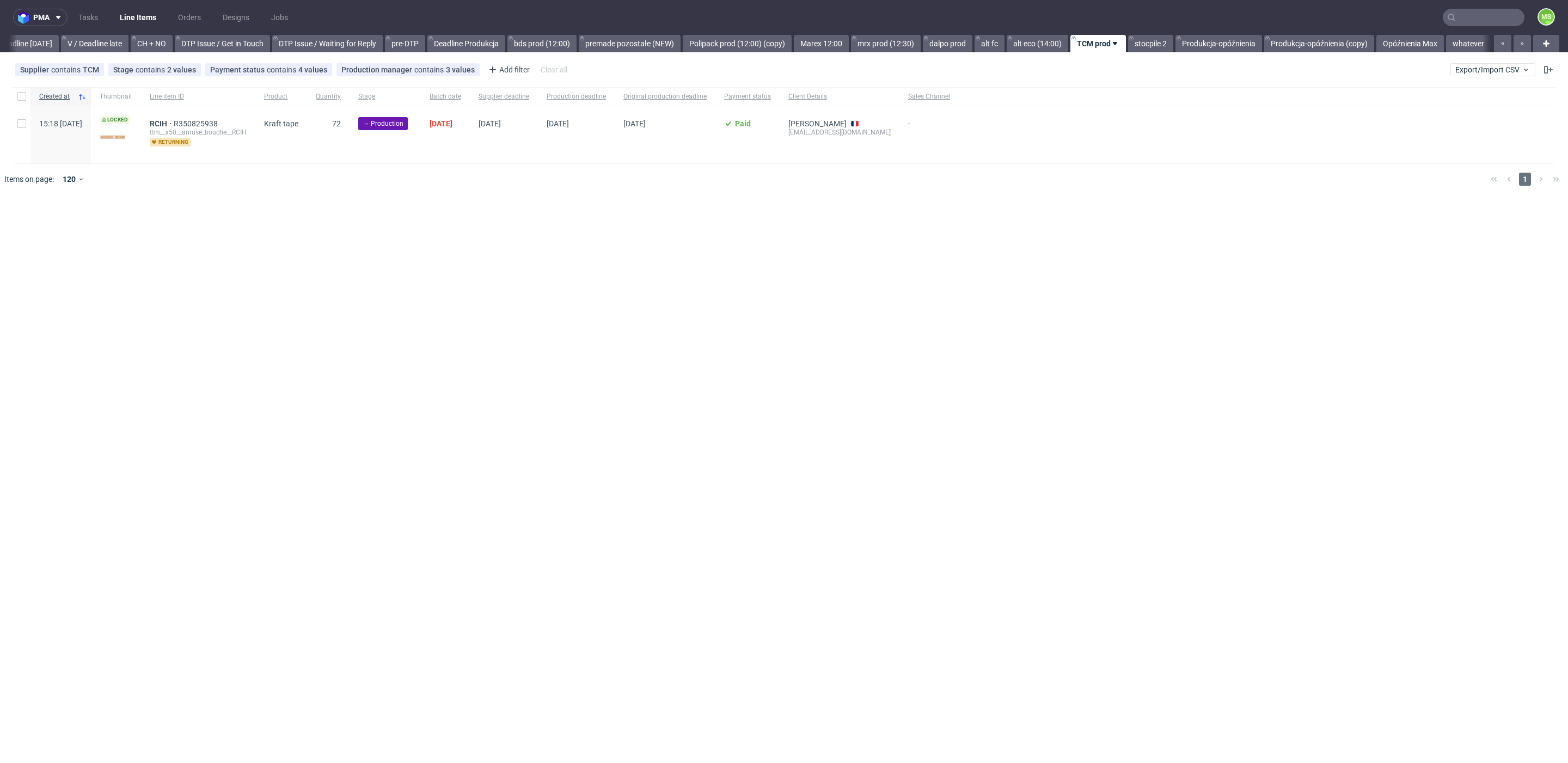
scroll to position [0, 1476]
click at [1499, 71] on span "Export/Import CSV" at bounding box center [1493, 69] width 75 height 9
click at [1483, 114] on link "Import shipments CSV" at bounding box center [1467, 114] width 128 height 17
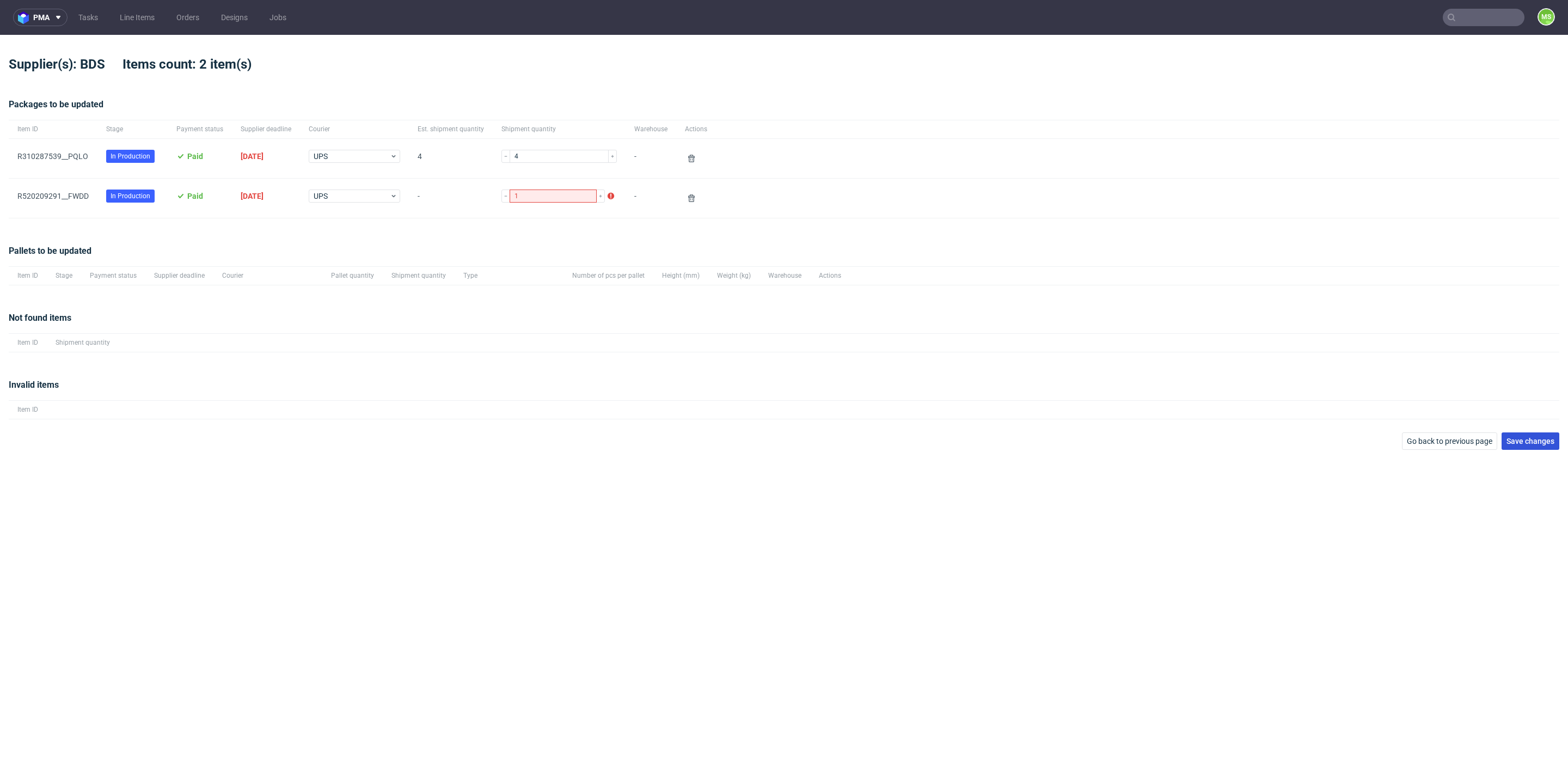
click at [1534, 442] on span "Save changes" at bounding box center [1530, 442] width 48 height 8
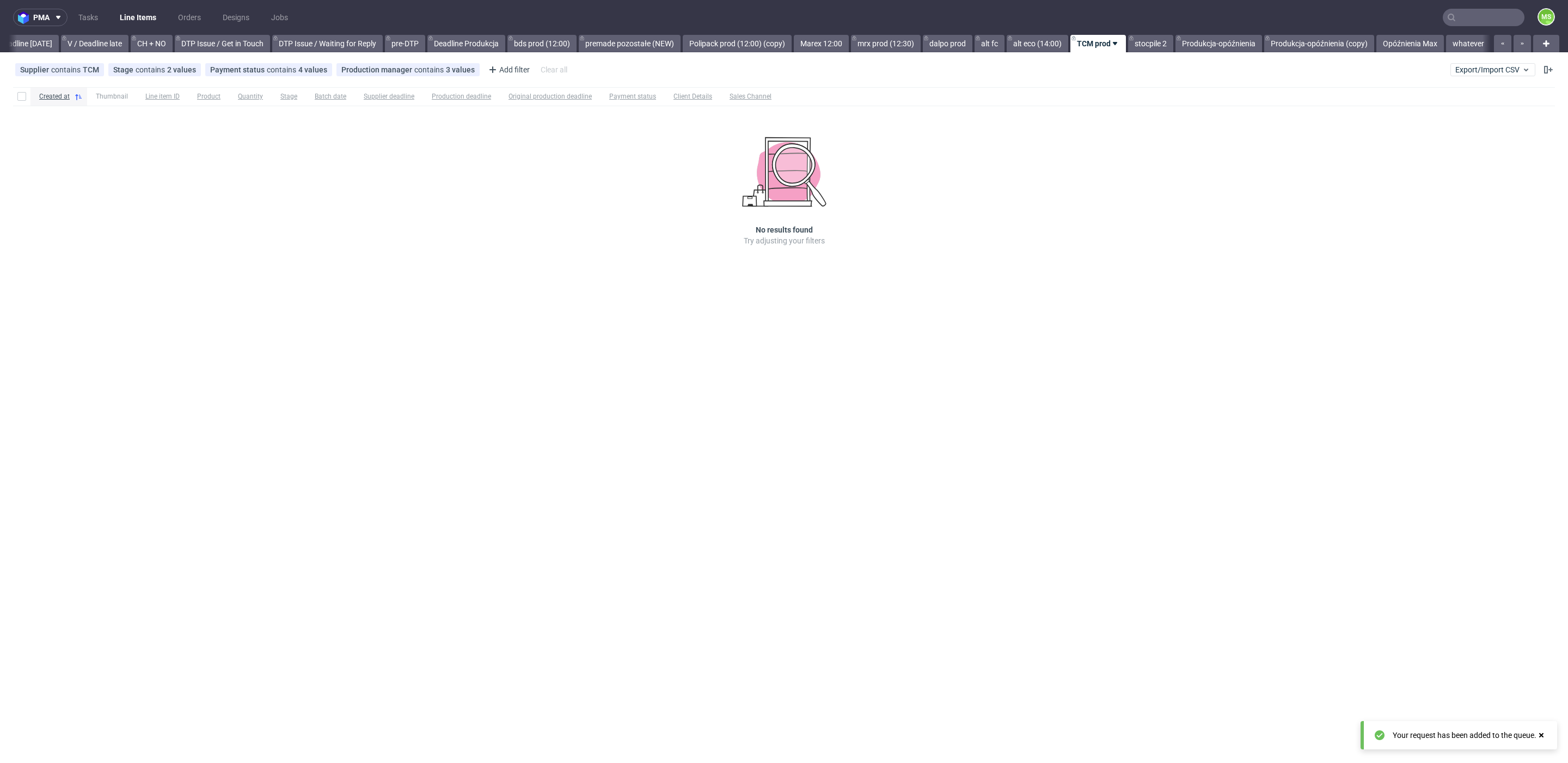
scroll to position [0, 1476]
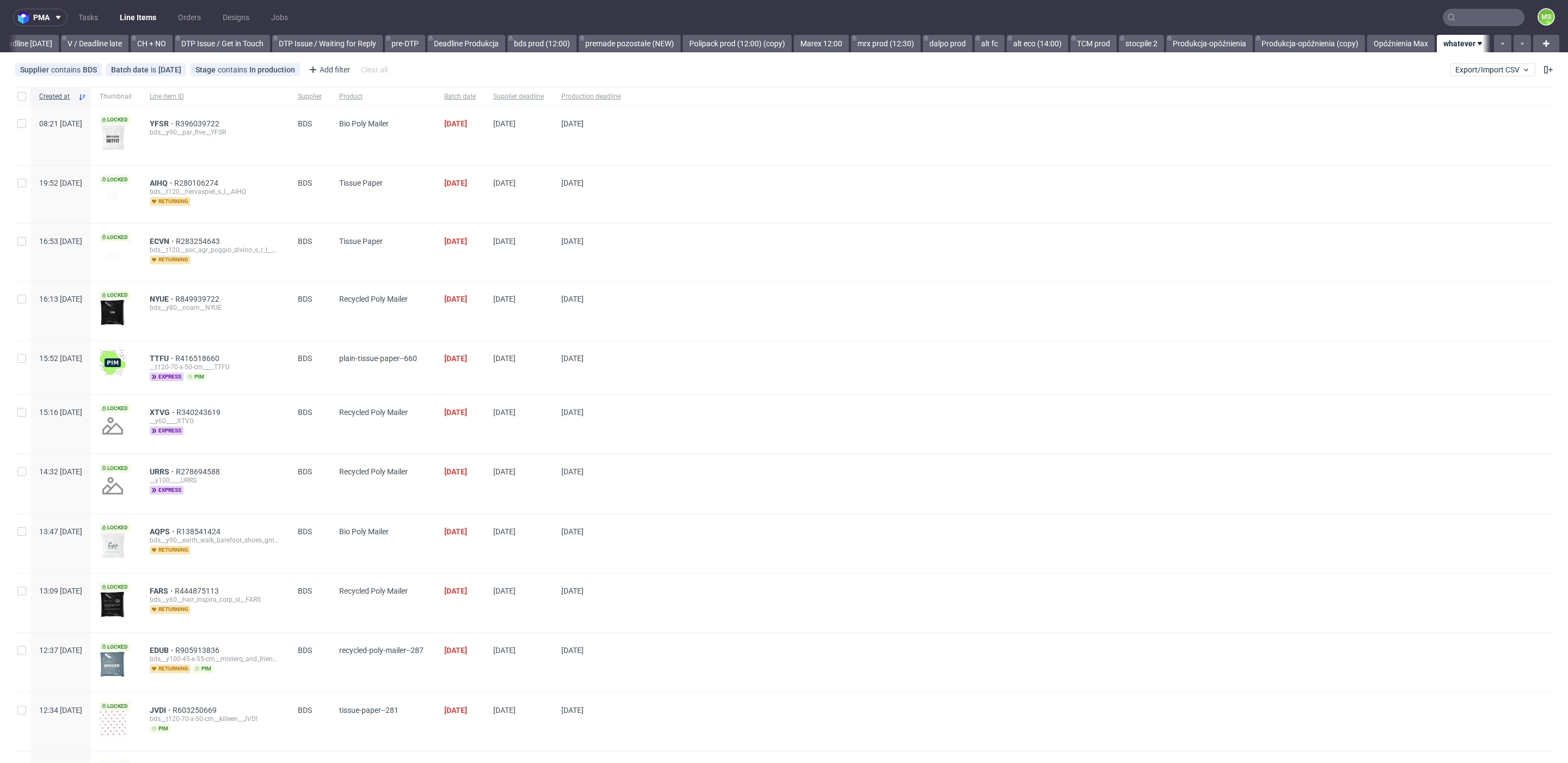
scroll to position [0, 1489]
click at [173, 69] on icon at bounding box center [176, 69] width 9 height 9
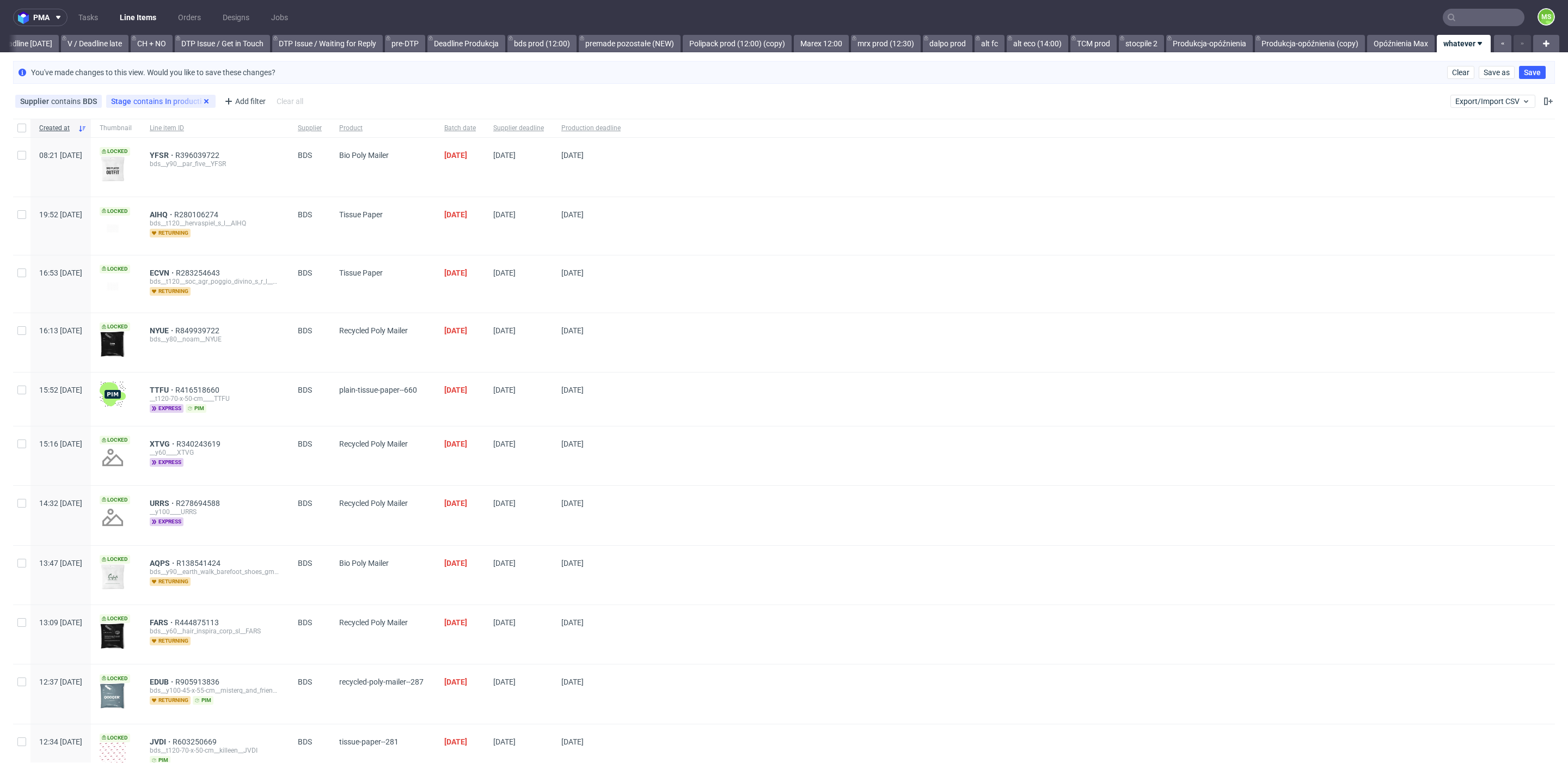
click at [204, 100] on use at bounding box center [206, 101] width 5 height 5
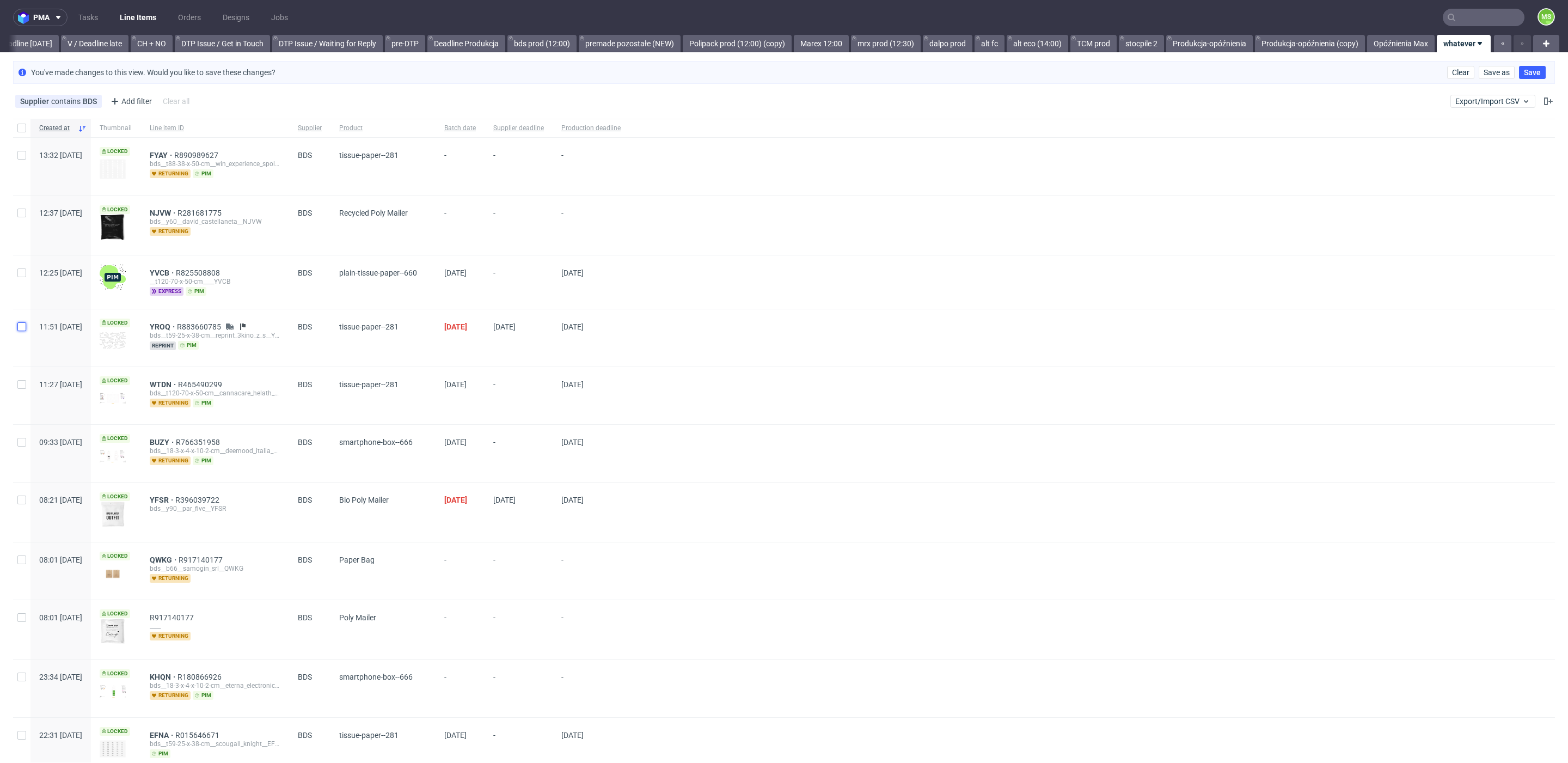
click at [22, 324] on input "checkbox" at bounding box center [21, 327] width 9 height 9
checkbox input "true"
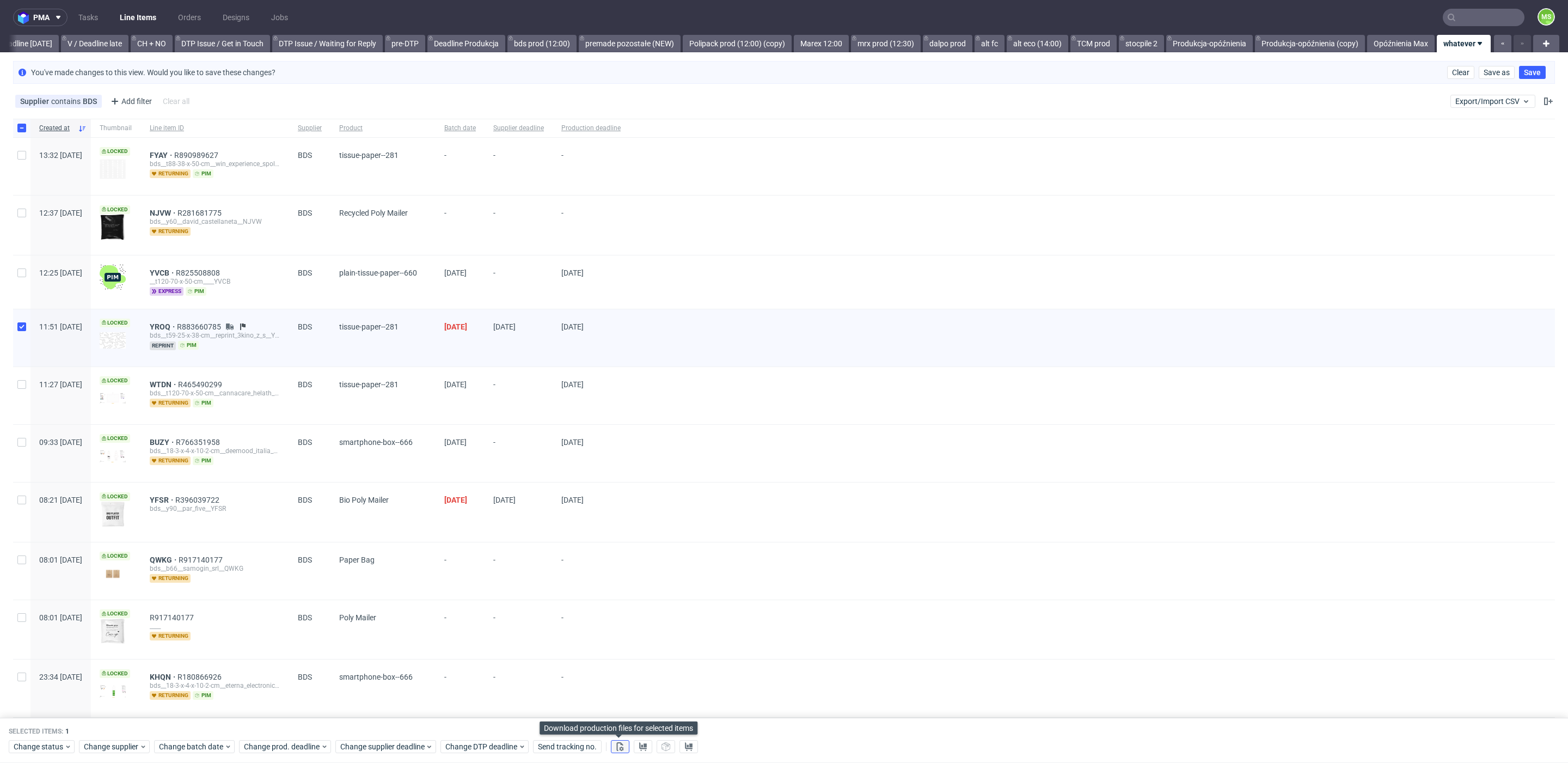
click at [619, 746] on icon at bounding box center [620, 746] width 9 height 9
click at [640, 746] on use at bounding box center [643, 746] width 8 height 9
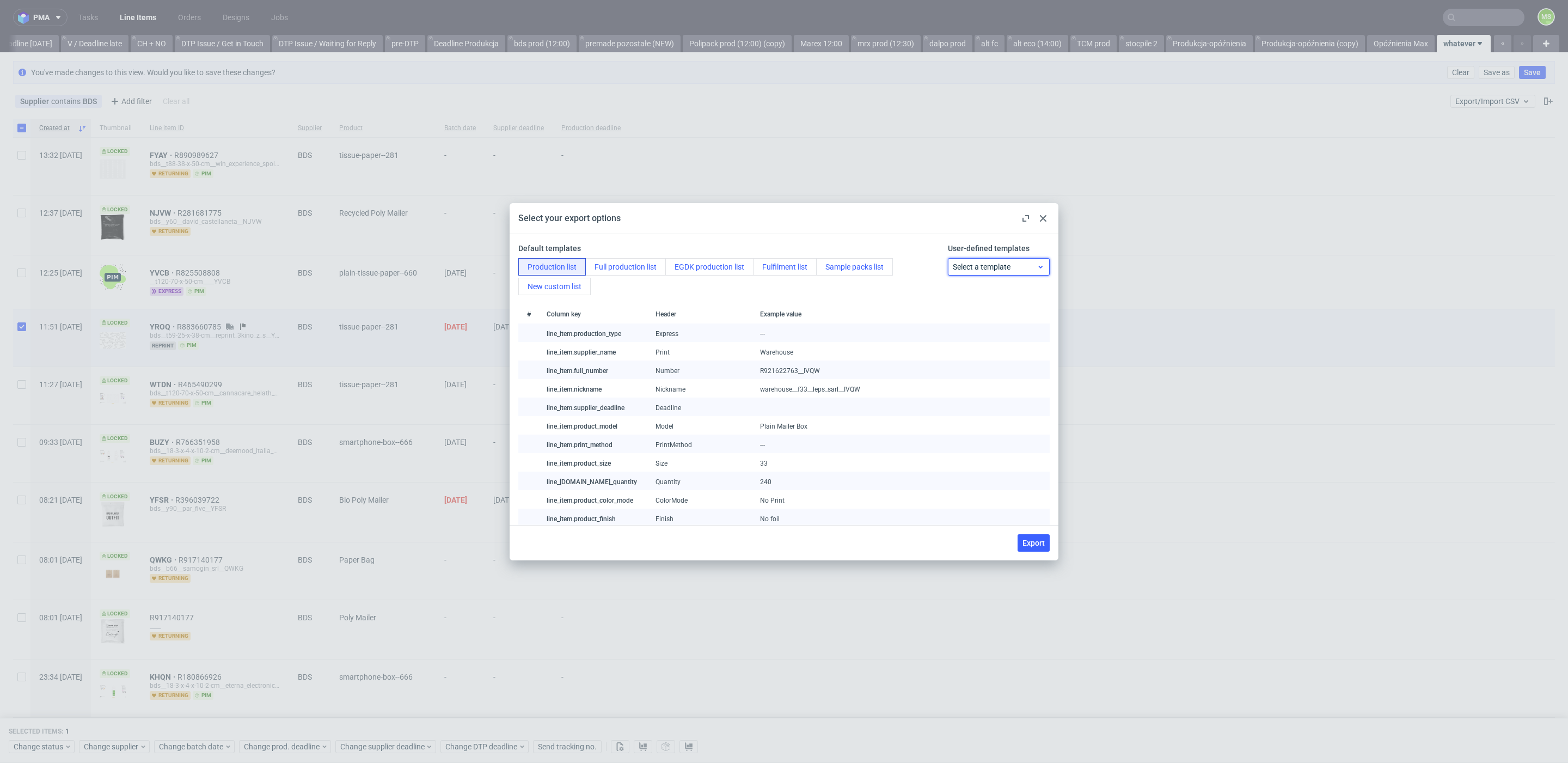
click at [1031, 261] on span "Select a template" at bounding box center [995, 266] width 85 height 11
click at [1005, 325] on div "BDS" at bounding box center [998, 331] width 93 height 20
click at [1031, 546] on span "Export" at bounding box center [1033, 543] width 22 height 8
checkbox input "false"
